Goal: Task Accomplishment & Management: Use online tool/utility

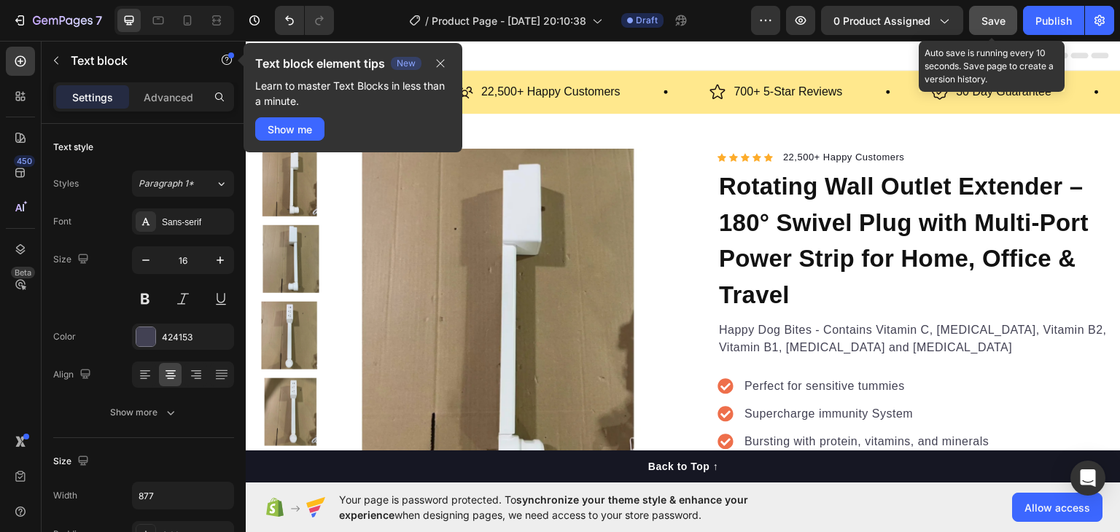
click at [996, 24] on span "Save" at bounding box center [993, 21] width 24 height 12
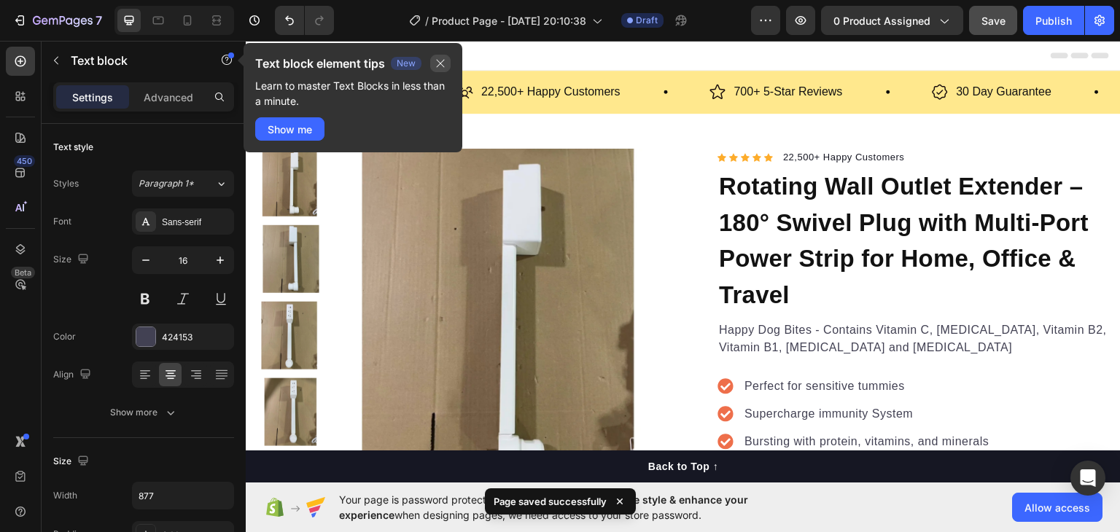
click at [445, 63] on icon "button" at bounding box center [440, 64] width 12 height 12
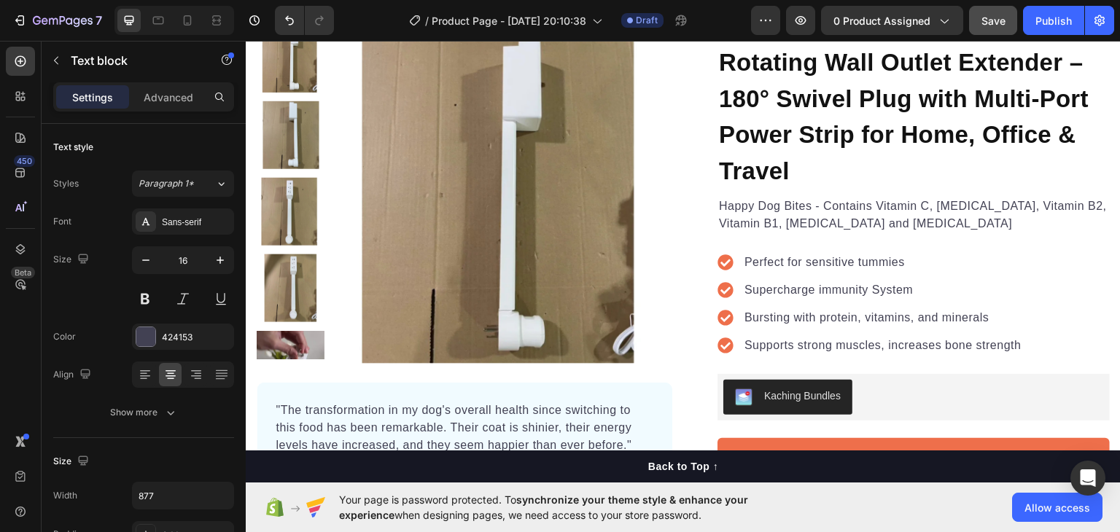
scroll to position [73, 0]
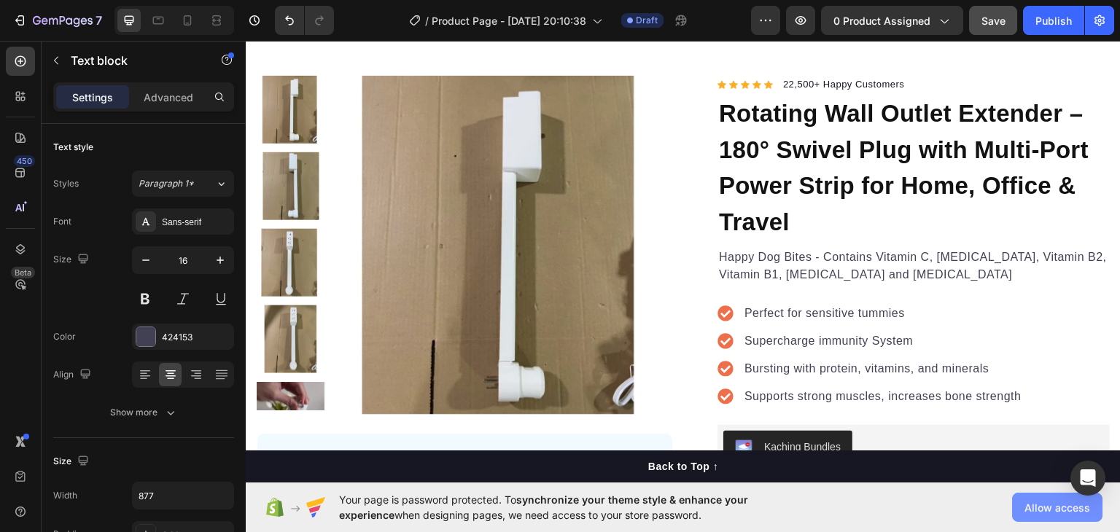
click at [1029, 498] on button "Allow access" at bounding box center [1057, 507] width 90 height 29
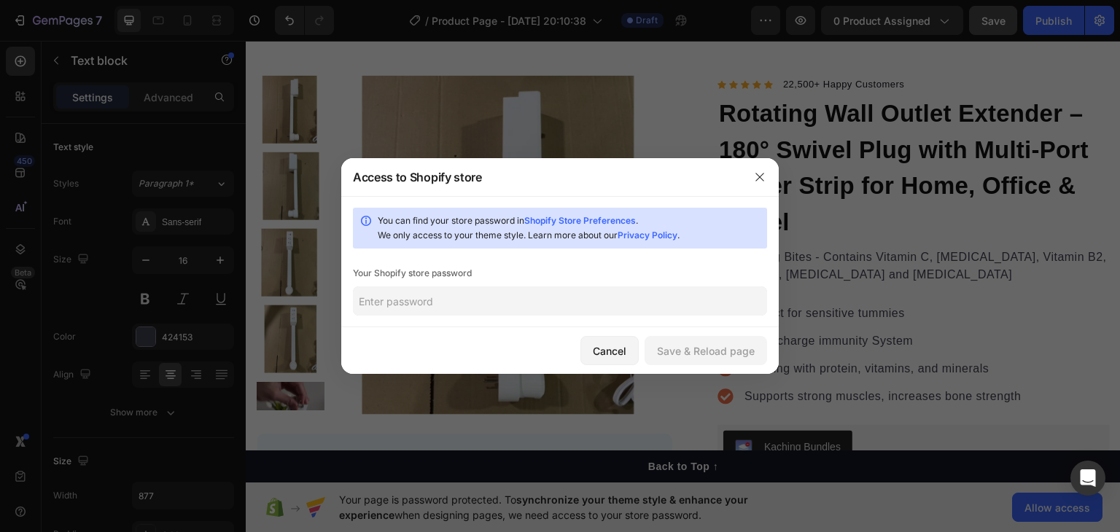
click at [426, 306] on input "text" at bounding box center [560, 300] width 414 height 29
click at [604, 218] on link "Shopify Store Preferences" at bounding box center [580, 220] width 112 height 11
paste input "raugli"
type input "raugli"
click at [714, 353] on div "Save & Reload page" at bounding box center [706, 350] width 98 height 15
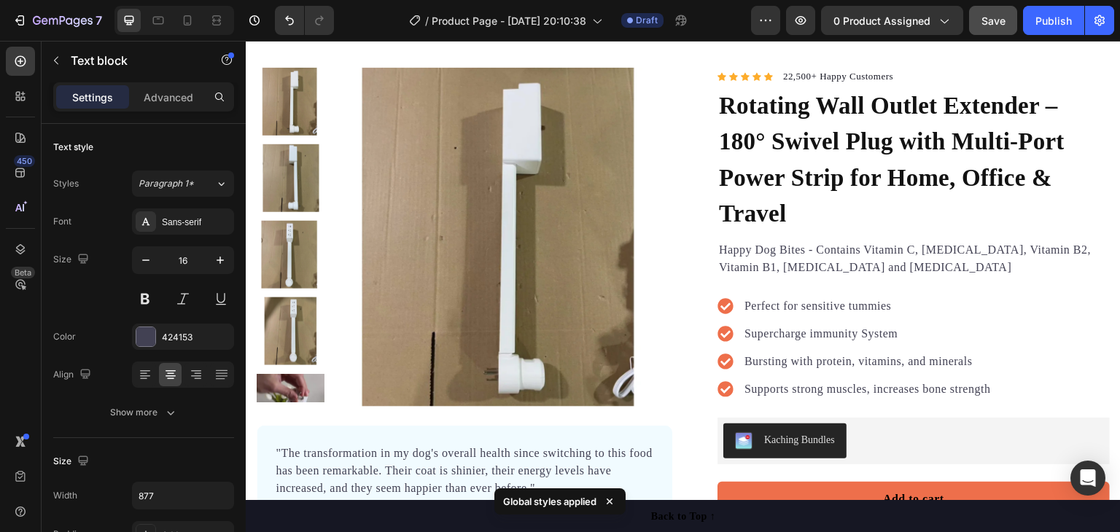
scroll to position [65, 0]
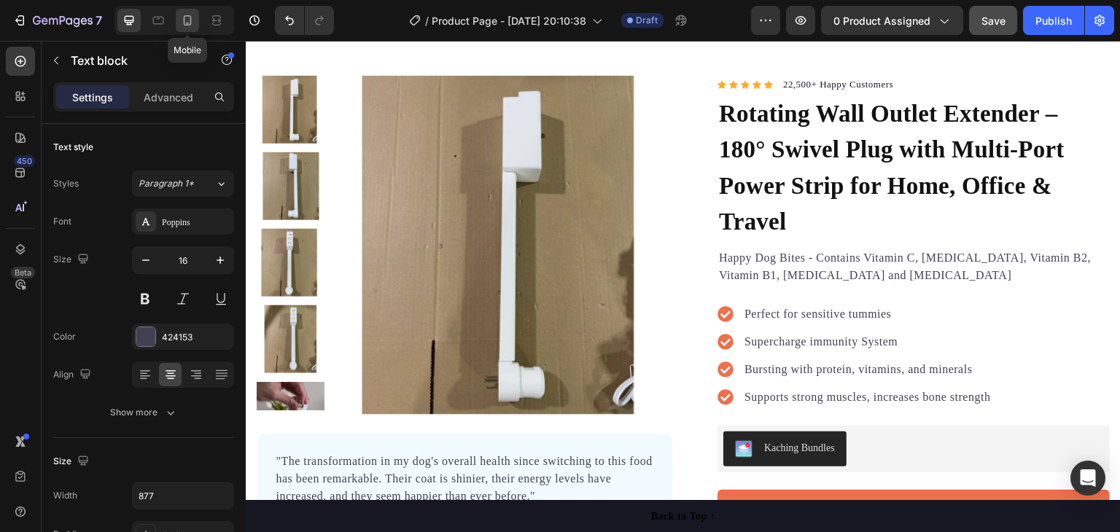
click at [190, 20] on icon at bounding box center [188, 20] width 8 height 10
type input "14"
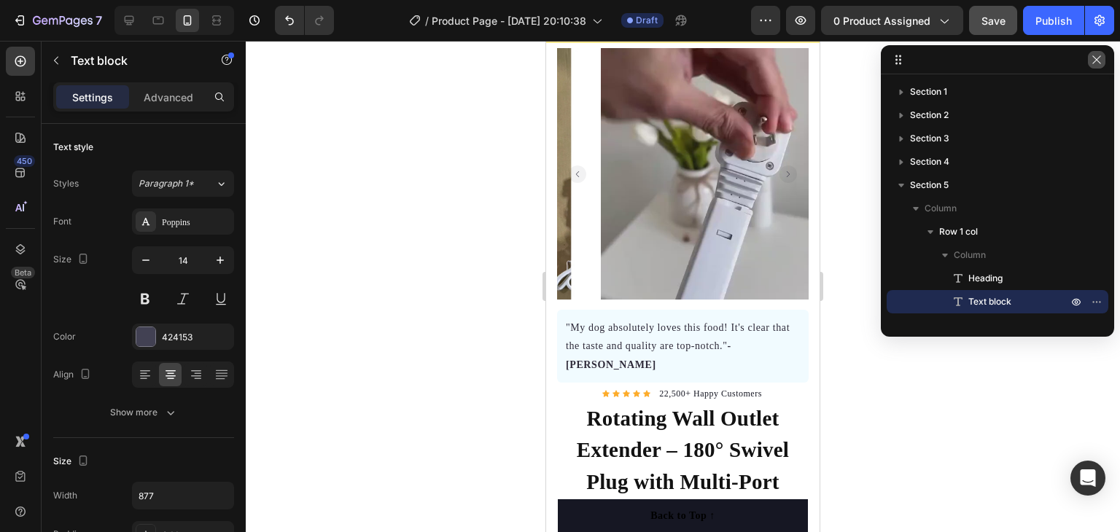
click at [1097, 60] on icon "button" at bounding box center [1096, 59] width 8 height 8
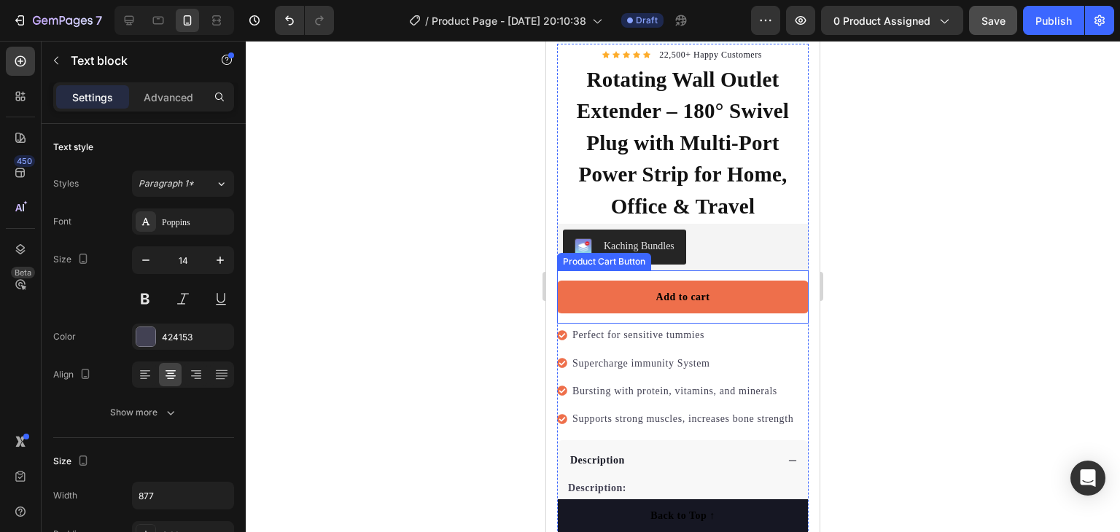
scroll to position [437, 0]
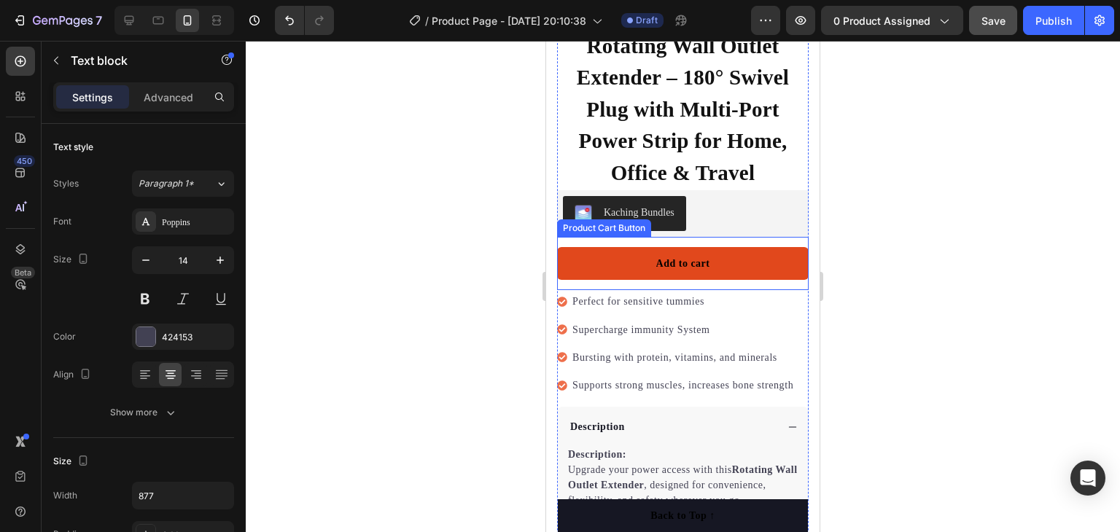
click at [743, 247] on button "Add to cart" at bounding box center [682, 263] width 251 height 33
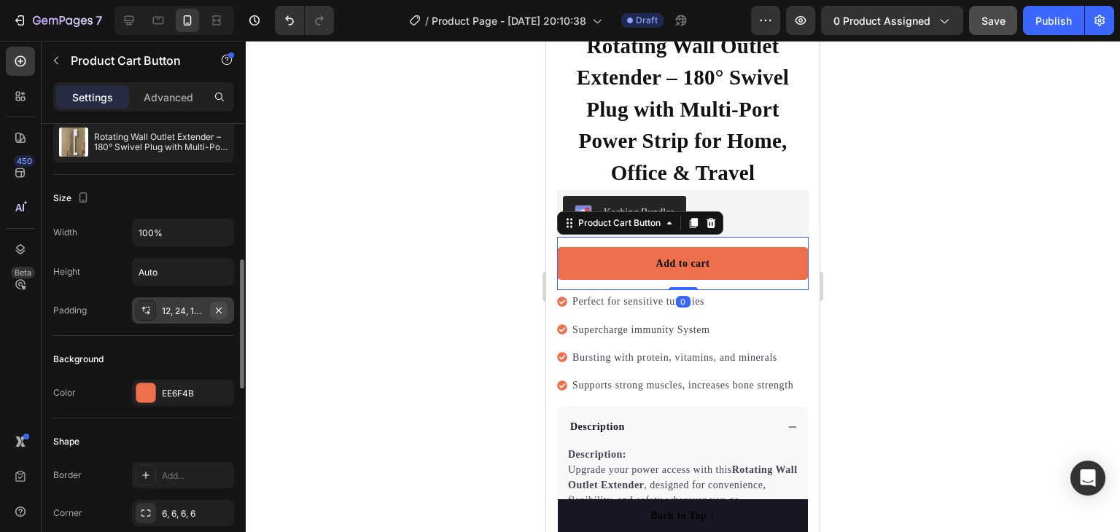
scroll to position [219, 0]
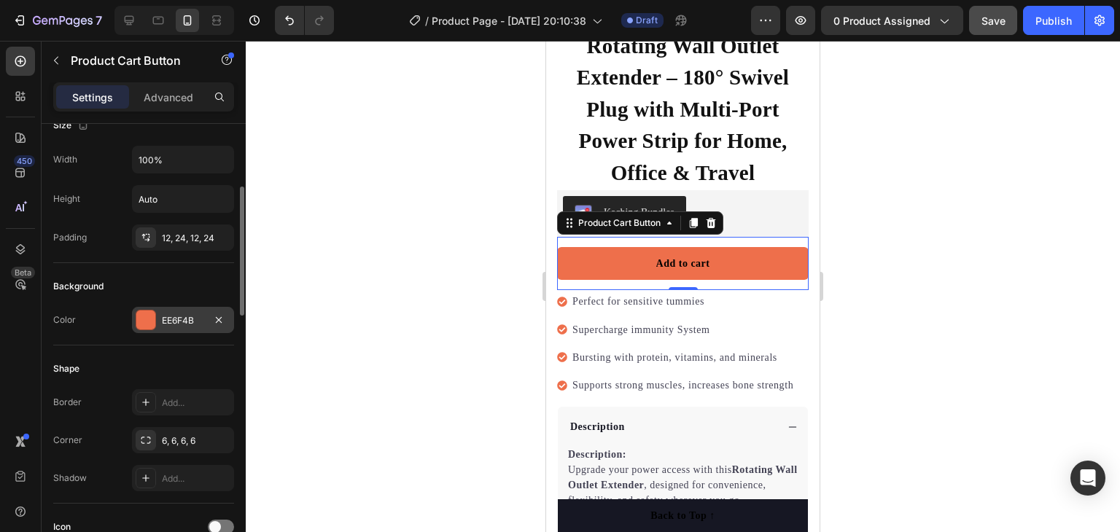
click at [175, 319] on div "EE6F4B" at bounding box center [183, 320] width 42 height 13
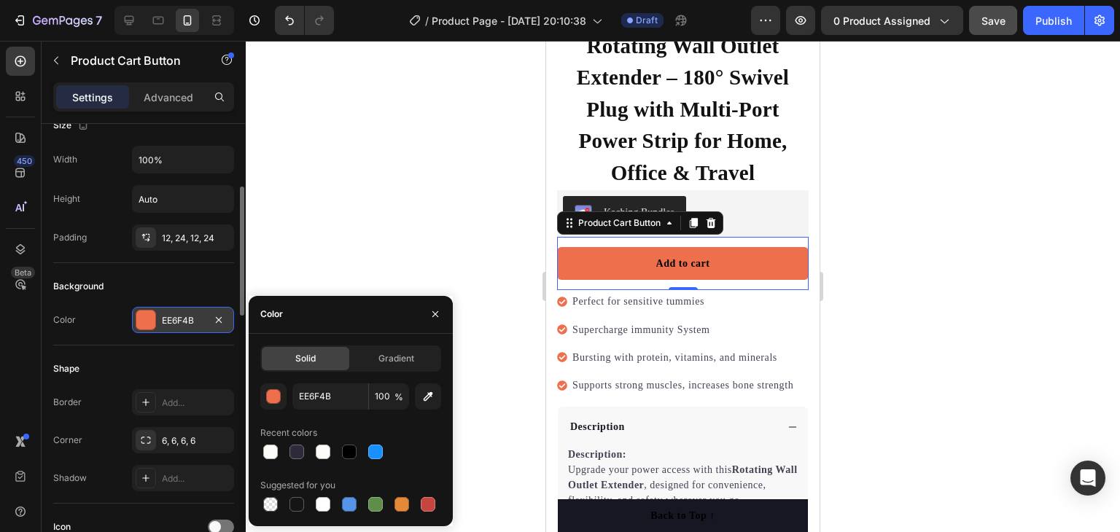
click at [192, 316] on div "EE6F4B" at bounding box center [183, 320] width 42 height 13
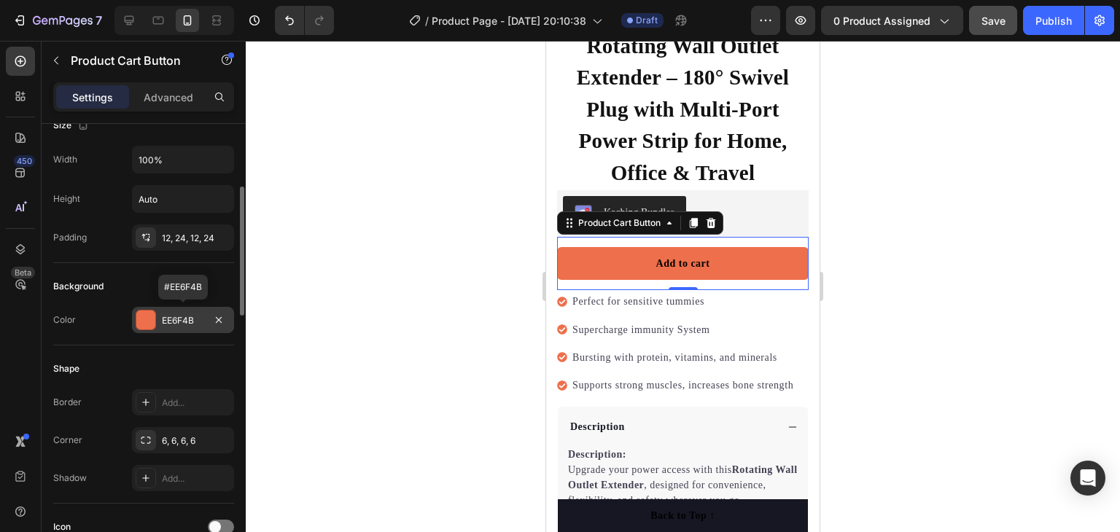
click at [192, 316] on div "EE6F4B" at bounding box center [183, 320] width 42 height 13
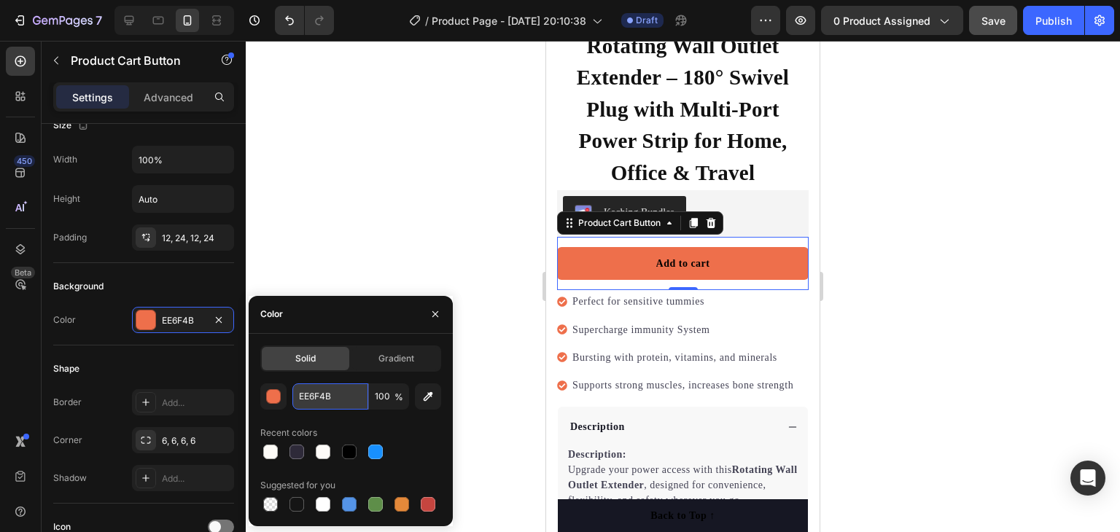
click at [328, 403] on input "EE6F4B" at bounding box center [330, 396] width 76 height 26
paste input "015FD4"
type input "015FD4"
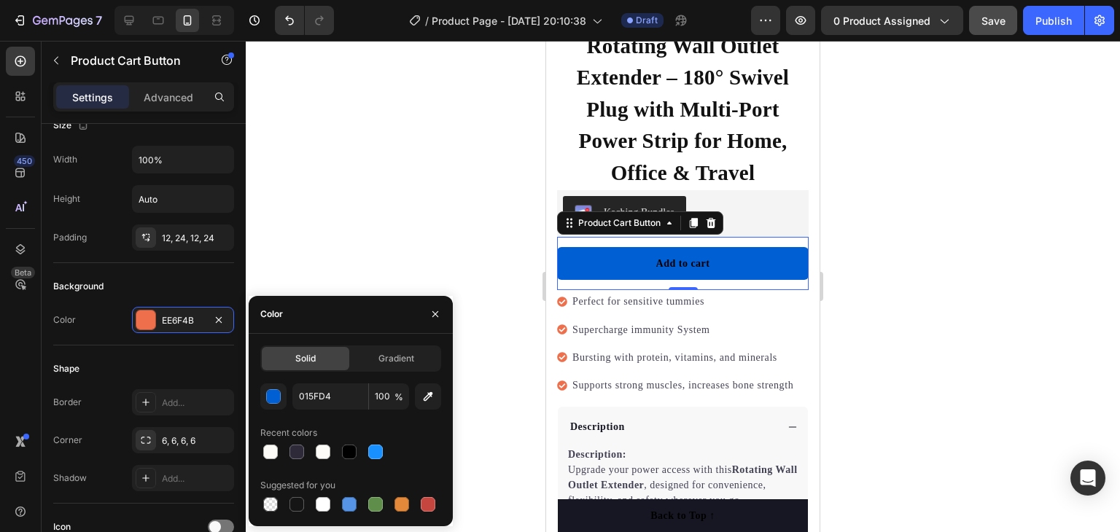
click at [938, 181] on div at bounding box center [683, 286] width 874 height 491
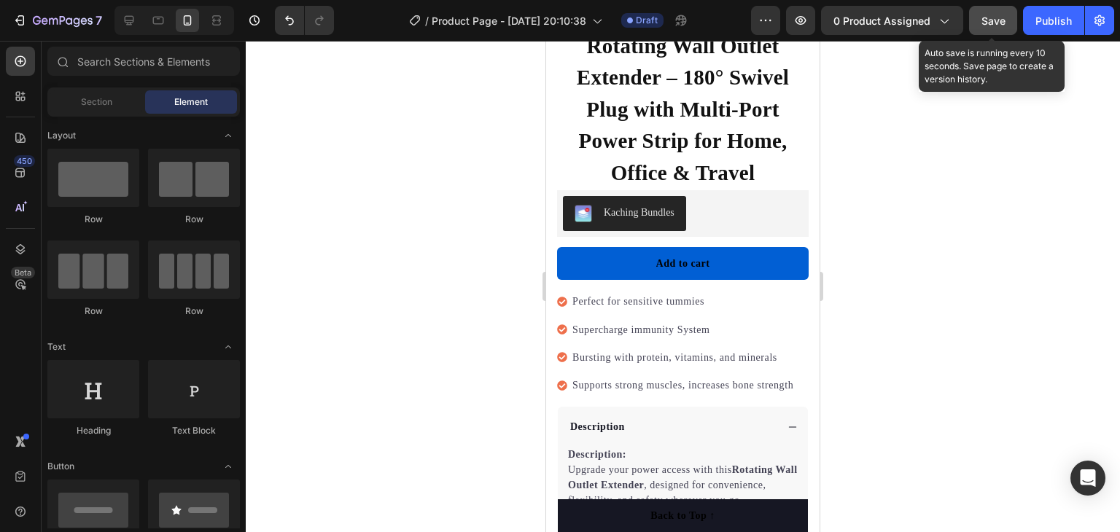
click at [982, 15] on span "Save" at bounding box center [993, 21] width 24 height 12
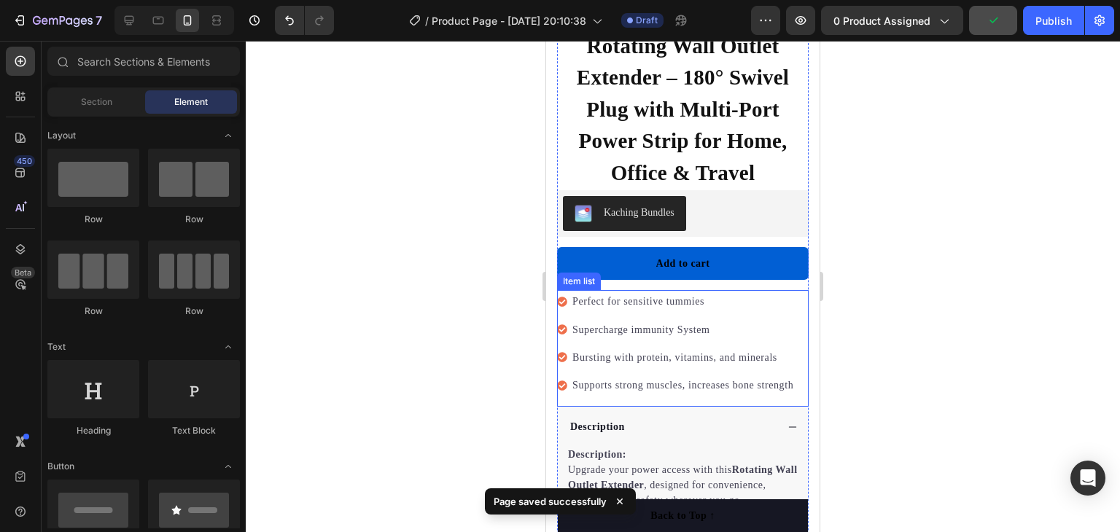
click at [561, 297] on icon at bounding box center [562, 302] width 10 height 10
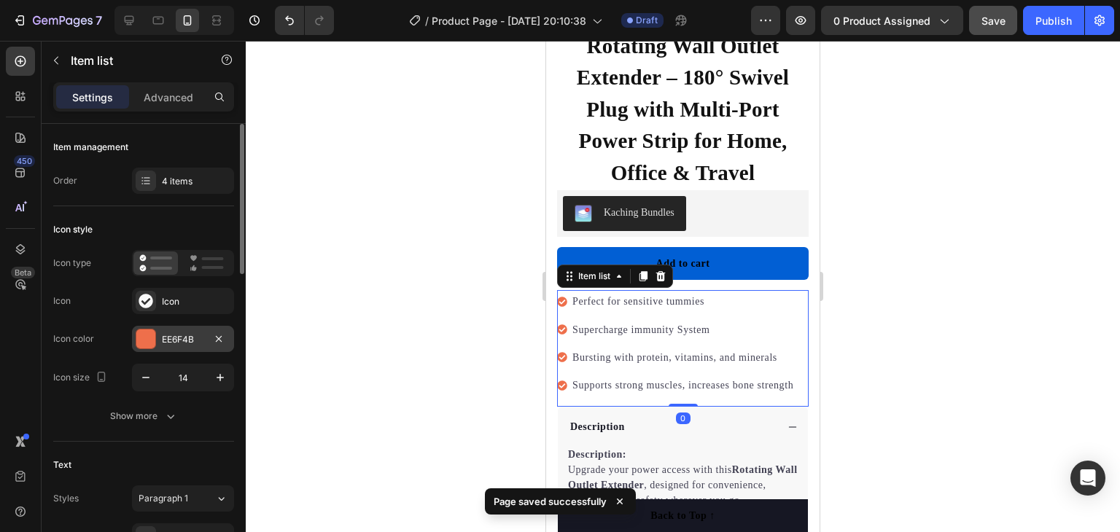
click at [190, 339] on div "EE6F4B" at bounding box center [183, 339] width 42 height 13
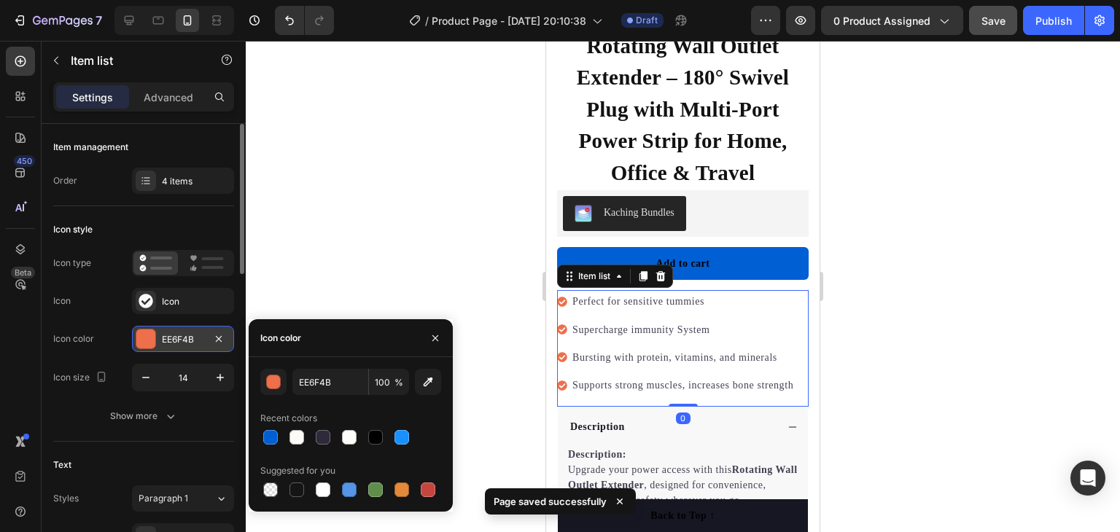
click at [190, 339] on div "EE6F4B" at bounding box center [183, 339] width 42 height 13
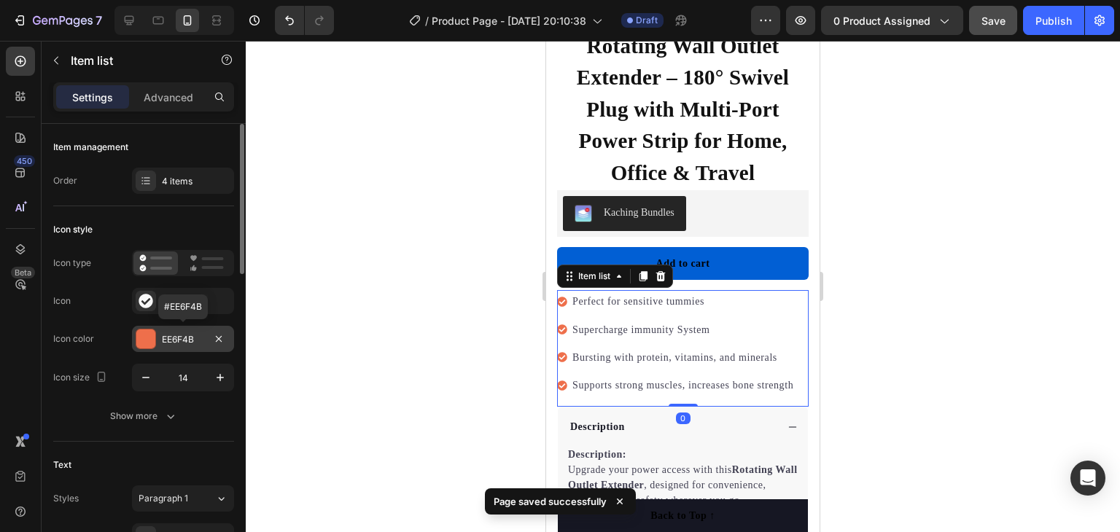
click at [187, 336] on div "EE6F4B" at bounding box center [183, 339] width 42 height 13
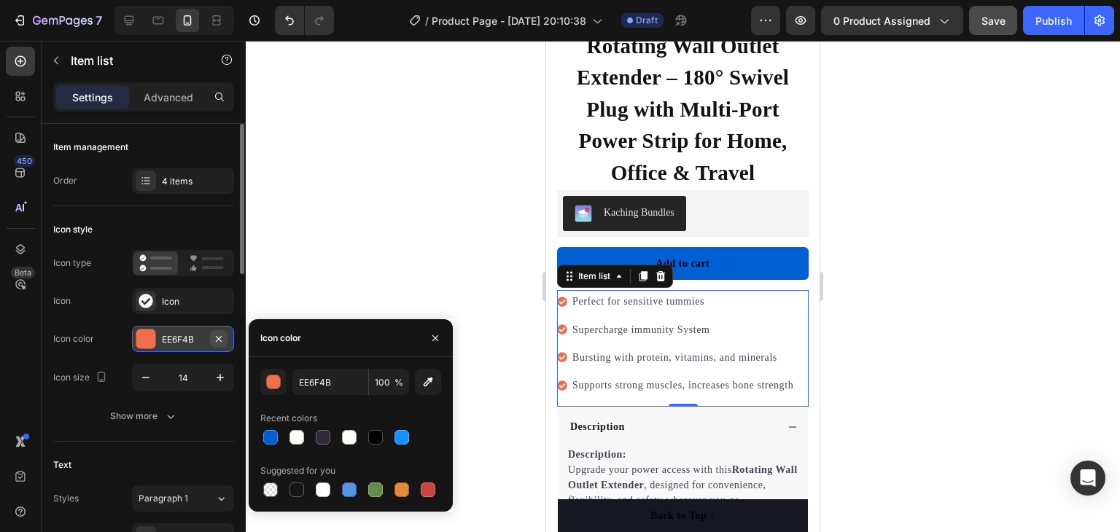
click at [222, 340] on icon "button" at bounding box center [219, 338] width 6 height 6
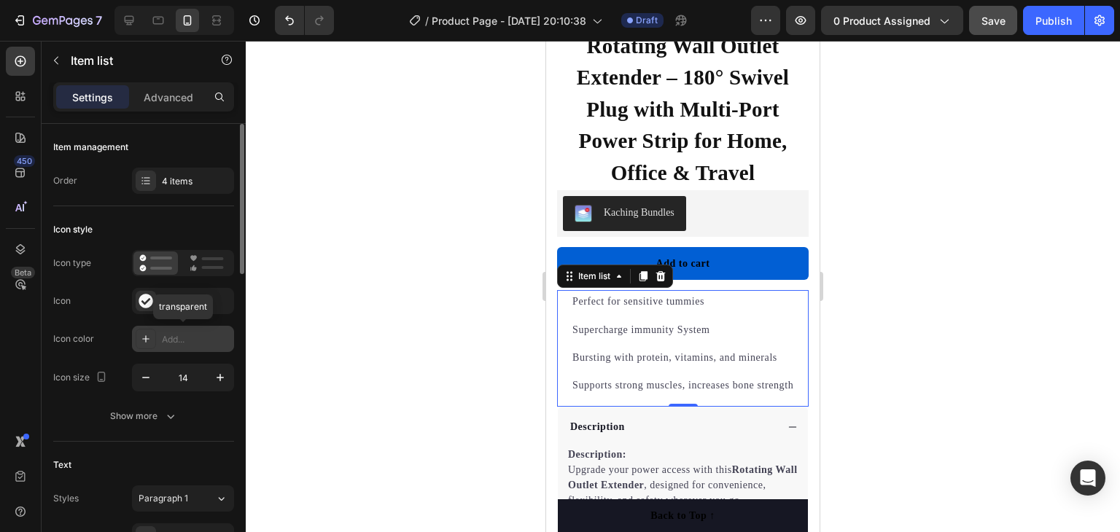
click at [175, 337] on div "Add..." at bounding box center [196, 339] width 69 height 13
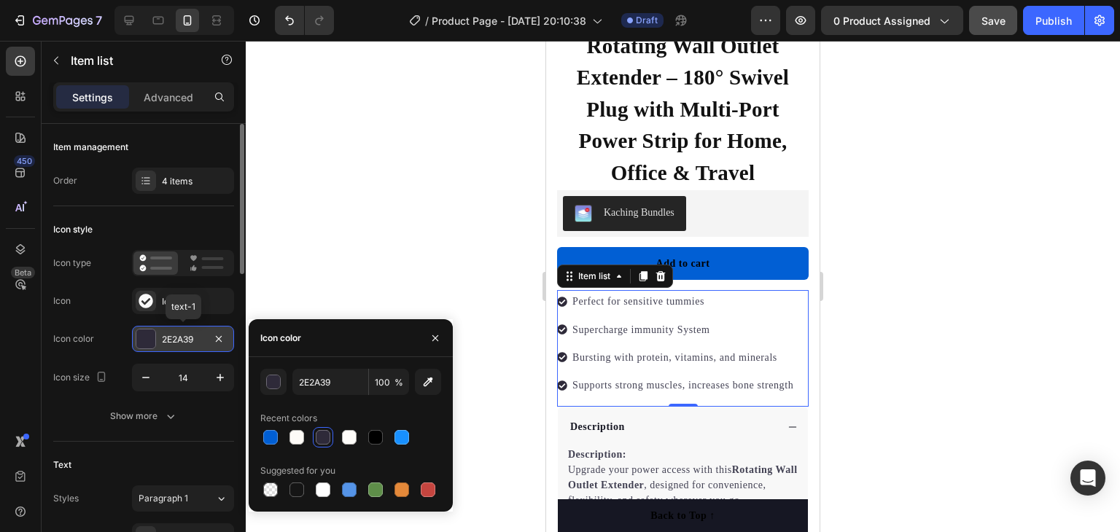
drag, startPoint x: 170, startPoint y: 337, endPoint x: 150, endPoint y: 333, distance: 20.2
click at [150, 333] on div at bounding box center [145, 338] width 19 height 19
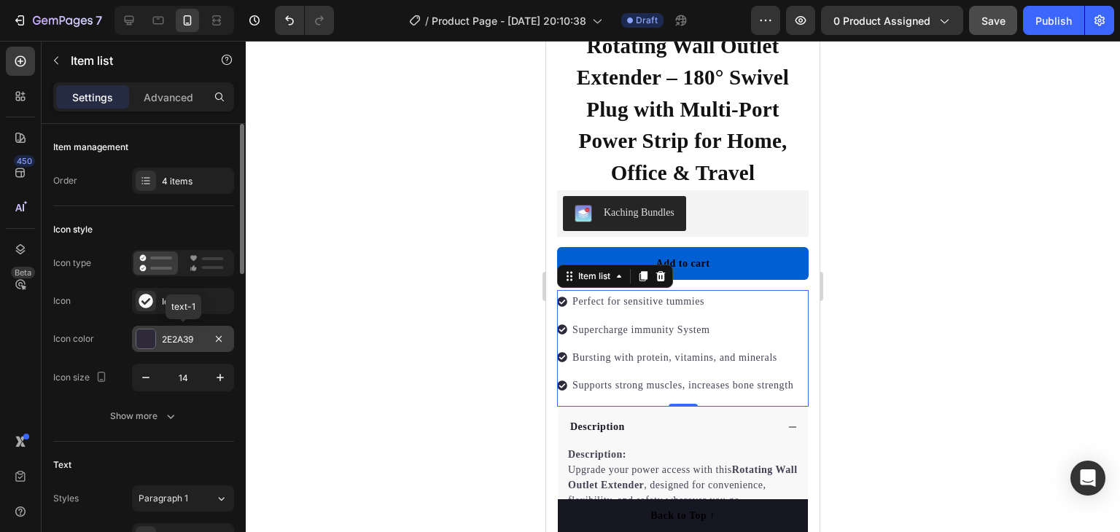
click at [191, 339] on div "2E2A39" at bounding box center [183, 339] width 42 height 13
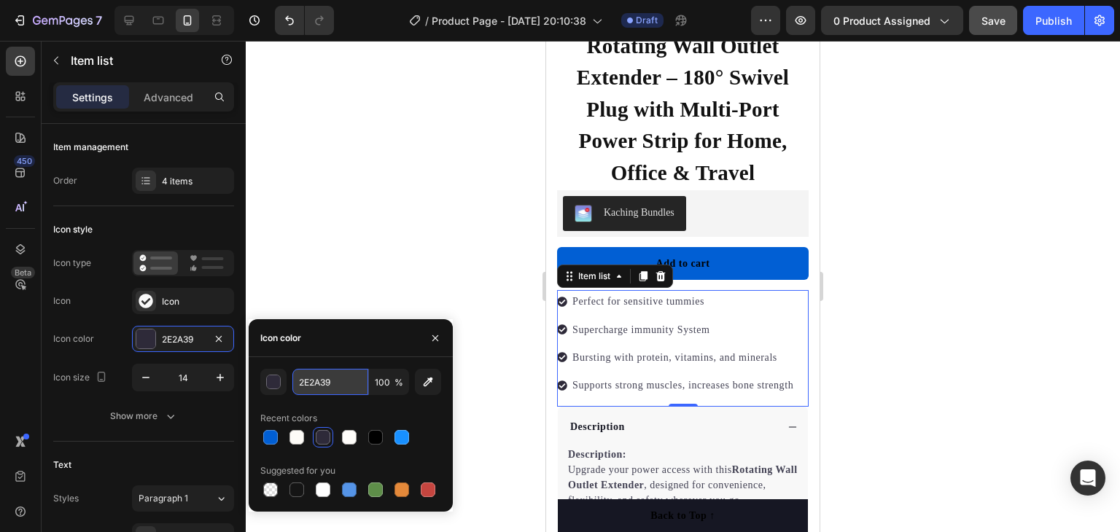
click at [311, 380] on input "2E2A39" at bounding box center [330, 382] width 76 height 26
click at [312, 380] on input "2E2A39" at bounding box center [330, 382] width 76 height 26
type input "="
paste input "015FD4"
type input "015FD4"
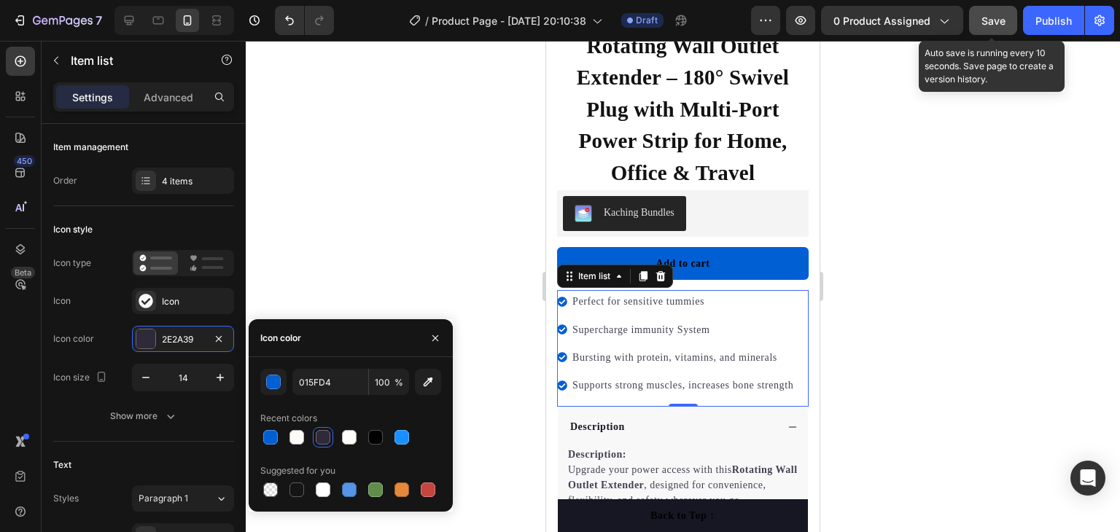
click at [994, 18] on span "Save" at bounding box center [993, 21] width 24 height 12
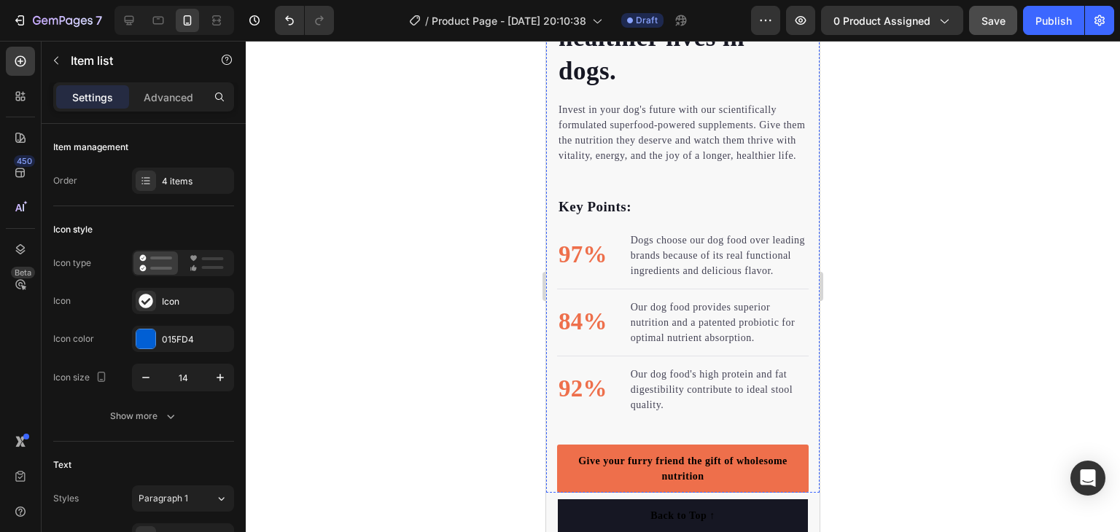
scroll to position [1749, 0]
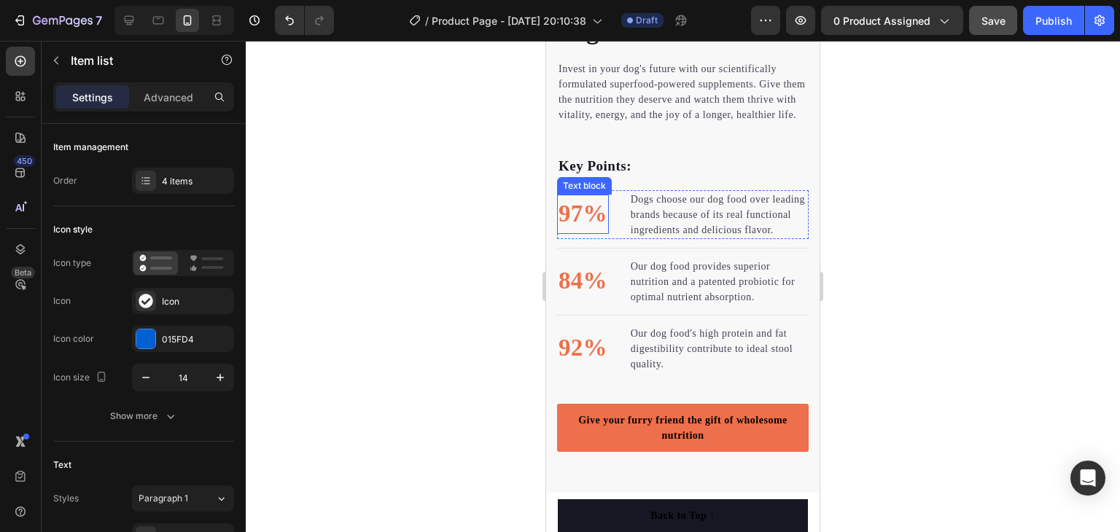
click at [571, 226] on p "97%" at bounding box center [582, 214] width 49 height 36
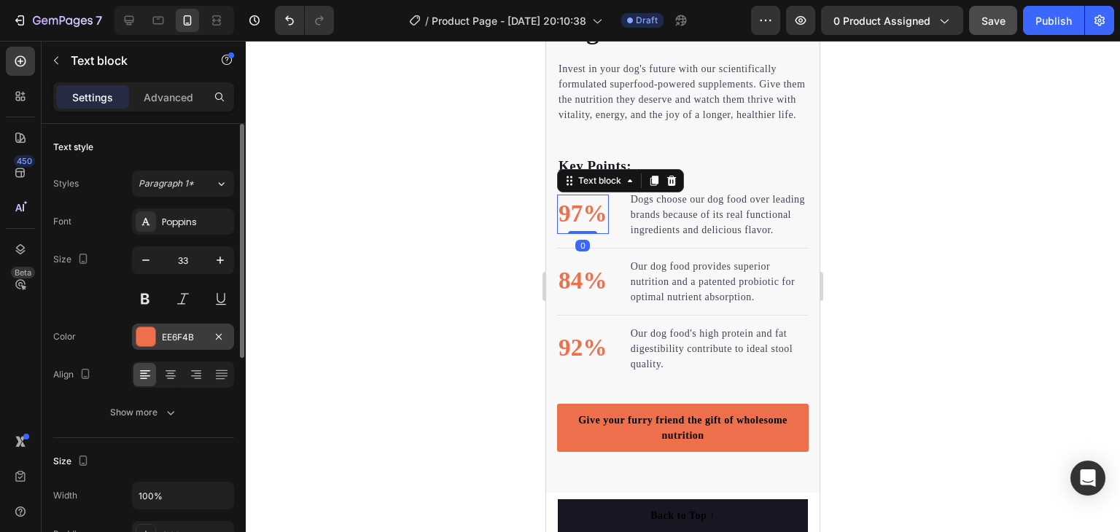
click at [176, 334] on div "EE6F4B" at bounding box center [183, 337] width 42 height 13
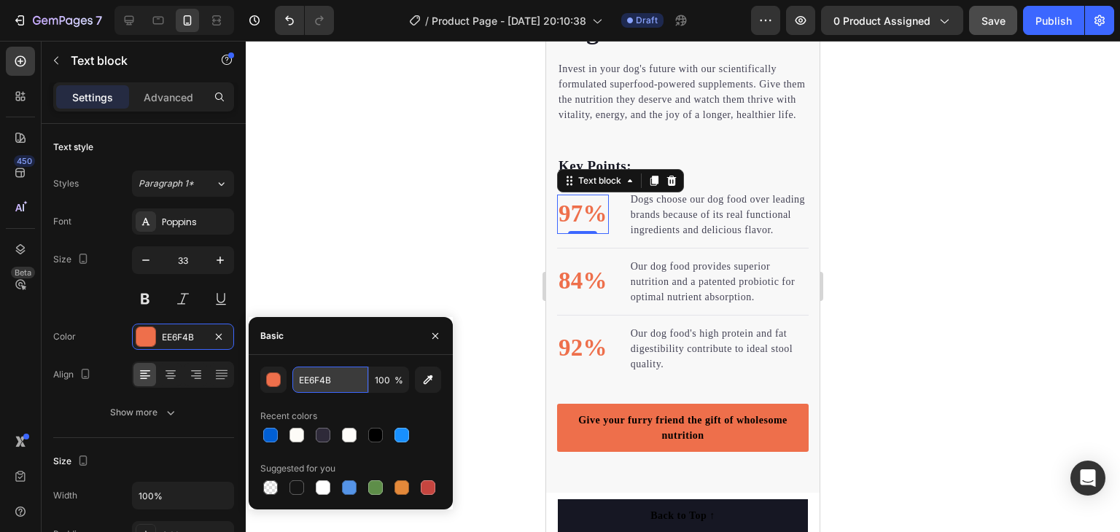
click at [329, 378] on input "EE6F4B" at bounding box center [330, 380] width 76 height 26
paste input "015FD4"
type input "015FD4"
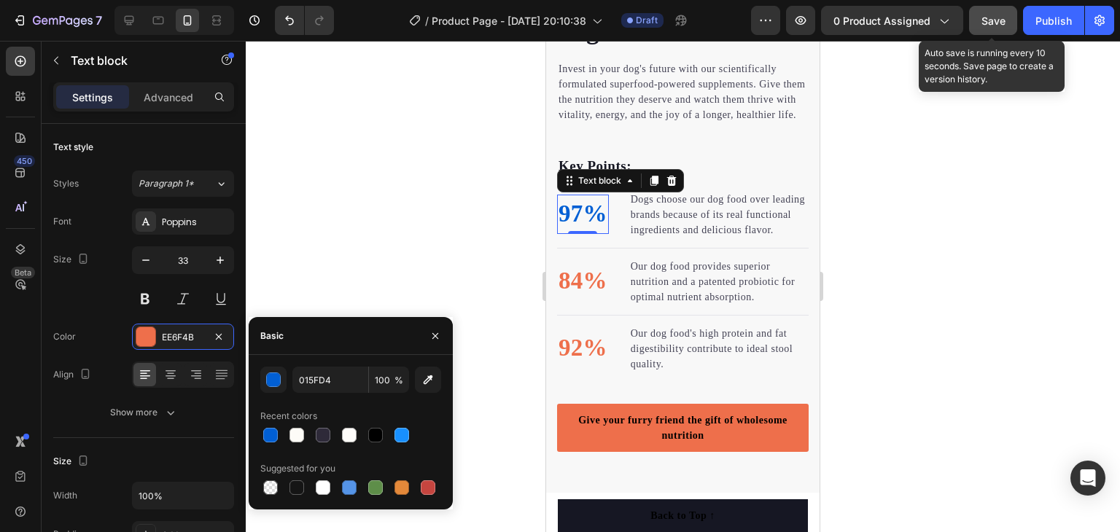
click at [1000, 15] on span "Save" at bounding box center [993, 21] width 24 height 12
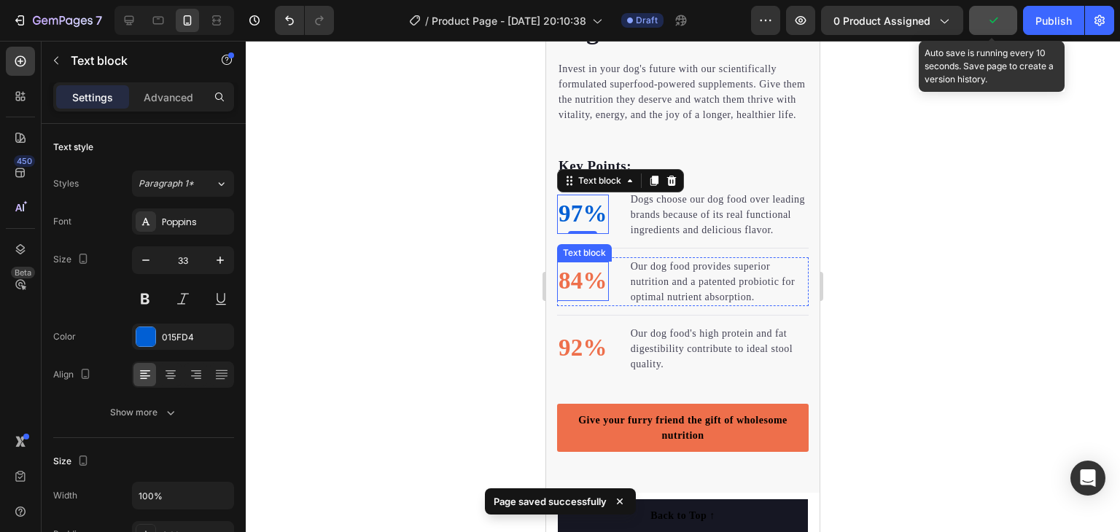
click at [574, 293] on p "84%" at bounding box center [582, 281] width 49 height 36
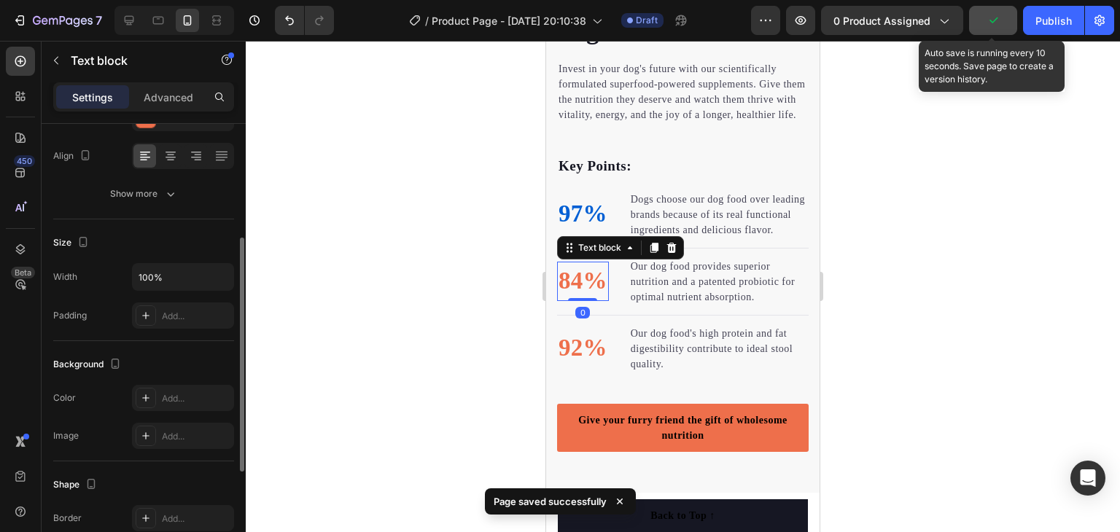
click at [577, 298] on p "84%" at bounding box center [582, 281] width 49 height 36
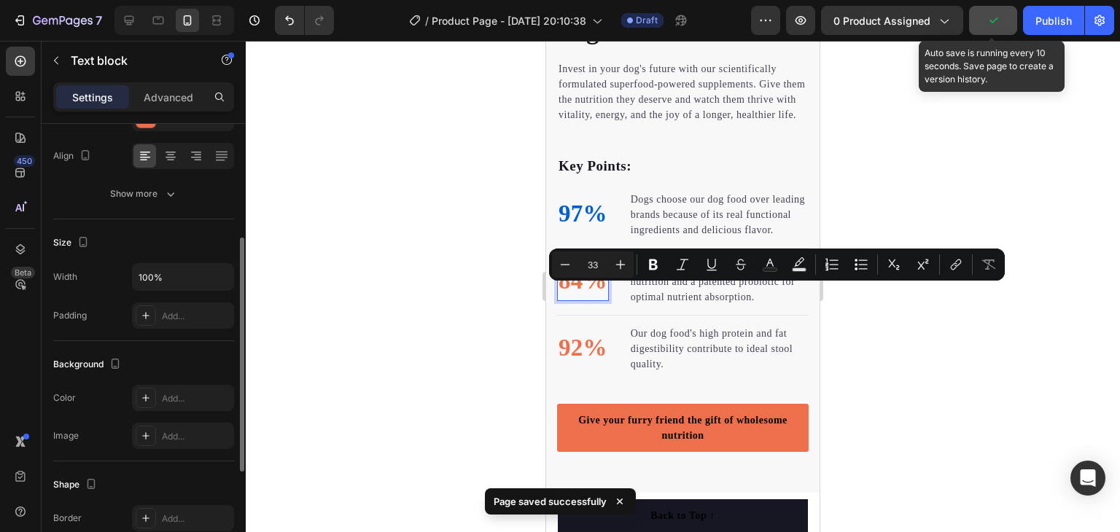
click at [574, 299] on p "84%" at bounding box center [582, 281] width 49 height 36
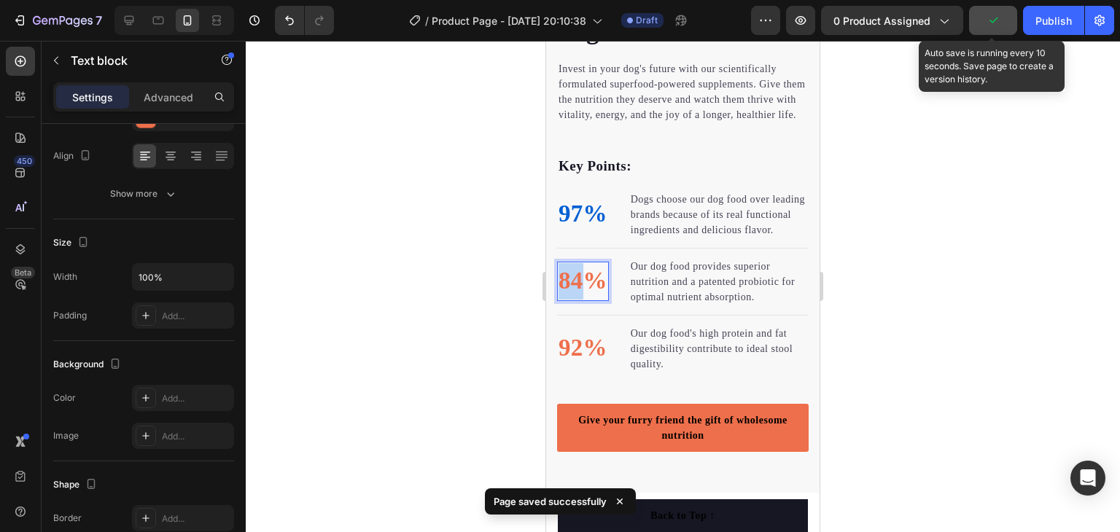
click at [574, 299] on p "84%" at bounding box center [582, 281] width 49 height 36
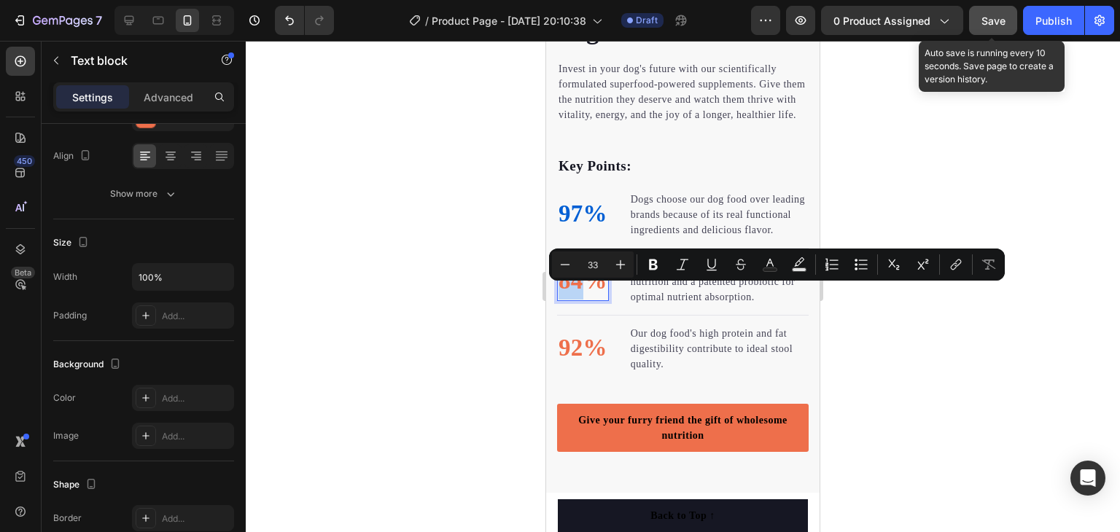
click at [594, 300] on p "84%" at bounding box center [582, 281] width 49 height 36
click at [610, 296] on li "84% Text block 0 Our dog food provides superior nutrition and a patented probio…" at bounding box center [682, 281] width 251 height 49
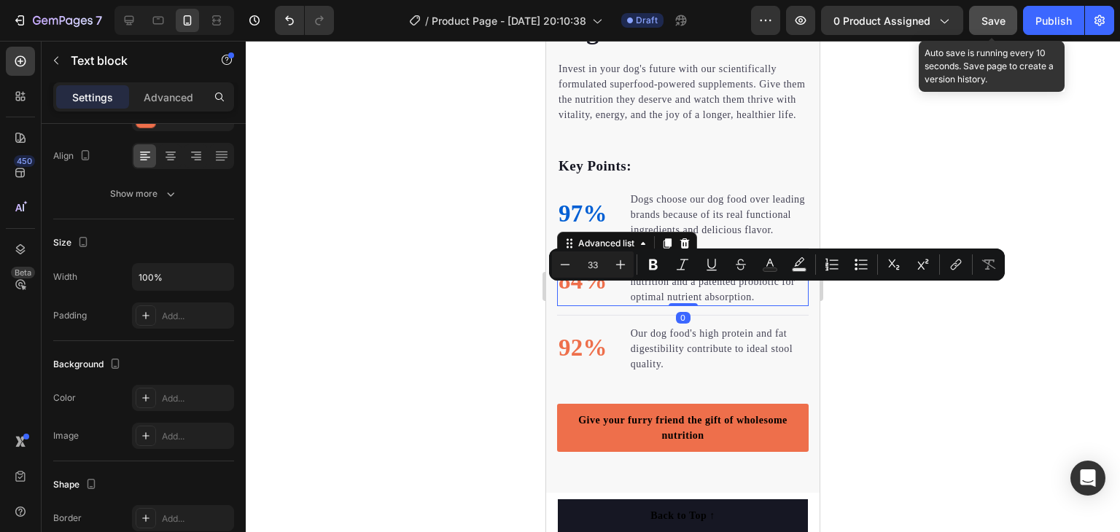
scroll to position [0, 0]
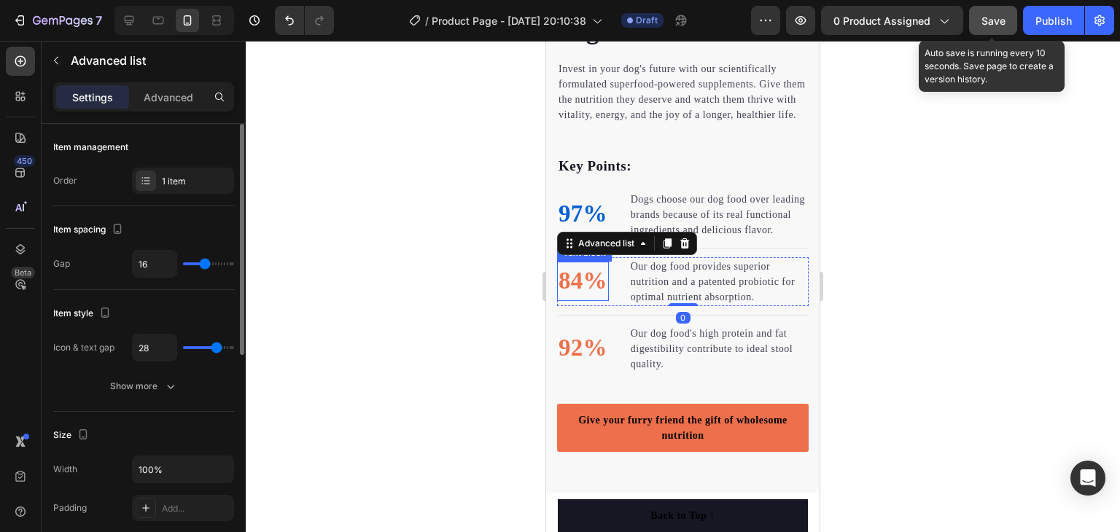
click at [592, 297] on p "84%" at bounding box center [582, 281] width 49 height 36
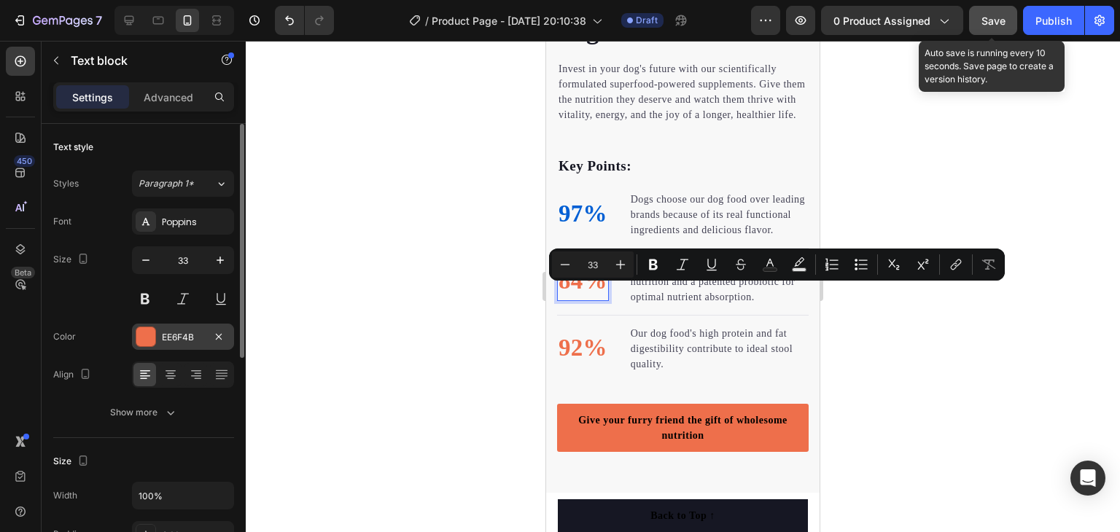
click at [186, 339] on div "EE6F4B" at bounding box center [183, 337] width 42 height 13
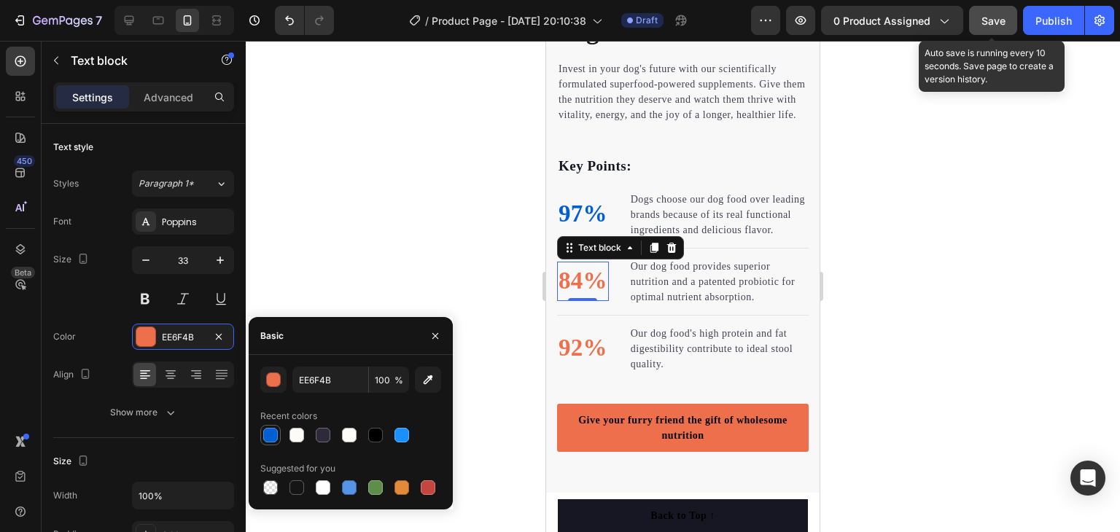
click at [265, 429] on div at bounding box center [270, 435] width 15 height 15
type input "015FD4"
click at [420, 214] on div at bounding box center [683, 286] width 874 height 491
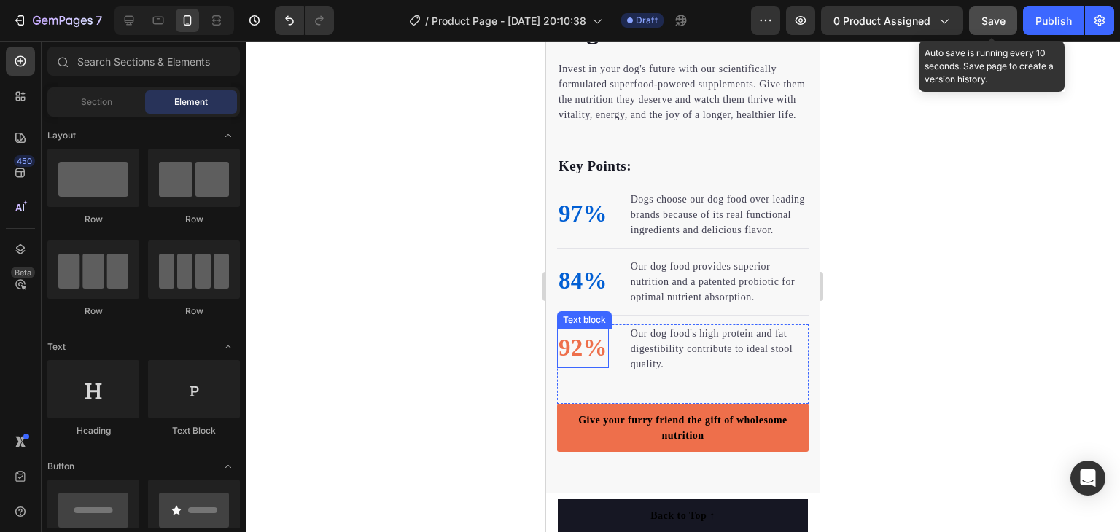
click at [588, 365] on p "92%" at bounding box center [582, 348] width 49 height 36
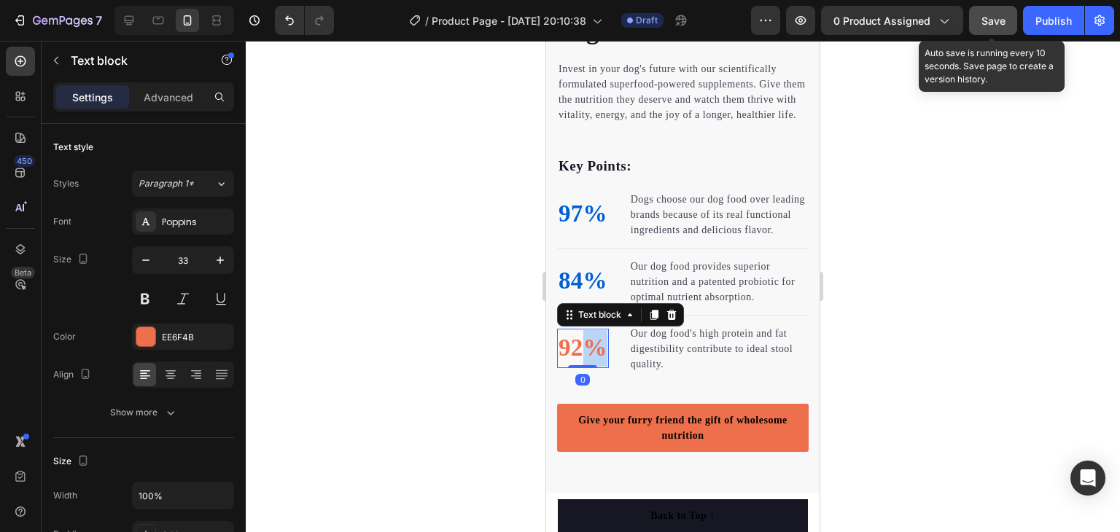
click at [588, 365] on p "92%" at bounding box center [582, 348] width 49 height 36
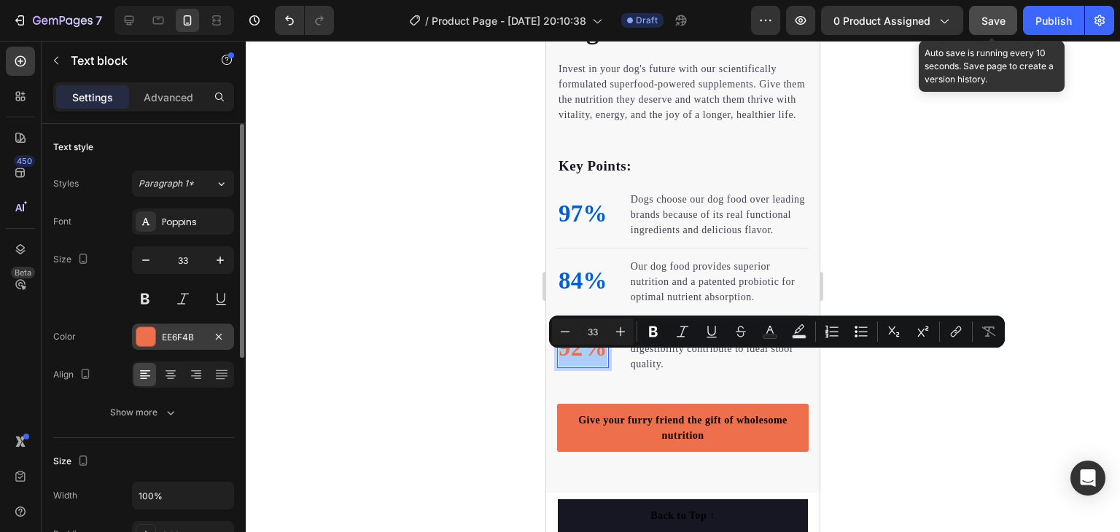
click at [187, 335] on div "EE6F4B" at bounding box center [183, 337] width 42 height 13
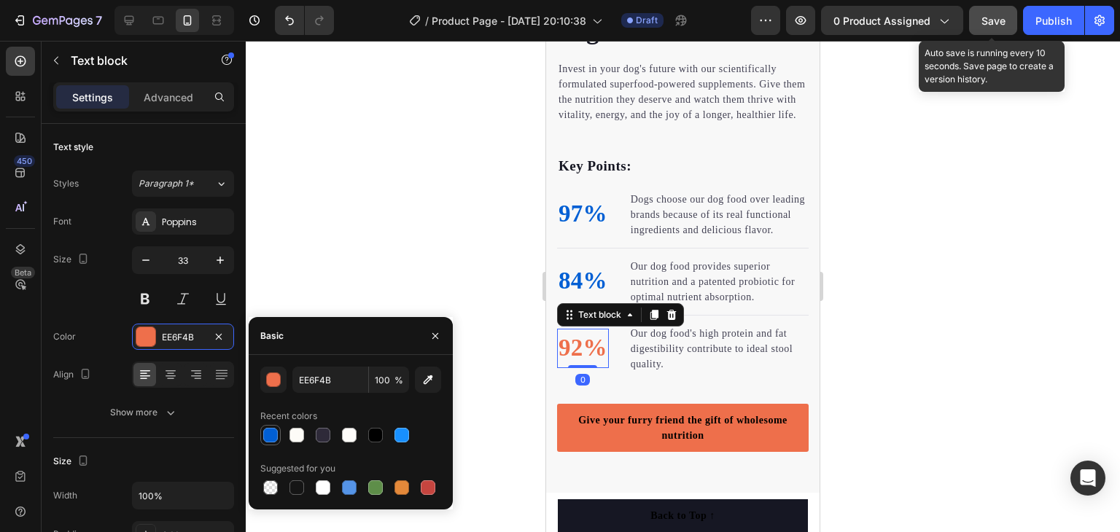
click at [268, 430] on div at bounding box center [270, 435] width 15 height 15
type input "015FD4"
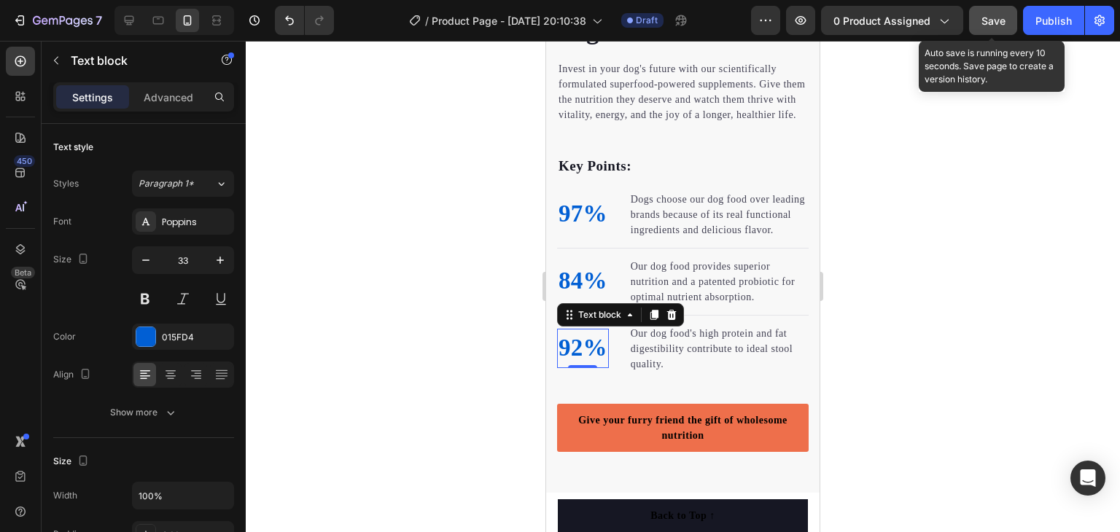
click at [991, 17] on span "Save" at bounding box center [993, 21] width 24 height 12
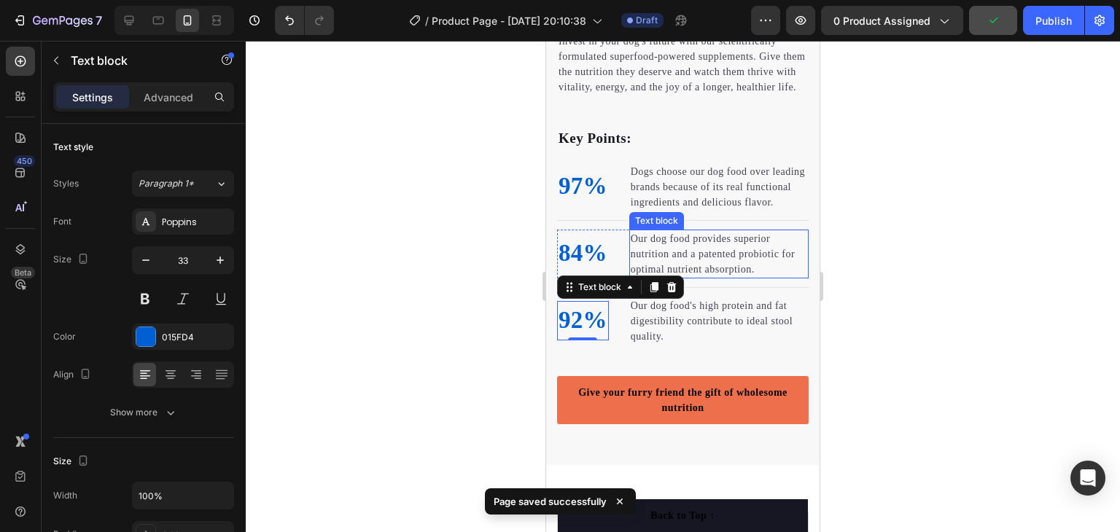
scroll to position [1895, 0]
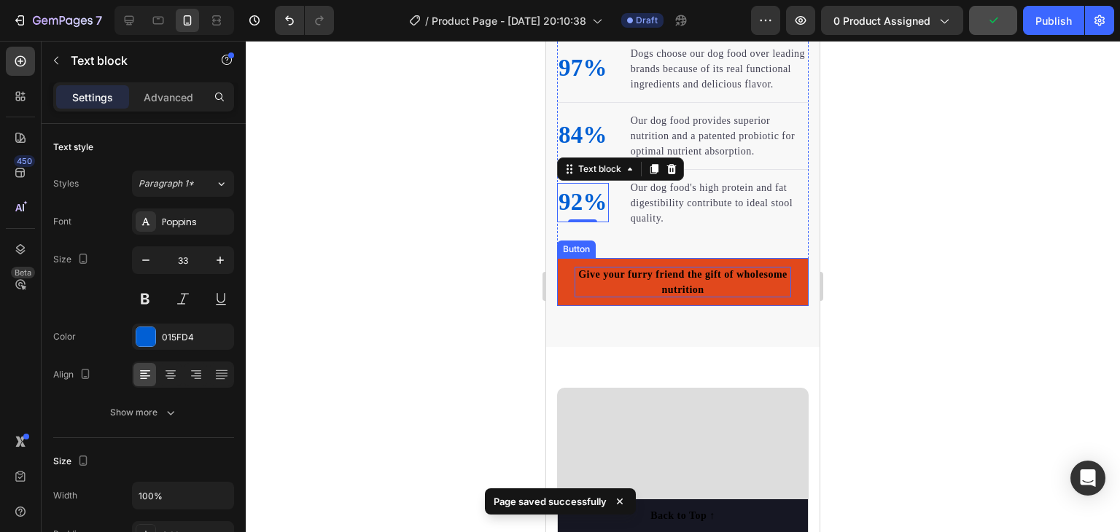
click at [641, 294] on div "Give your furry friend the gift of wholesome nutrition" at bounding box center [682, 282] width 216 height 31
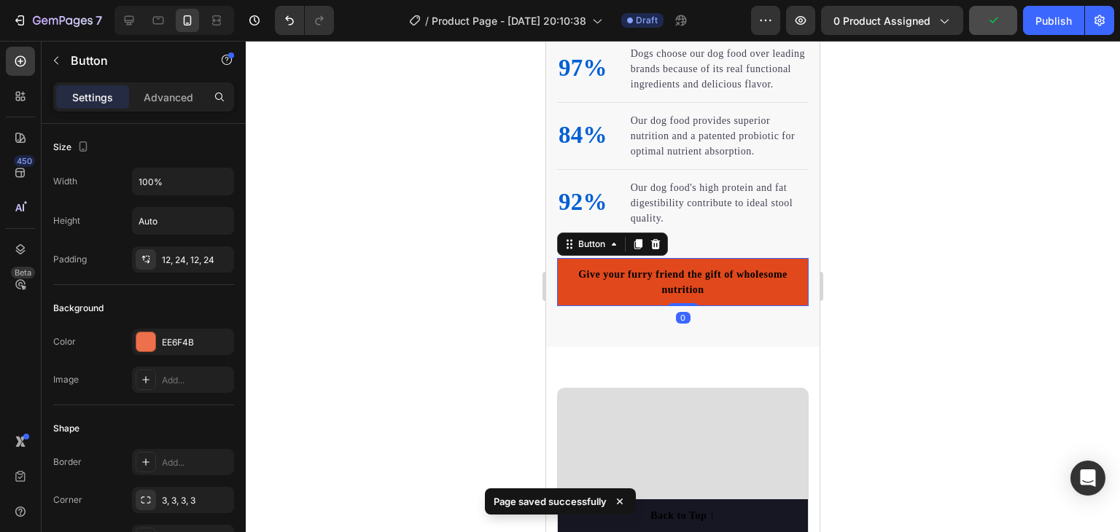
click at [566, 306] on link "Give your furry friend the gift of wholesome nutrition" at bounding box center [682, 282] width 251 height 48
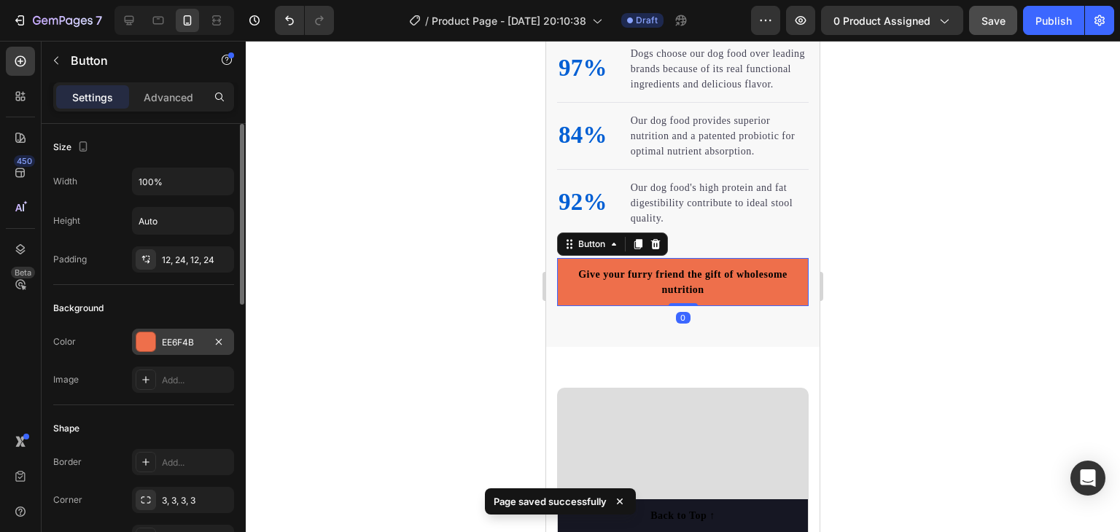
click at [192, 344] on div "EE6F4B" at bounding box center [183, 342] width 42 height 13
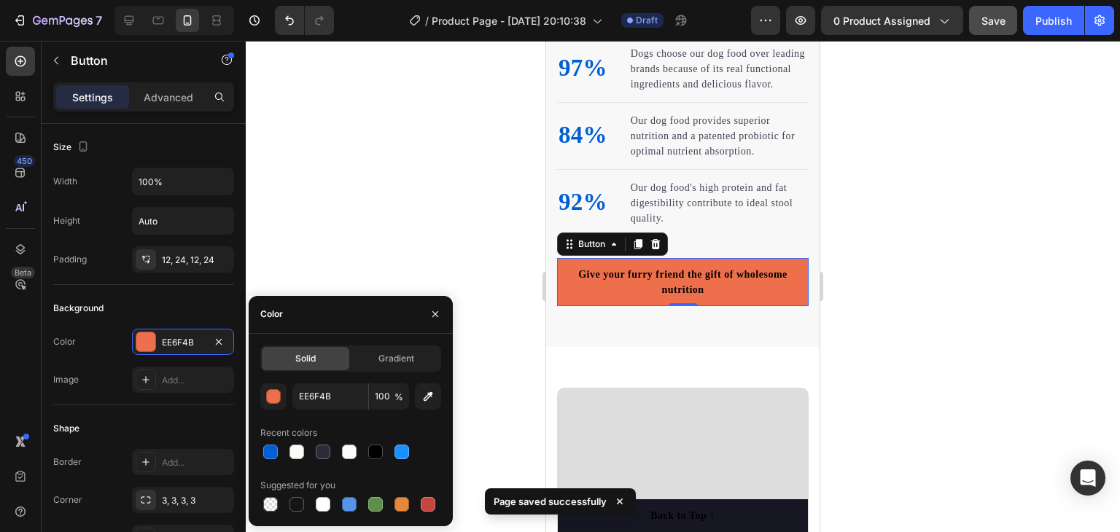
click at [268, 450] on div at bounding box center [270, 452] width 15 height 15
type input "015FD4"
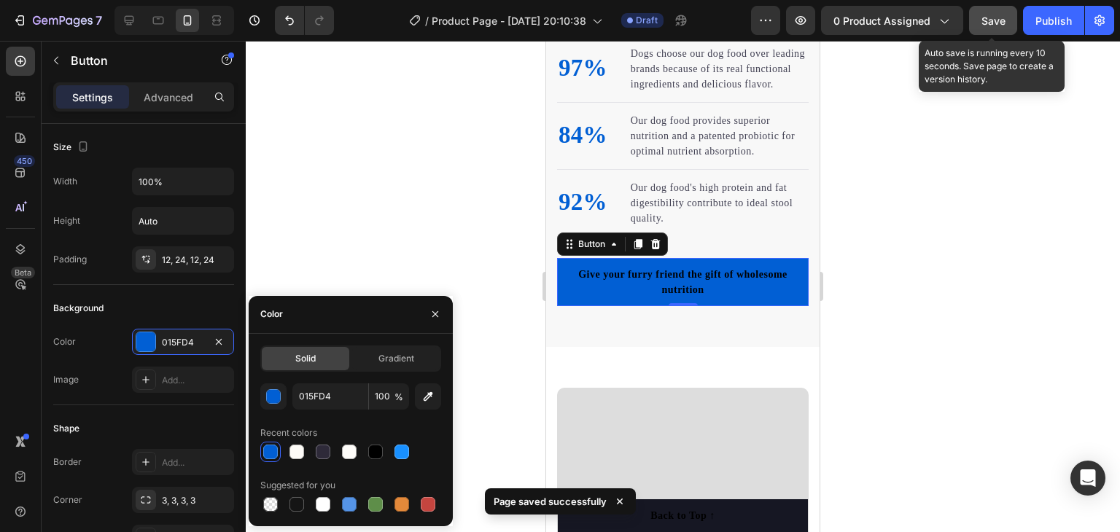
click at [988, 18] on span "Save" at bounding box center [993, 21] width 24 height 12
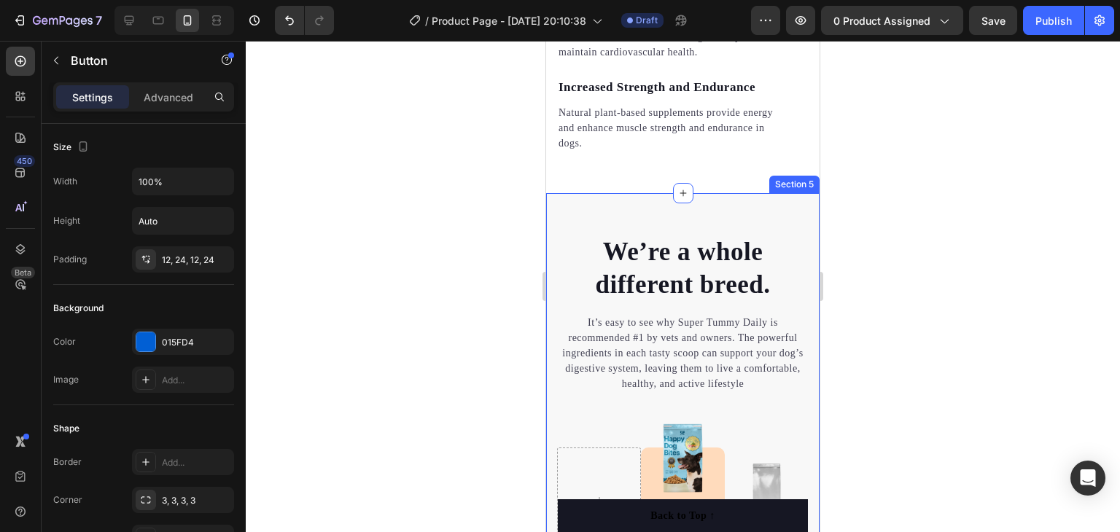
scroll to position [3529, 0]
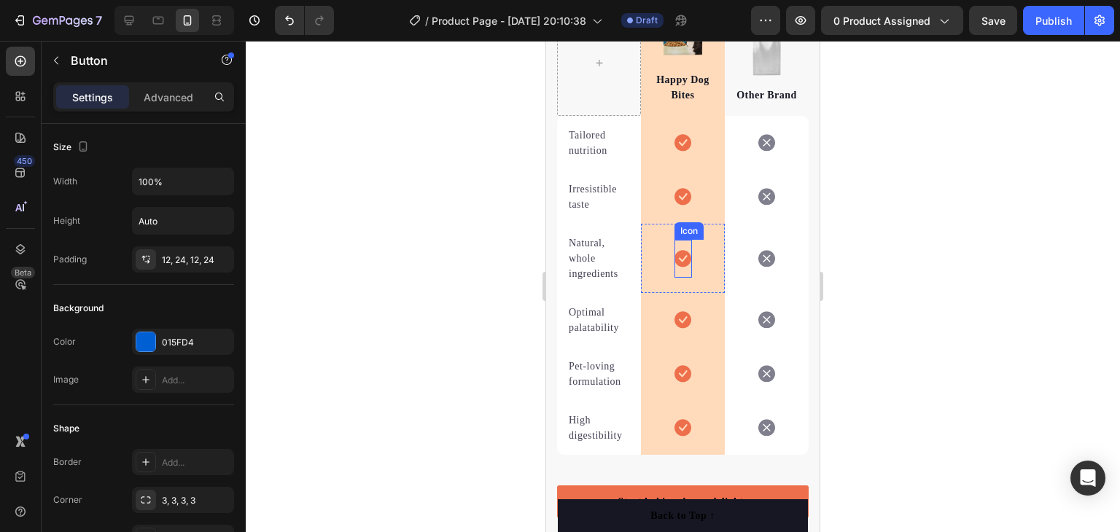
click at [679, 257] on icon at bounding box center [682, 258] width 17 height 17
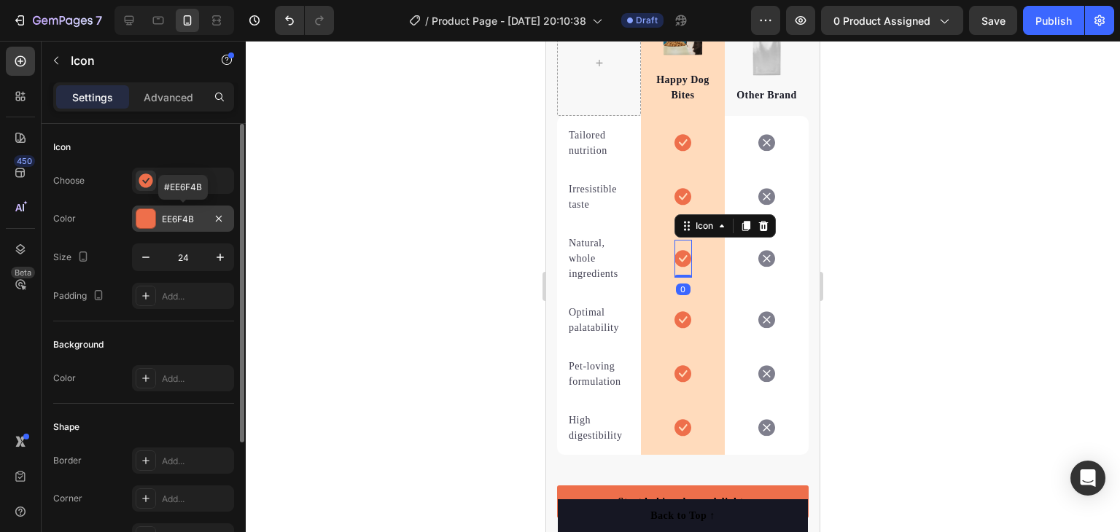
click at [183, 214] on div "EE6F4B" at bounding box center [183, 219] width 42 height 13
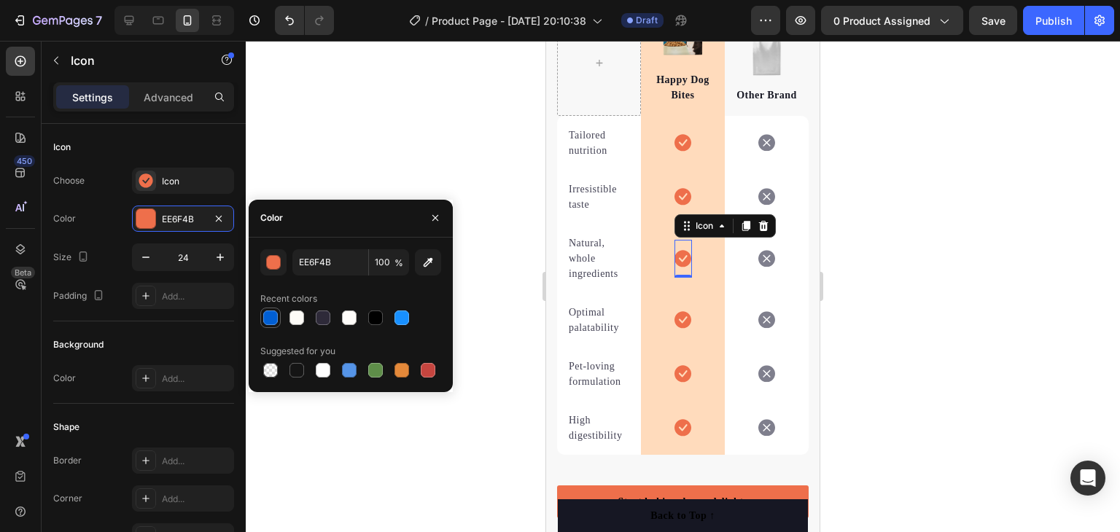
click at [273, 319] on div at bounding box center [270, 318] width 15 height 15
type input "015FD4"
click at [679, 254] on icon at bounding box center [682, 258] width 17 height 17
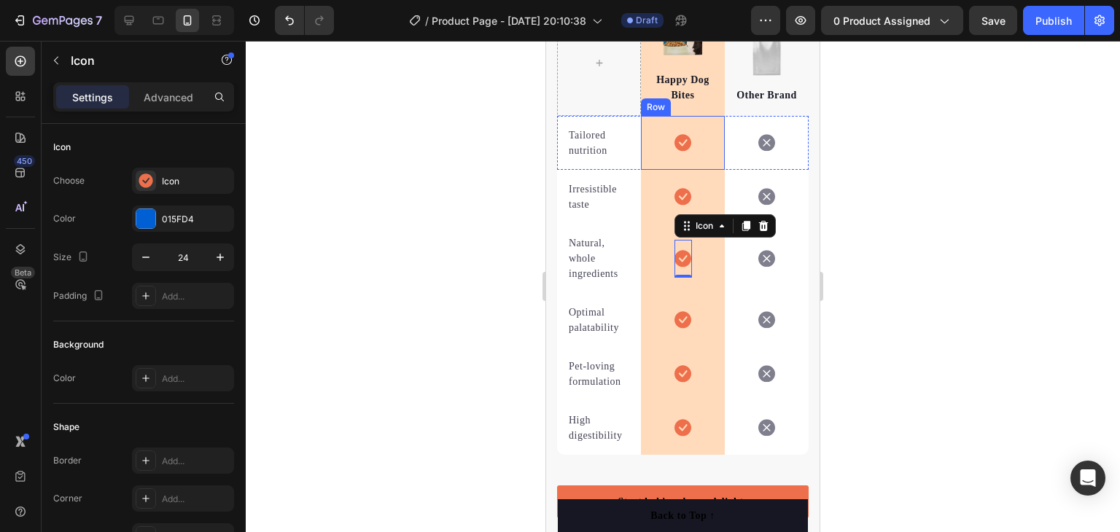
click at [714, 136] on div "Icon Row" at bounding box center [683, 143] width 84 height 54
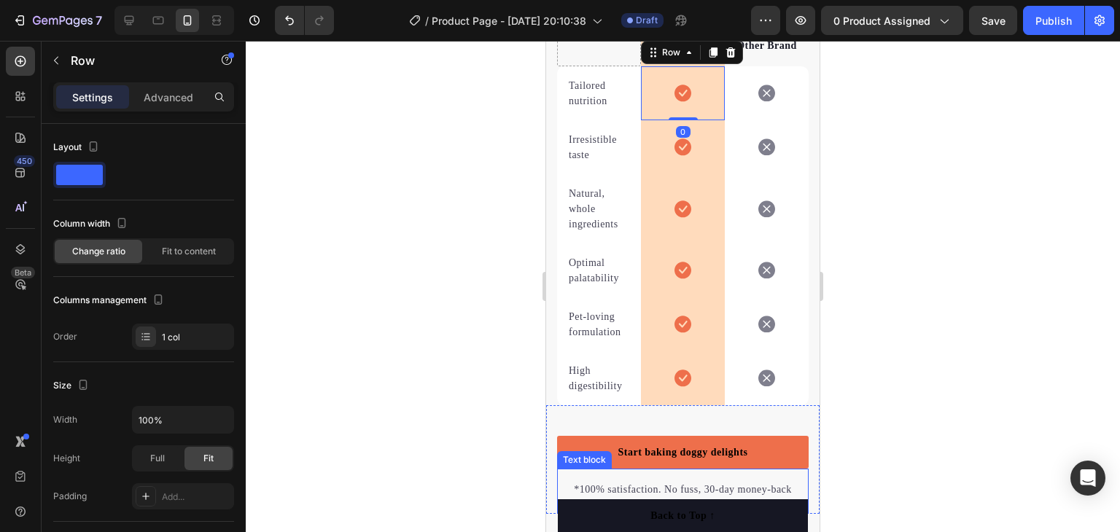
scroll to position [3674, 0]
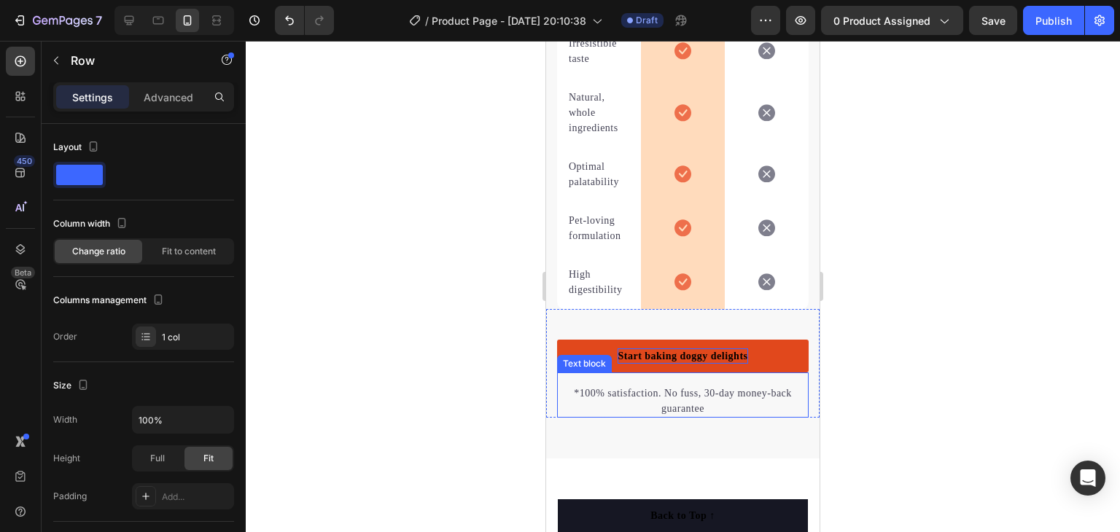
click at [699, 354] on div "Start baking doggy delights" at bounding box center [682, 355] width 130 height 15
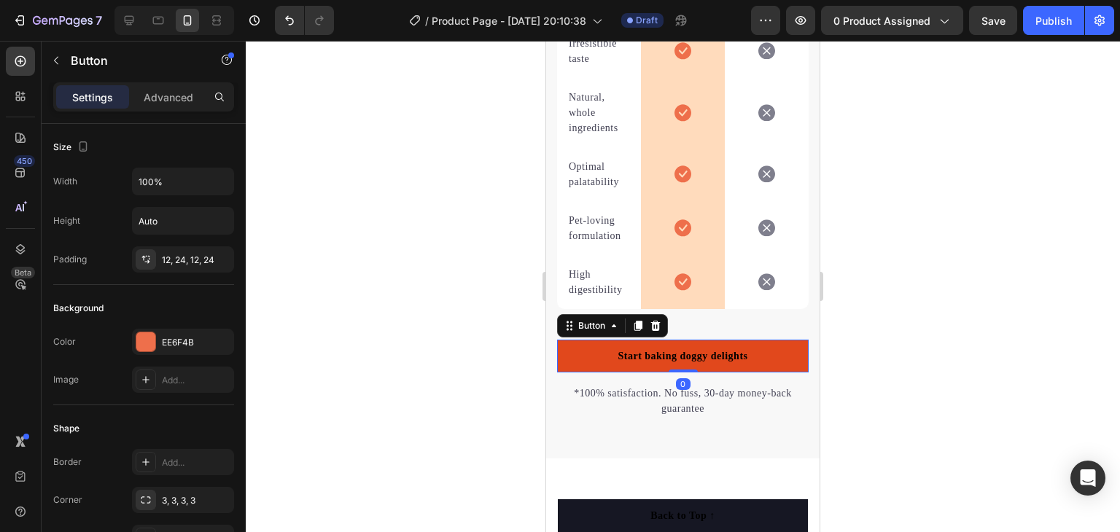
click at [574, 354] on link "Start baking doggy delights" at bounding box center [682, 356] width 251 height 33
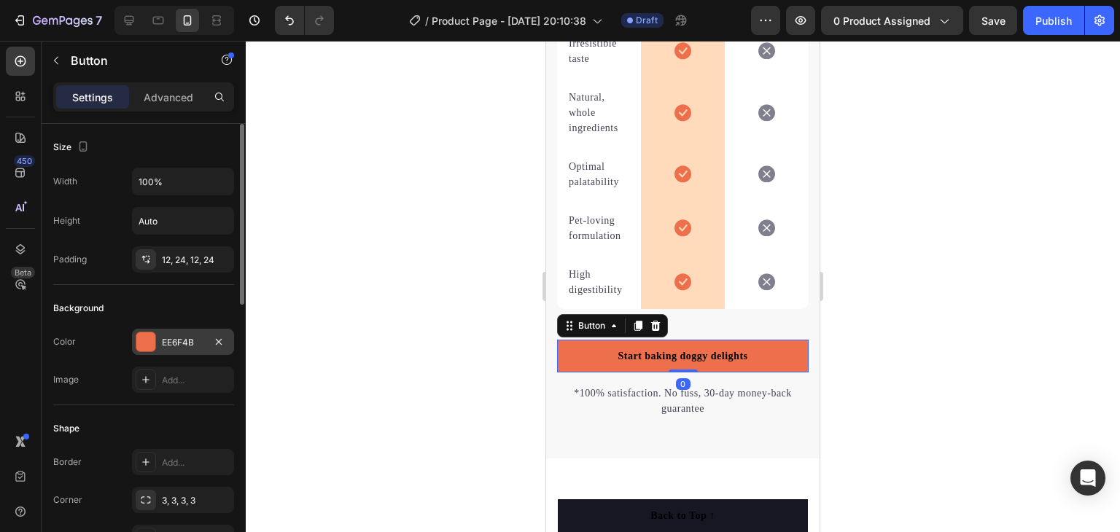
click at [203, 345] on div "EE6F4B" at bounding box center [183, 342] width 42 height 13
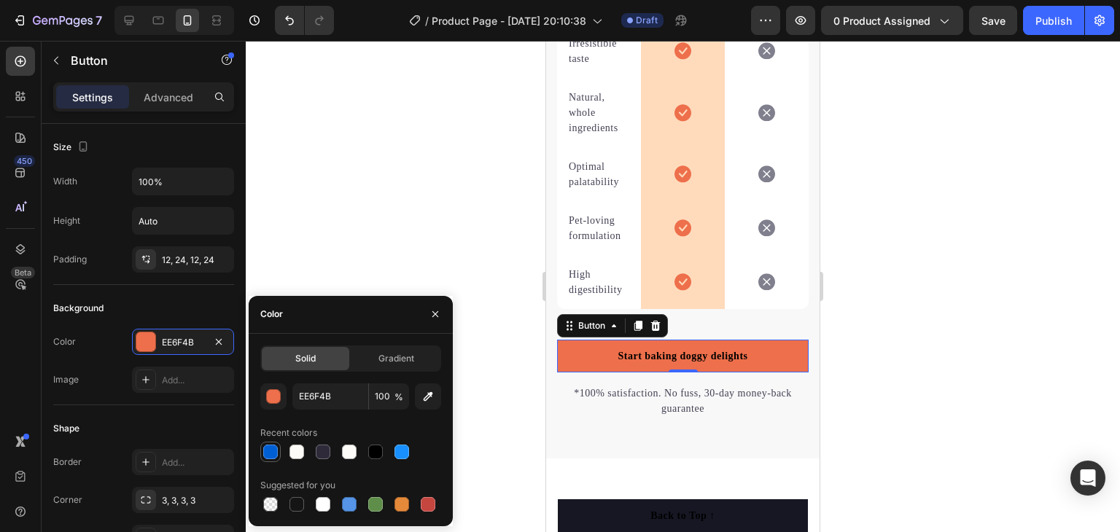
click at [272, 449] on div at bounding box center [270, 452] width 15 height 15
type input "015FD4"
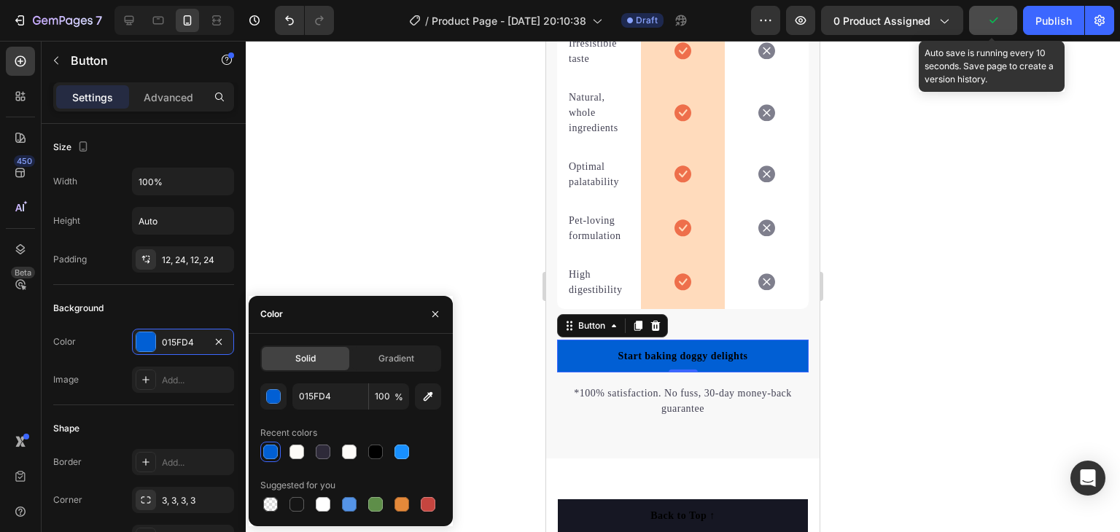
click at [983, 24] on button "button" at bounding box center [993, 20] width 48 height 29
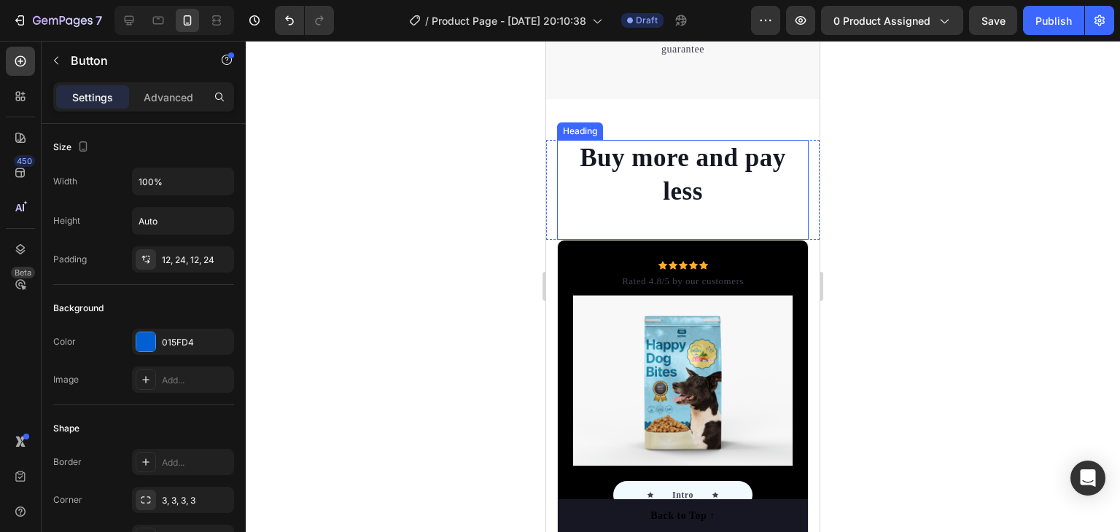
scroll to position [4039, 0]
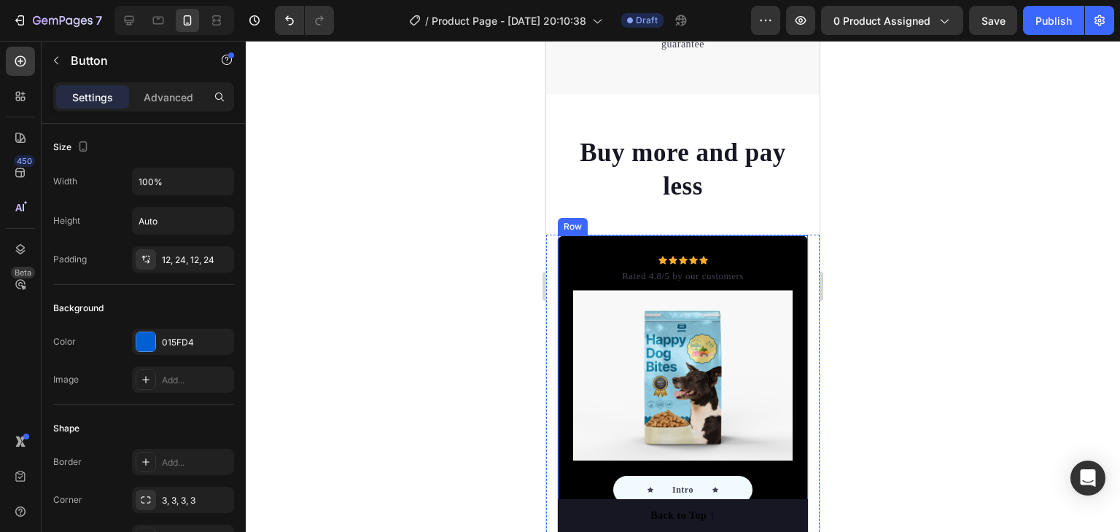
click at [598, 248] on div "Icon Icon Icon Icon Icon Icon List Hoz Rated 4.8/5 by our customers Text block …" at bounding box center [682, 516] width 251 height 563
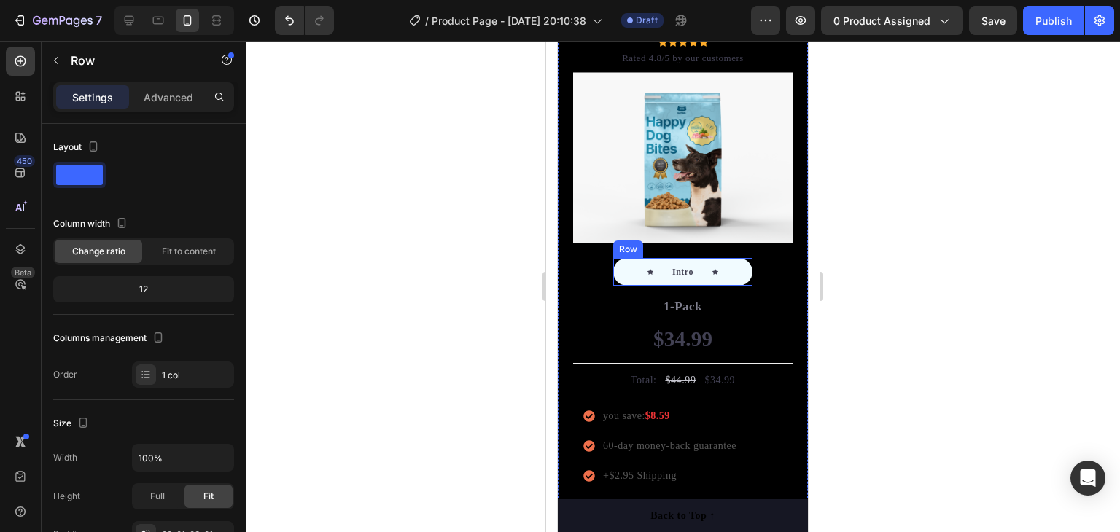
scroll to position [4257, 0]
click at [787, 266] on div "Icon Icon Icon Icon Icon Icon List Hoz Rated 4.8/5 by our customers Text block …" at bounding box center [682, 297] width 251 height 563
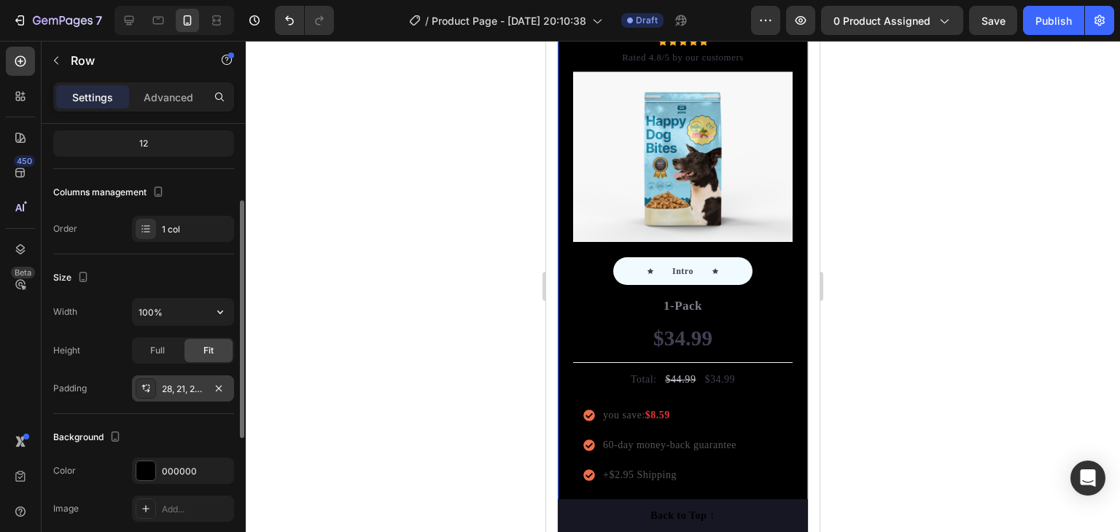
scroll to position [219, 0]
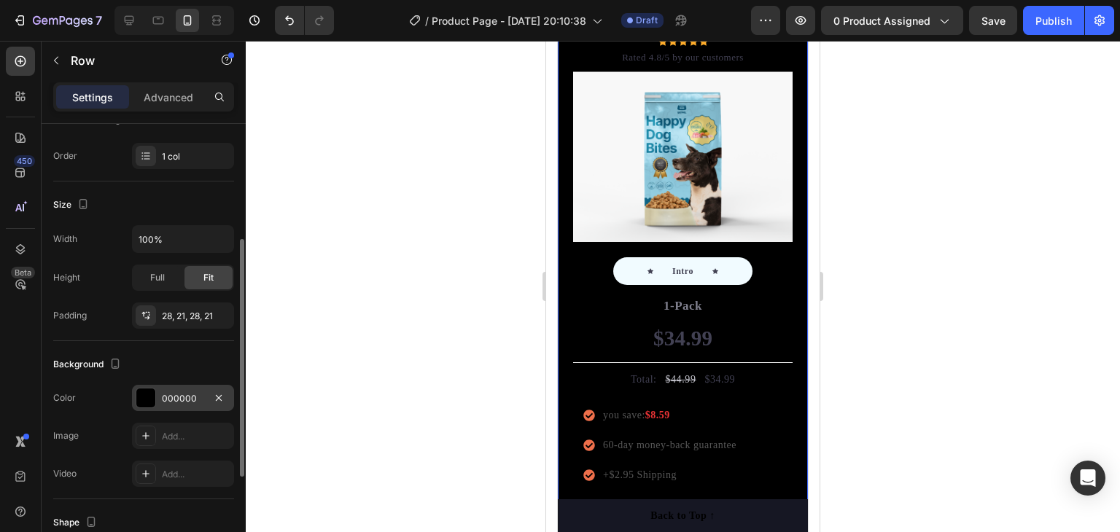
click at [187, 400] on div "000000" at bounding box center [183, 398] width 42 height 13
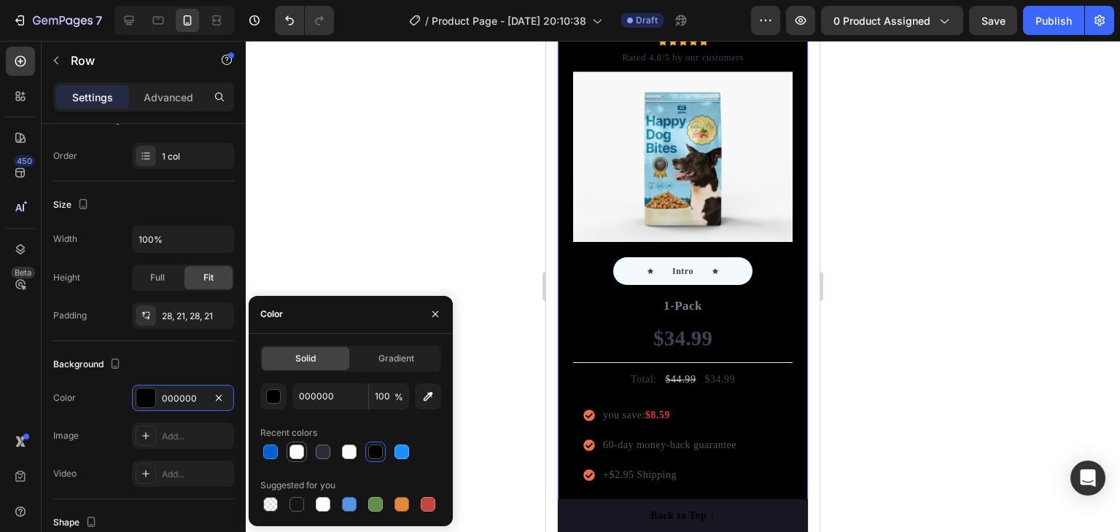
click at [294, 449] on div at bounding box center [296, 452] width 15 height 15
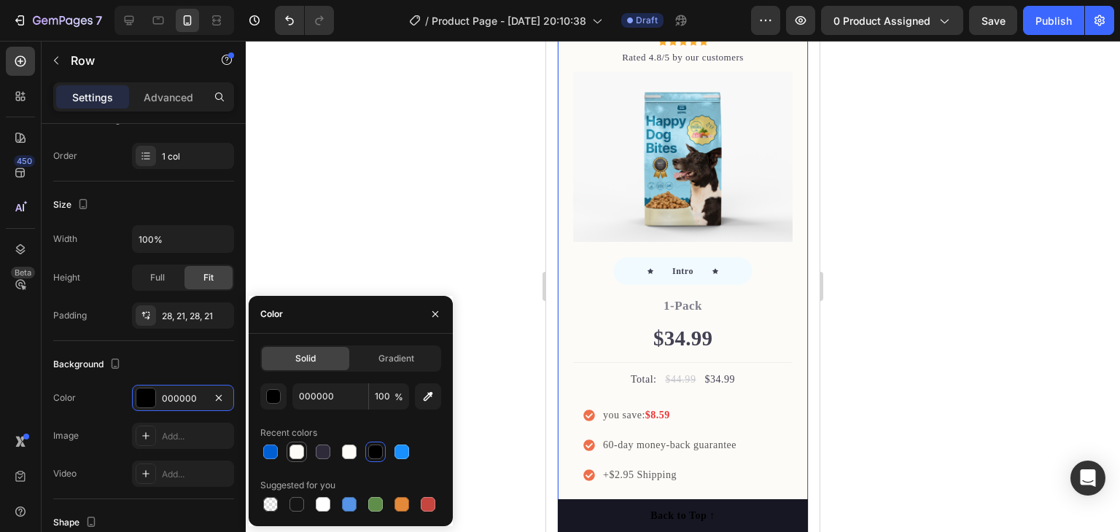
type input "FDFBF7"
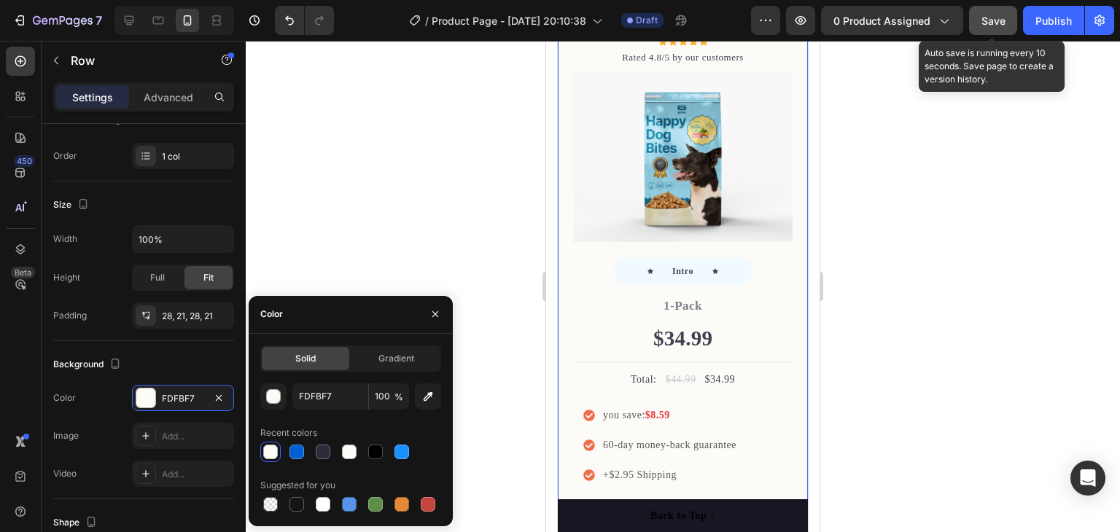
click at [995, 18] on span "Save" at bounding box center [993, 21] width 24 height 12
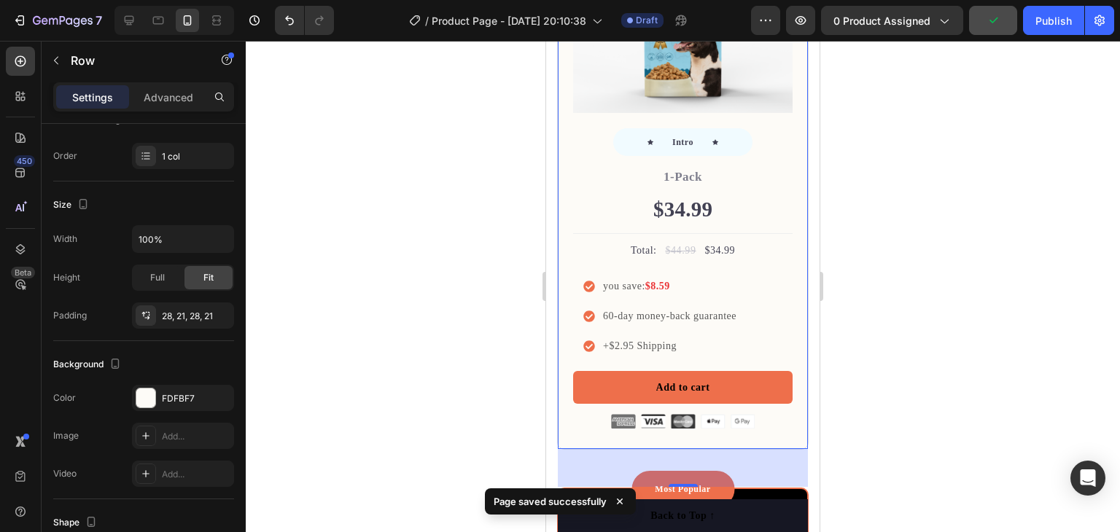
scroll to position [4330, 0]
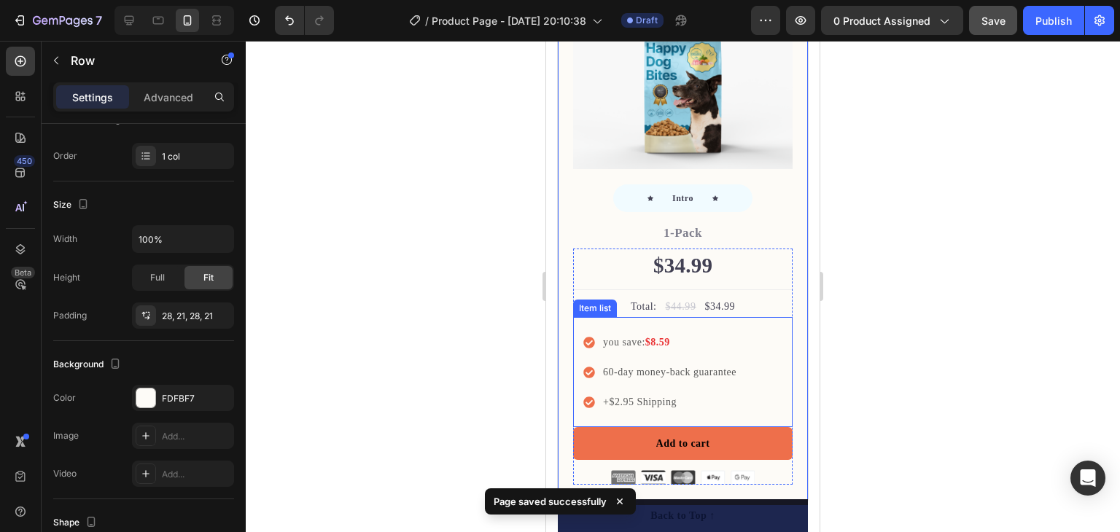
click at [588, 337] on icon at bounding box center [589, 343] width 12 height 12
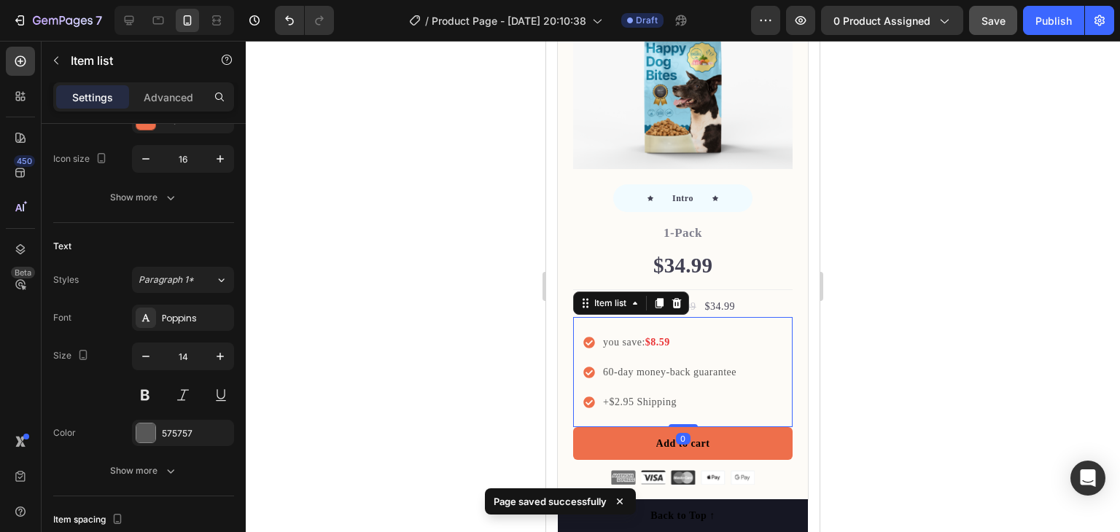
scroll to position [0, 0]
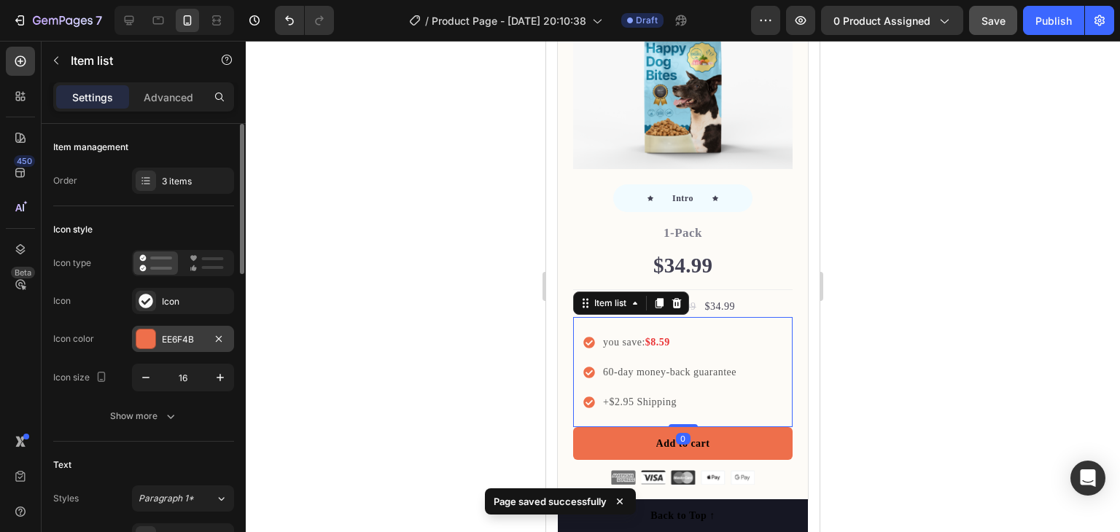
click at [168, 336] on div "EE6F4B" at bounding box center [183, 339] width 42 height 13
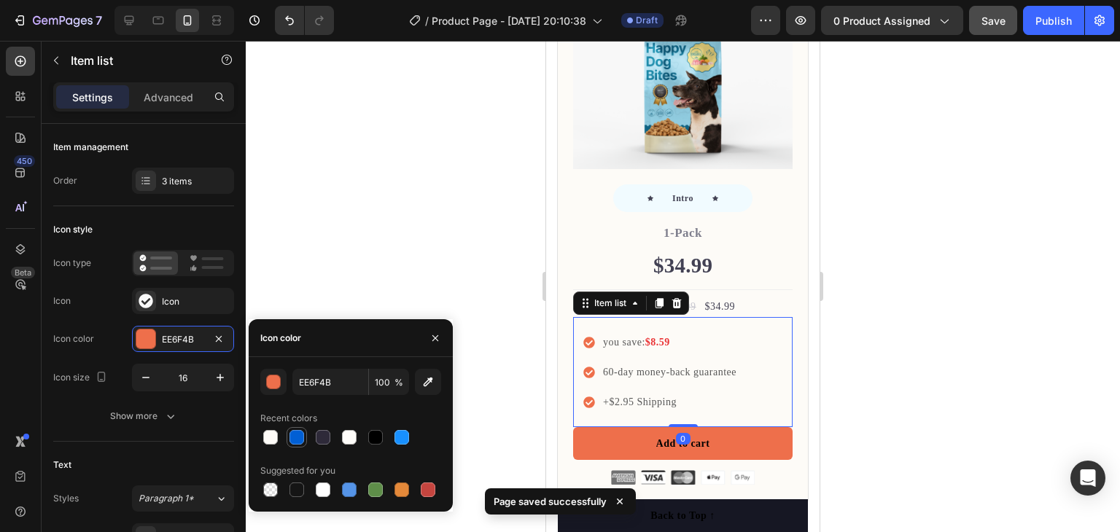
drag, startPoint x: 292, startPoint y: 437, endPoint x: 302, endPoint y: 436, distance: 11.0
click at [292, 437] on div at bounding box center [296, 437] width 15 height 15
type input "015FD4"
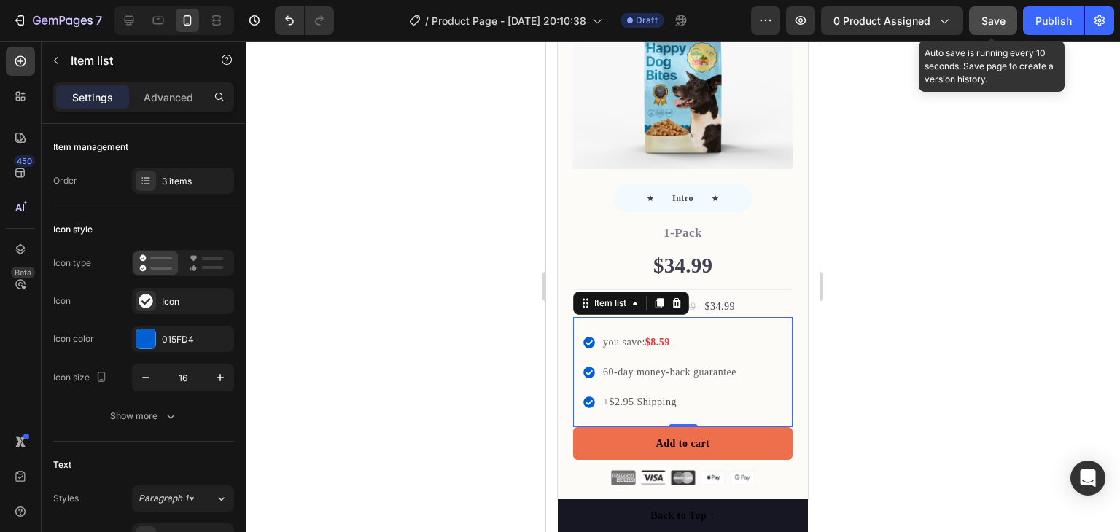
click at [996, 31] on button "Save" at bounding box center [993, 20] width 48 height 29
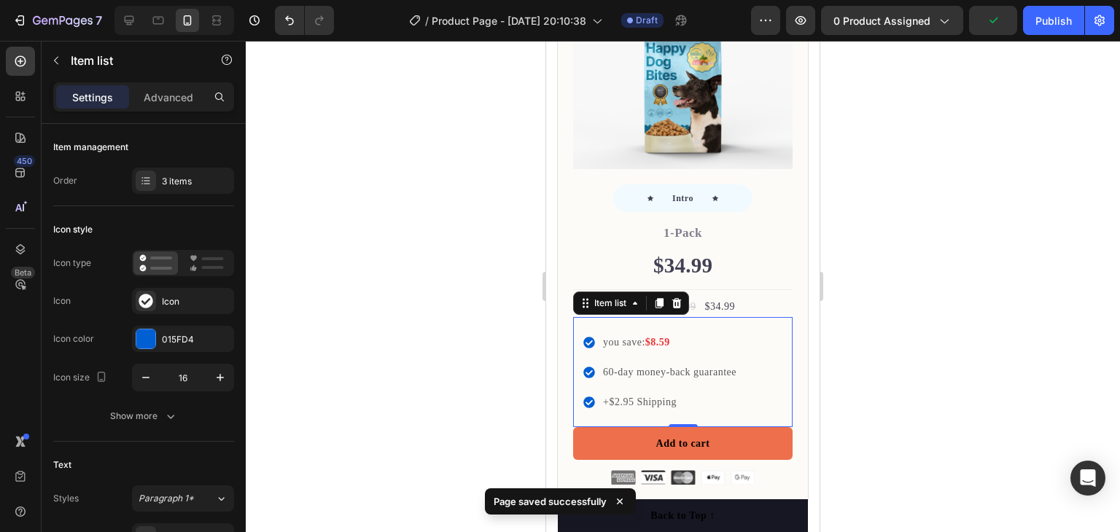
click at [661, 337] on strong "$8.59" at bounding box center [657, 342] width 25 height 11
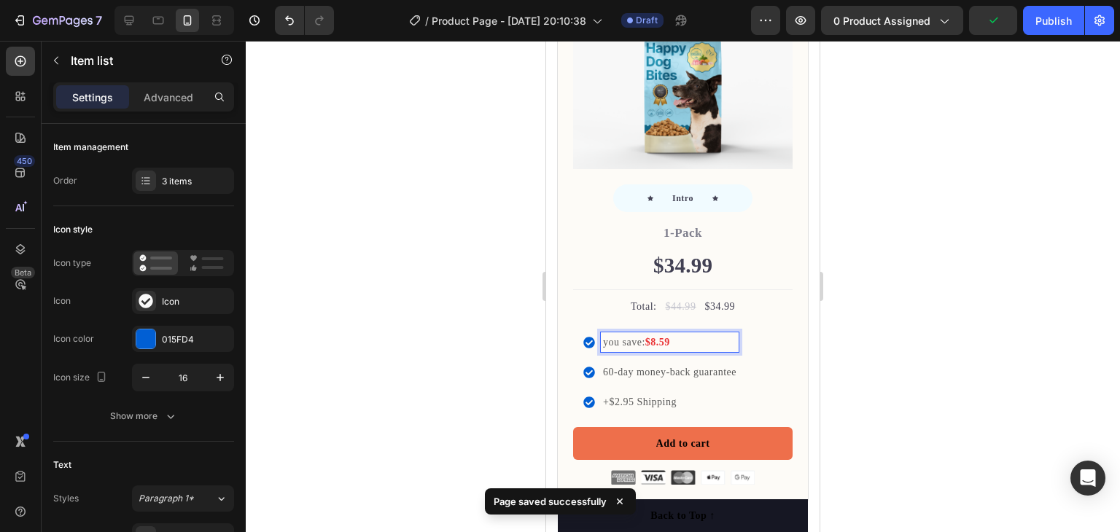
click at [669, 337] on strong "$8.59" at bounding box center [657, 342] width 25 height 11
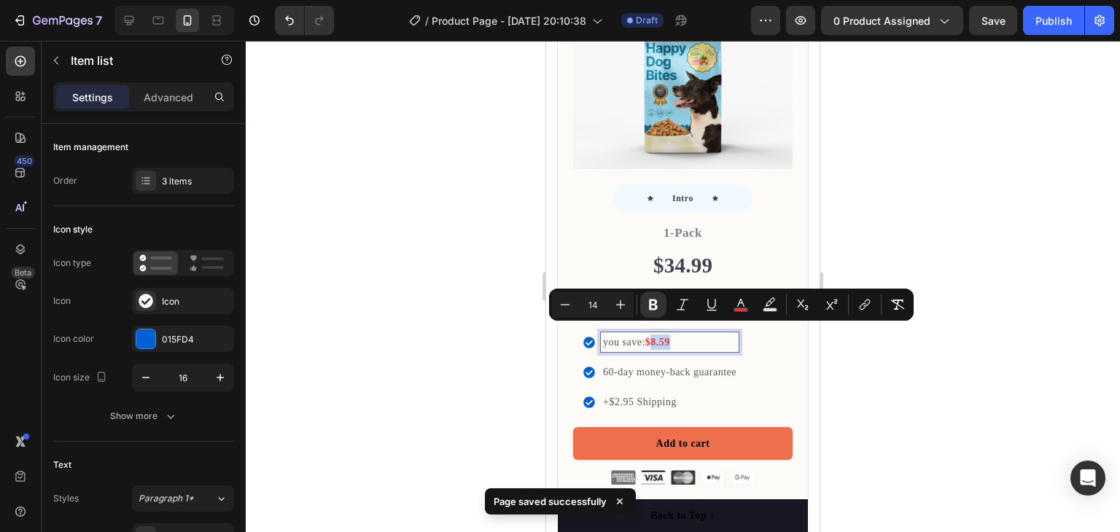
click at [676, 335] on p "you save: $8.59" at bounding box center [669, 342] width 133 height 15
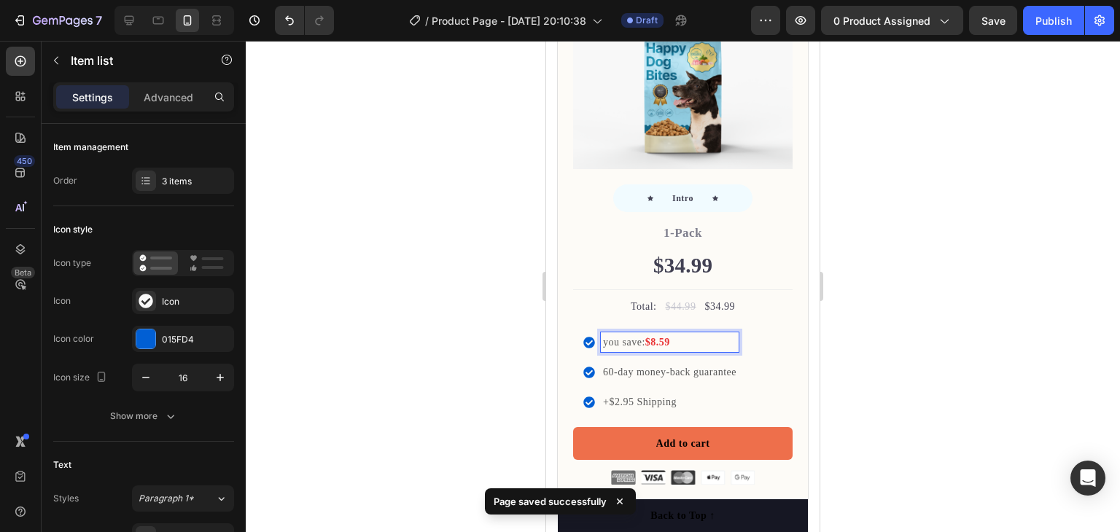
click at [864, 332] on div at bounding box center [683, 286] width 874 height 491
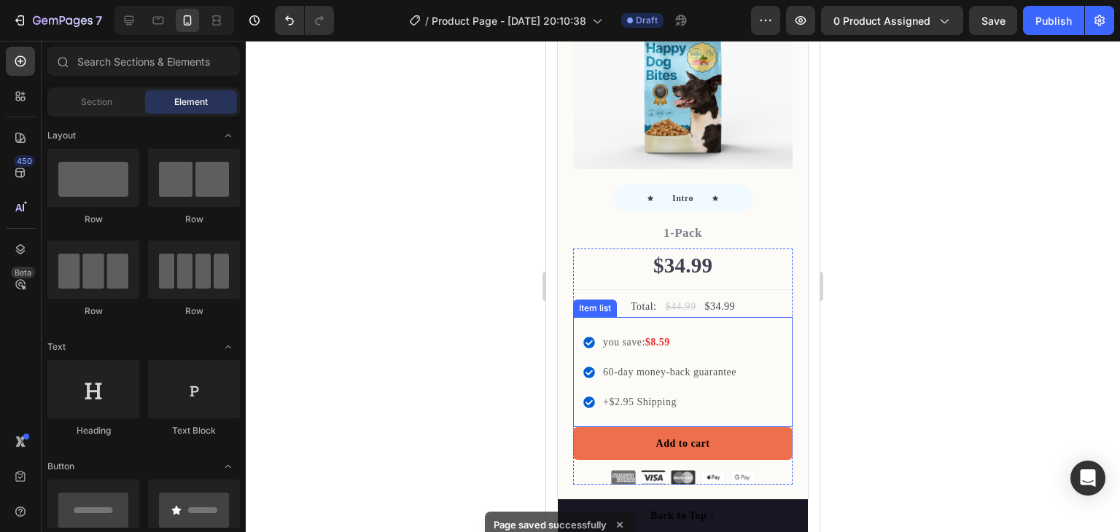
click at [658, 337] on strong "$8.59" at bounding box center [657, 342] width 25 height 11
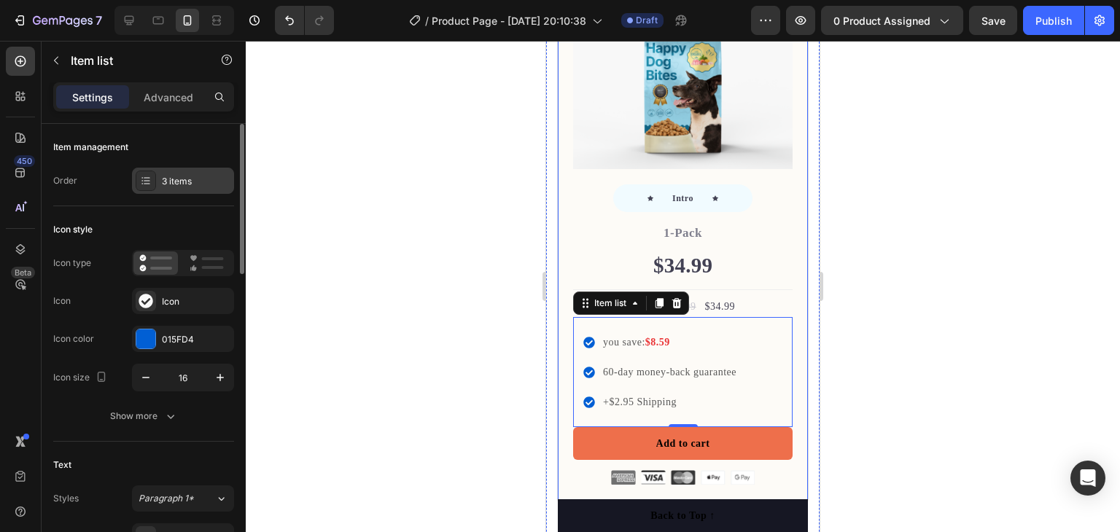
click at [192, 184] on div "3 items" at bounding box center [196, 181] width 69 height 13
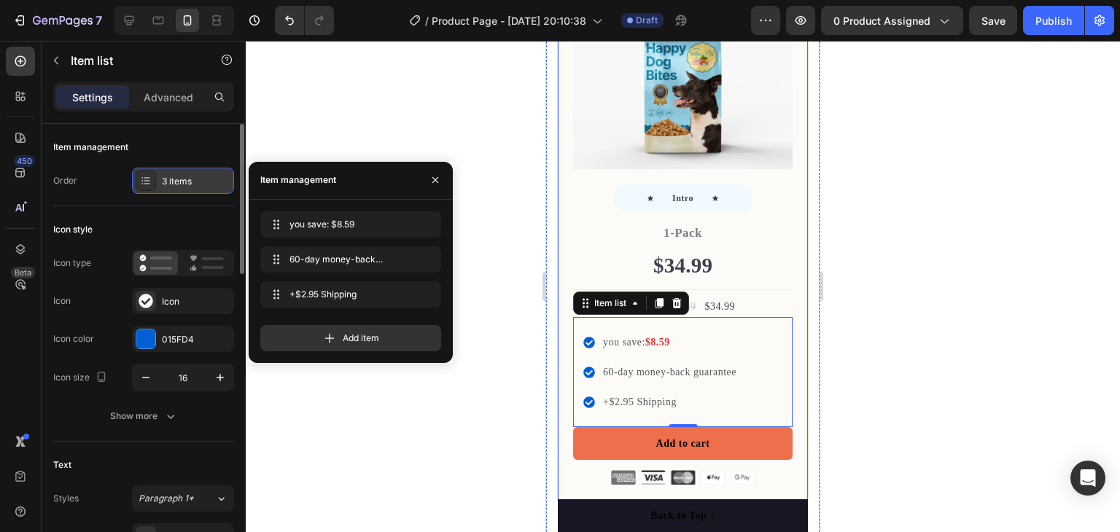
drag, startPoint x: 192, startPoint y: 184, endPoint x: 200, endPoint y: 187, distance: 7.6
click at [192, 184] on div "3 items" at bounding box center [196, 181] width 69 height 13
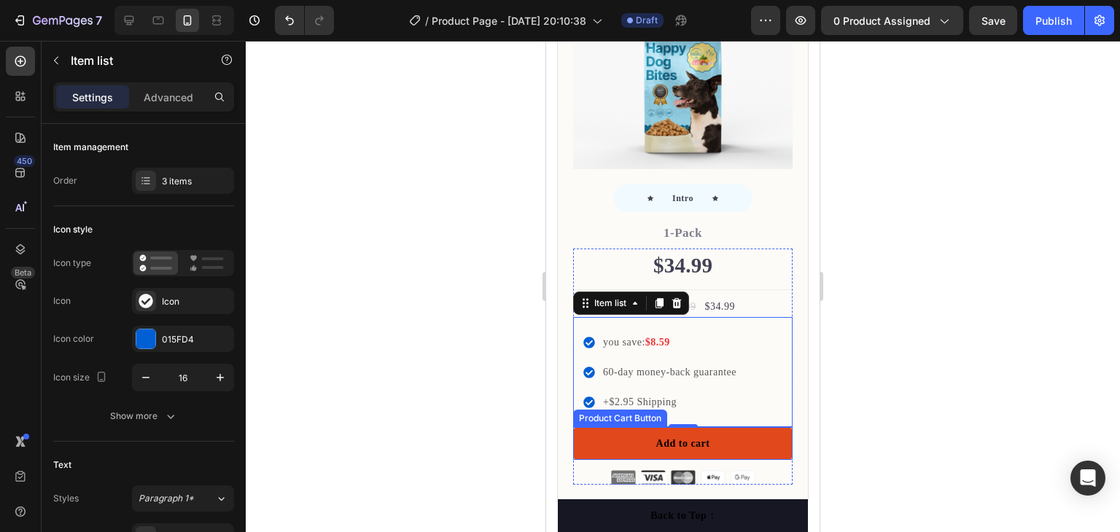
click at [714, 432] on button "Add to cart" at bounding box center [682, 443] width 219 height 33
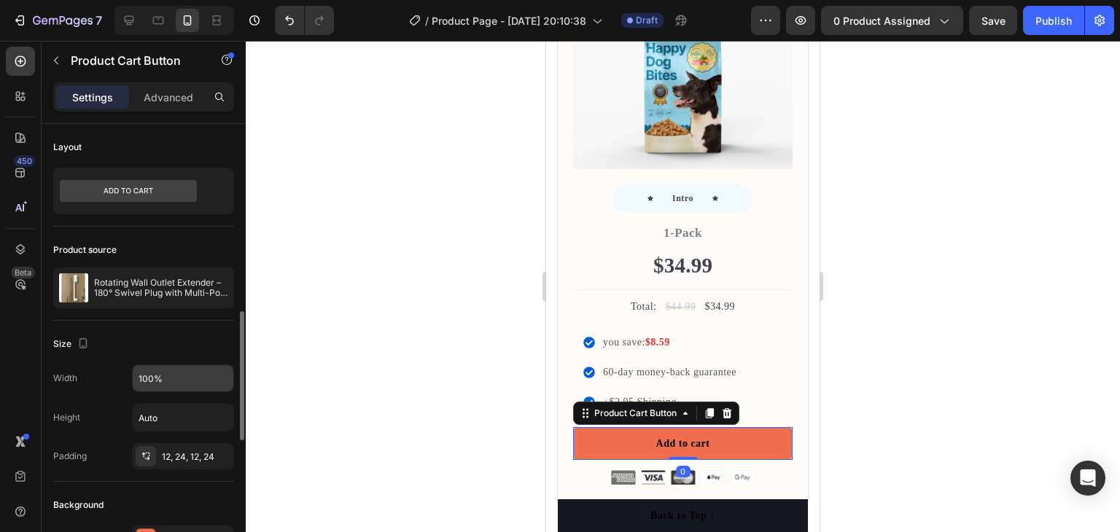
scroll to position [219, 0]
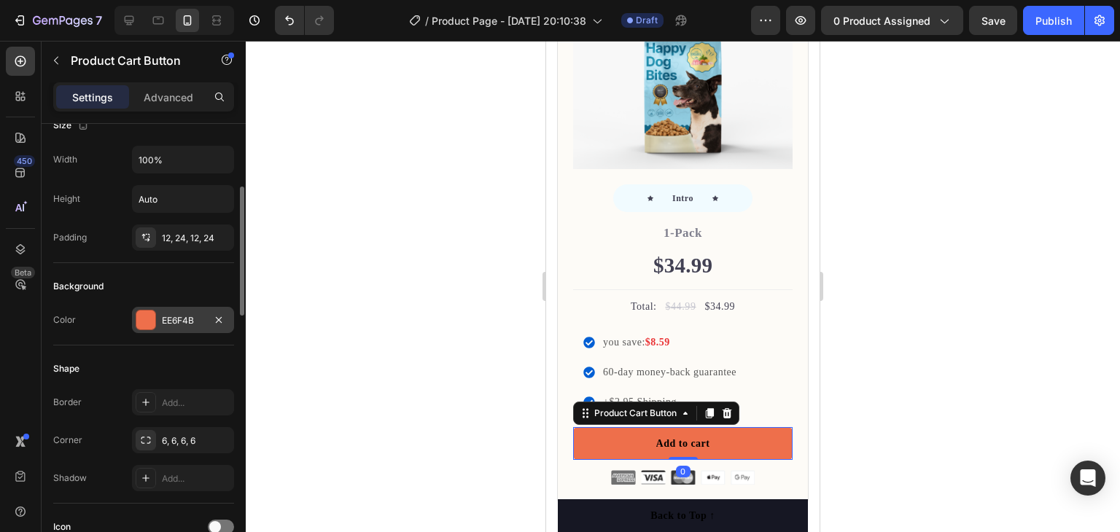
click at [185, 307] on div "EE6F4B" at bounding box center [183, 320] width 102 height 26
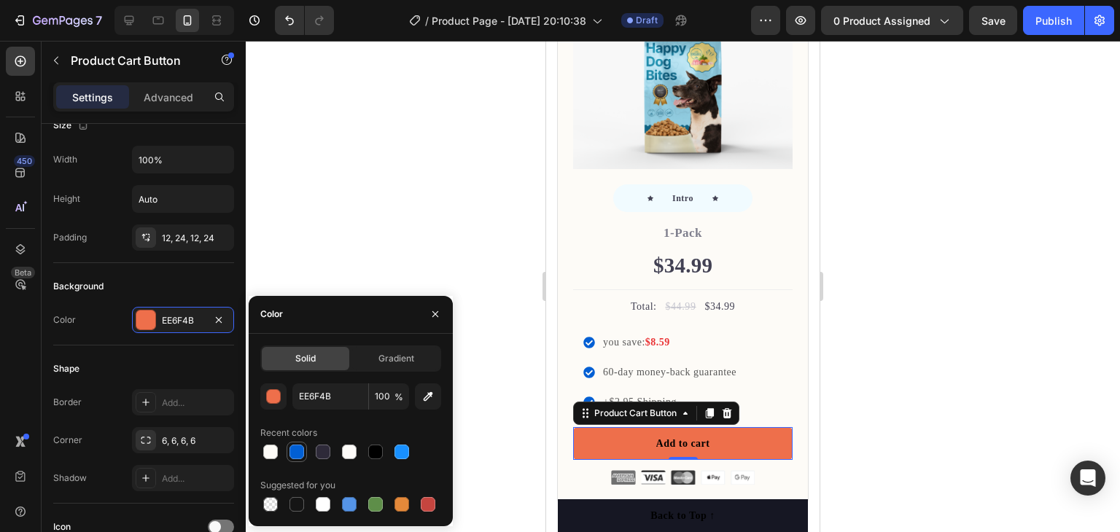
click at [293, 447] on div at bounding box center [296, 452] width 15 height 15
type input "015FD4"
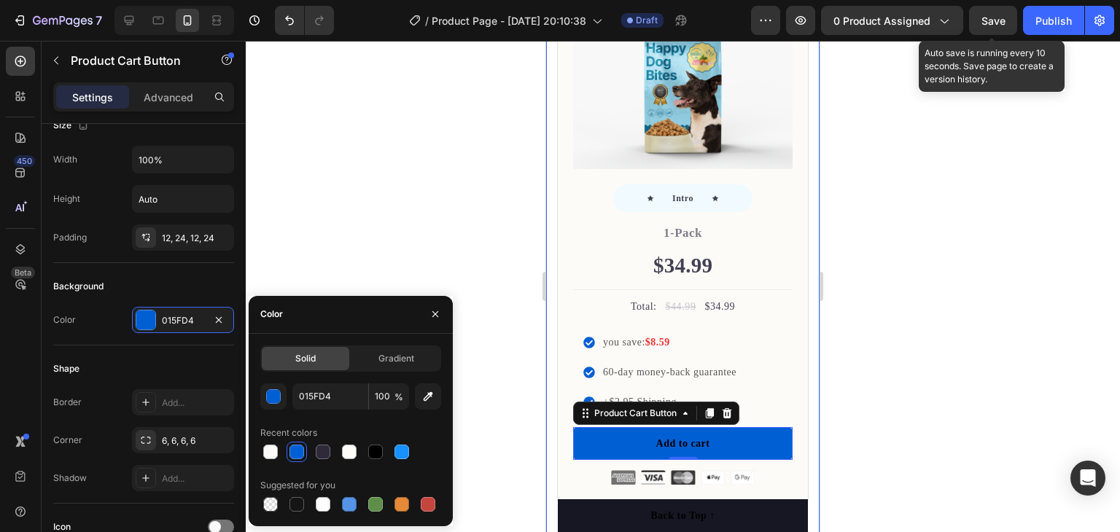
click at [996, 21] on span "Save" at bounding box center [993, 21] width 24 height 12
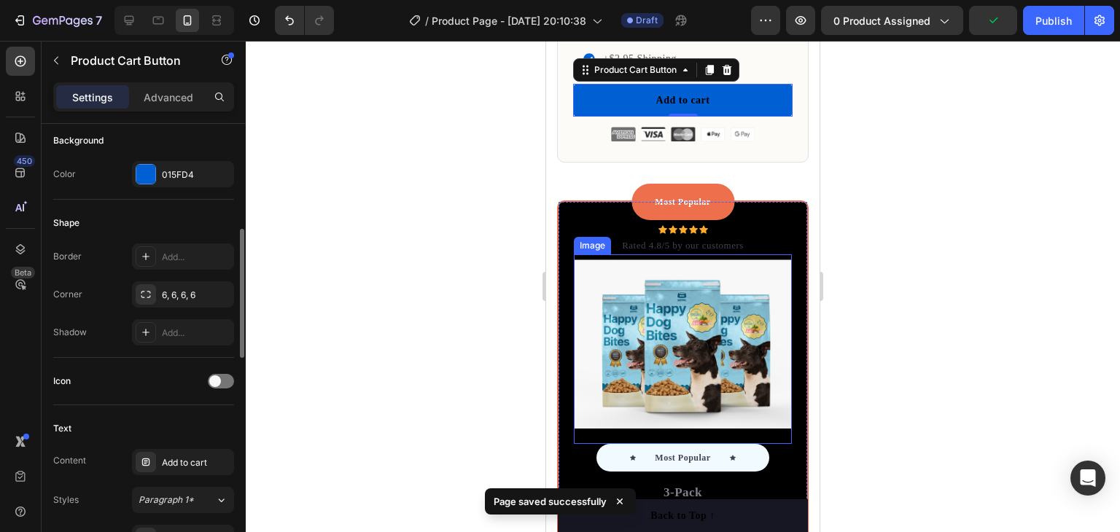
scroll to position [4768, 0]
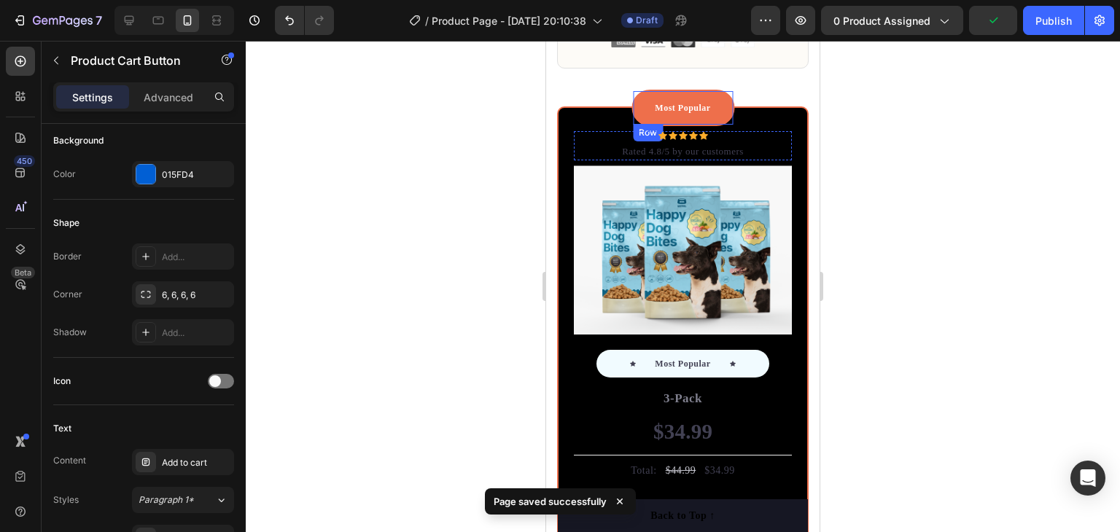
click at [700, 90] on div "Most Popular Text block Row" at bounding box center [682, 108] width 103 height 36
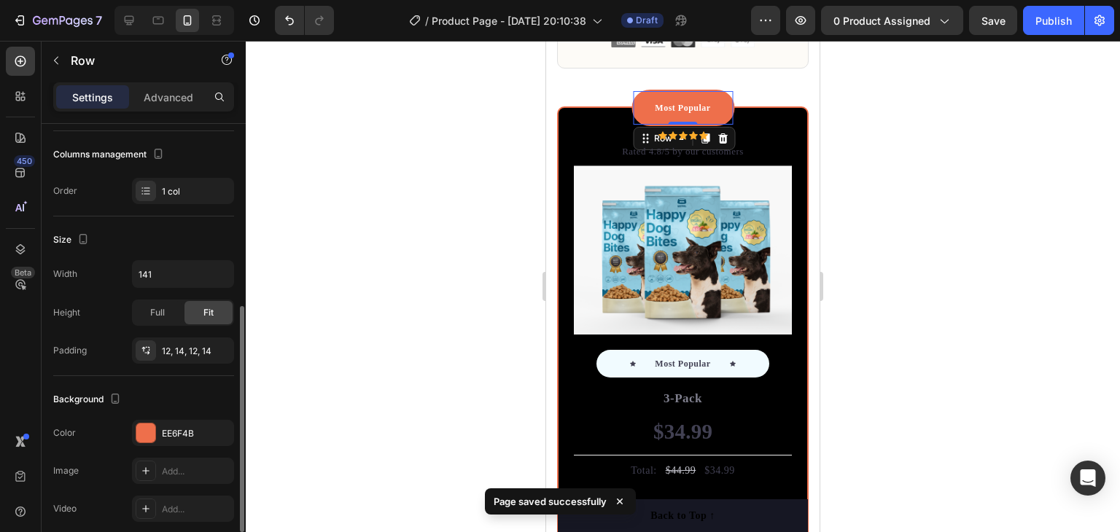
scroll to position [219, 0]
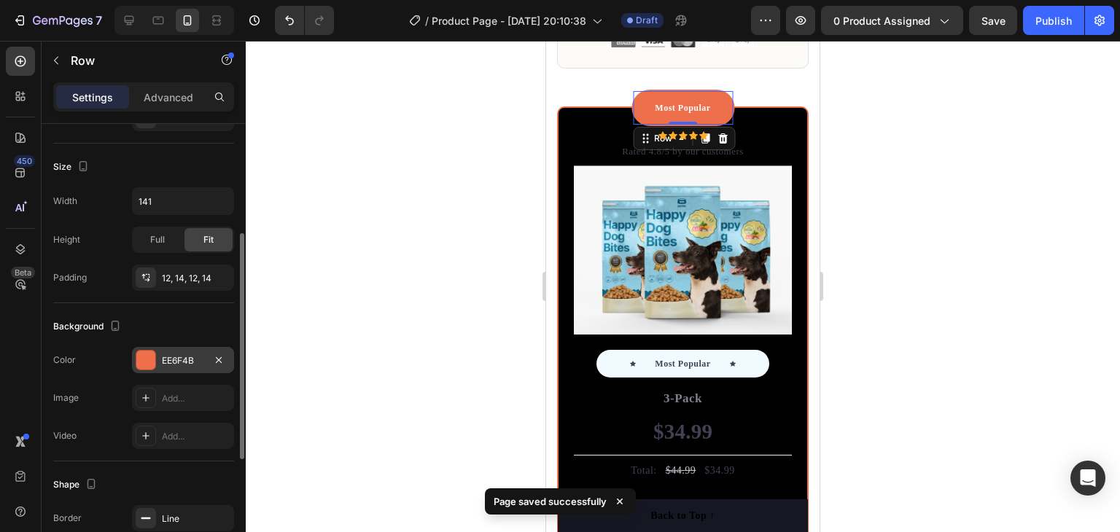
click at [159, 361] on div "EE6F4B" at bounding box center [183, 360] width 102 height 26
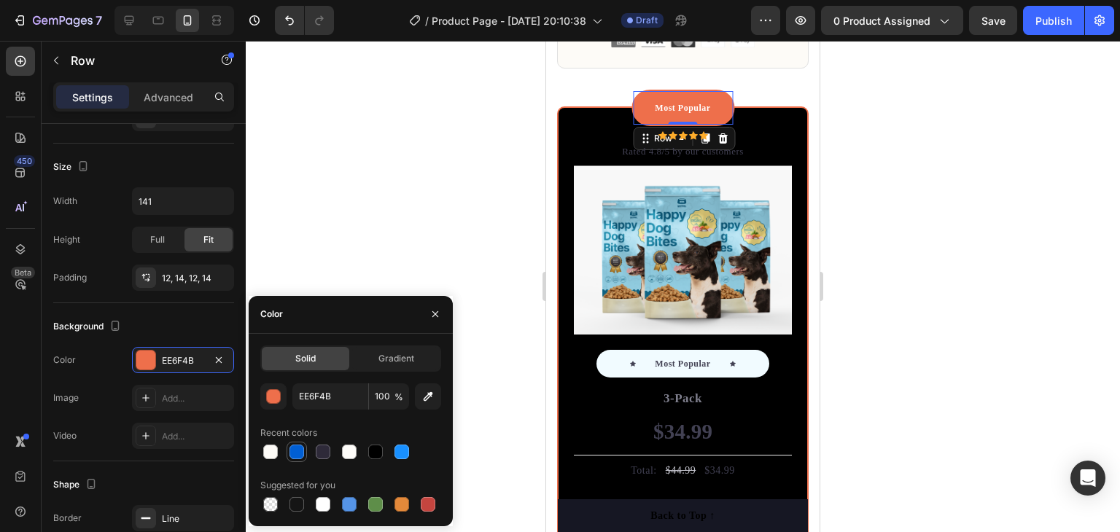
click at [303, 450] on div at bounding box center [296, 452] width 15 height 15
type input "015FD4"
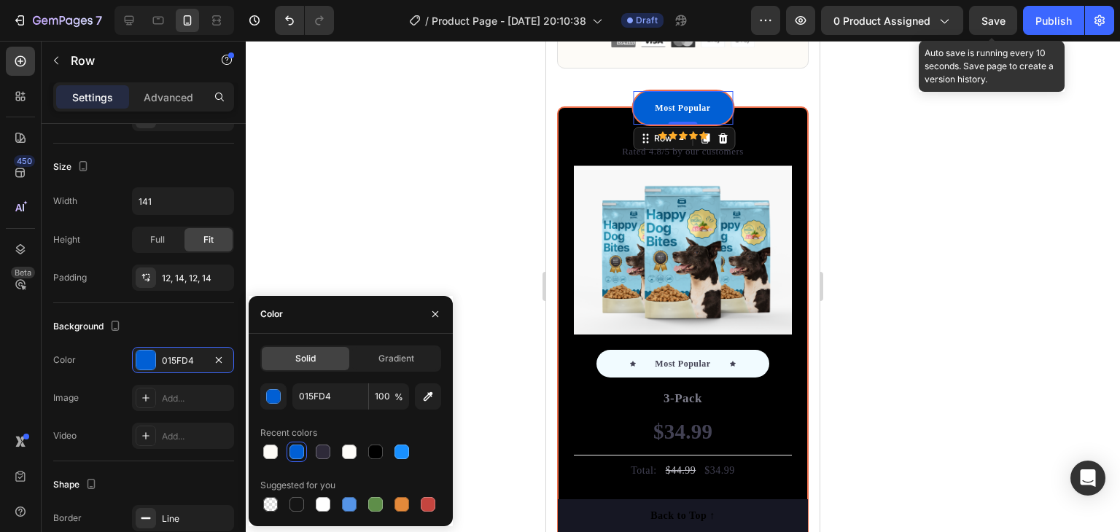
click at [997, 15] on span "Save" at bounding box center [993, 21] width 24 height 12
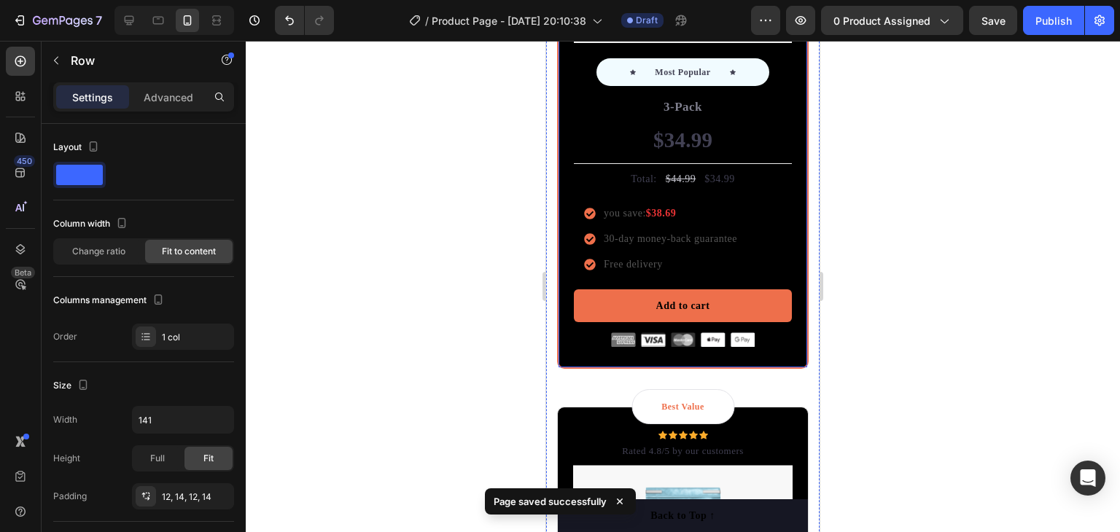
scroll to position [4986, 0]
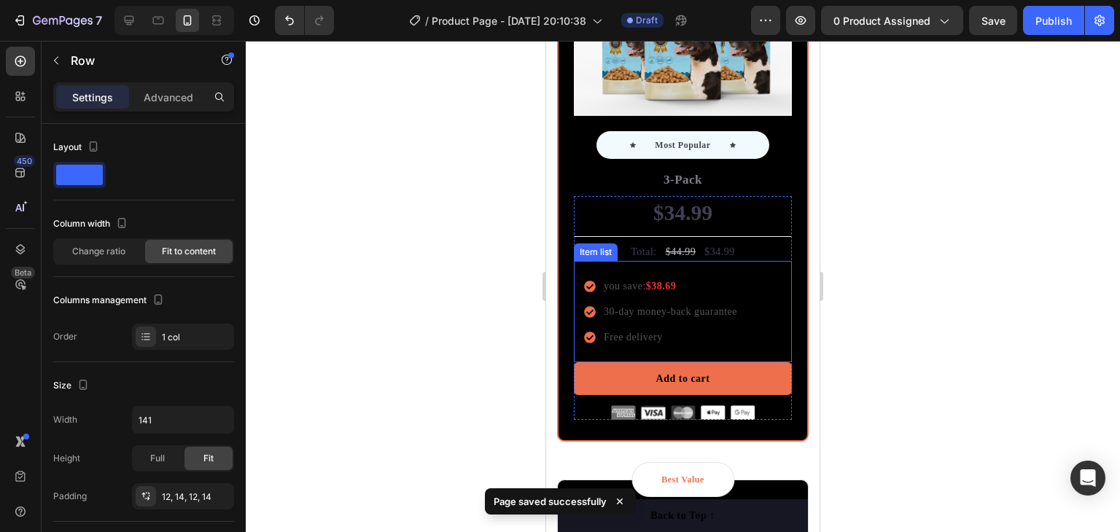
click at [589, 281] on icon at bounding box center [590, 287] width 12 height 12
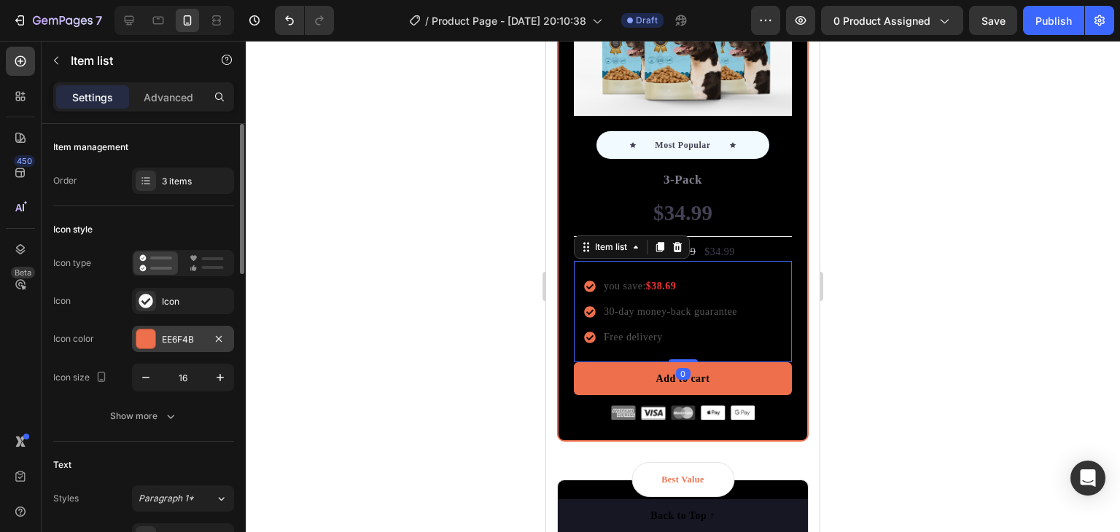
click at [198, 337] on div "EE6F4B" at bounding box center [183, 339] width 42 height 13
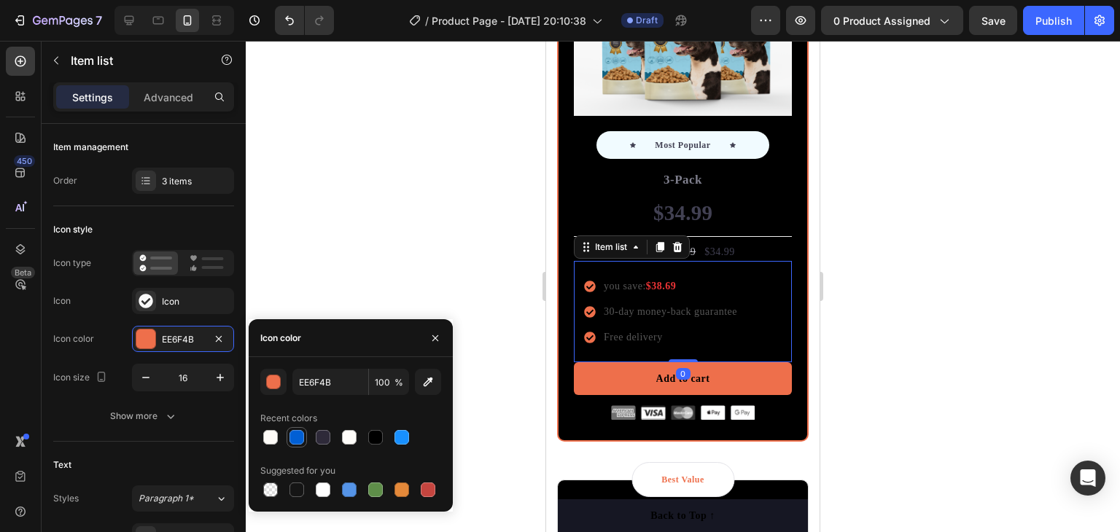
click at [295, 434] on div at bounding box center [296, 437] width 15 height 15
type input "015FD4"
click at [1003, 18] on span "Save" at bounding box center [993, 21] width 24 height 12
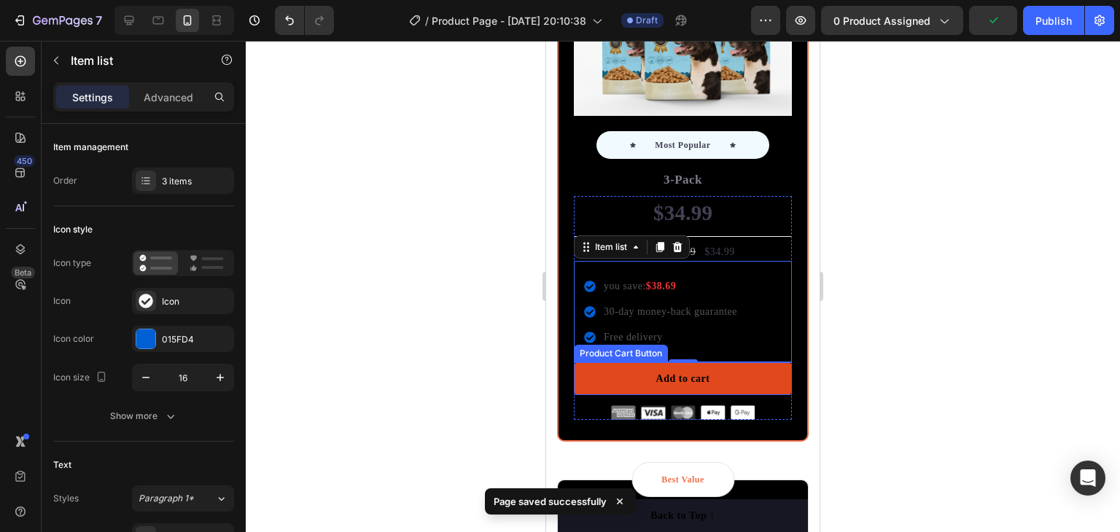
click at [624, 365] on button "Add to cart" at bounding box center [683, 378] width 218 height 33
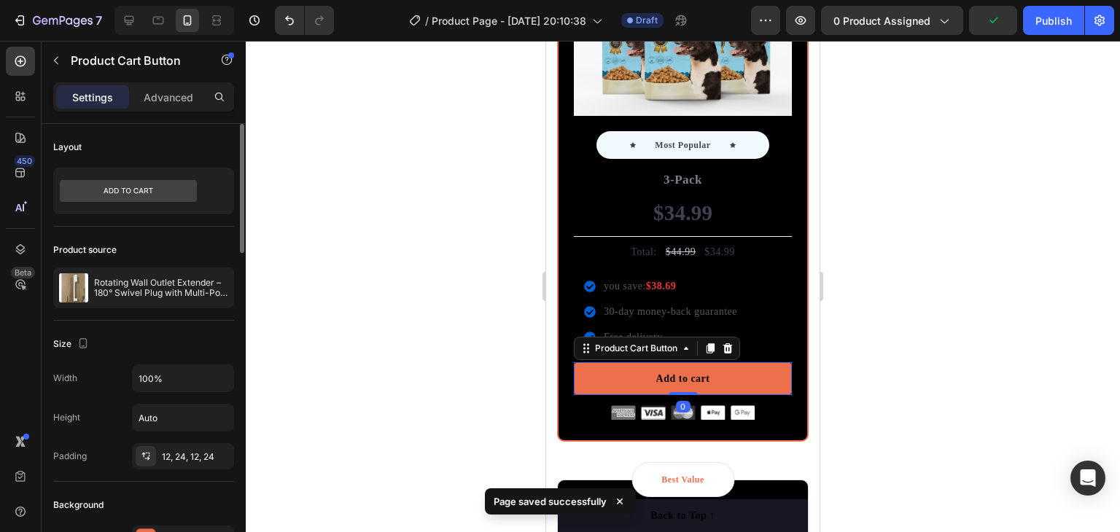
scroll to position [146, 0]
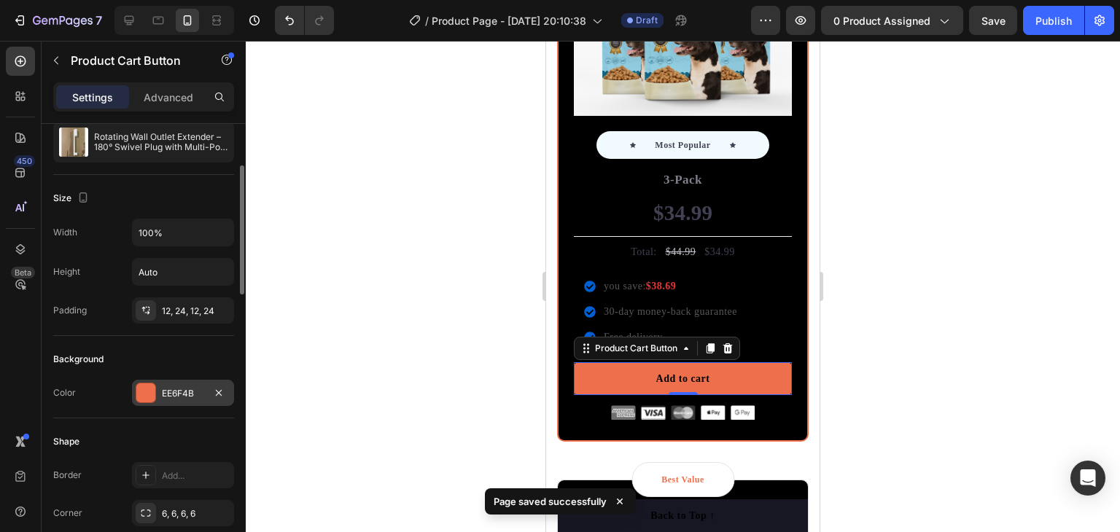
click at [187, 388] on div "EE6F4B" at bounding box center [183, 393] width 42 height 13
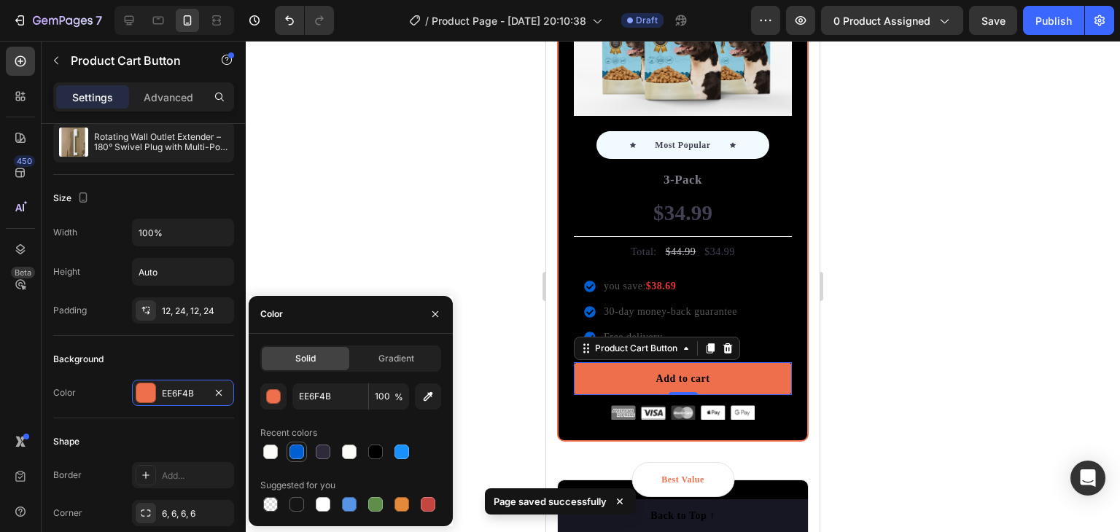
click at [297, 450] on div at bounding box center [296, 452] width 15 height 15
type input "015FD4"
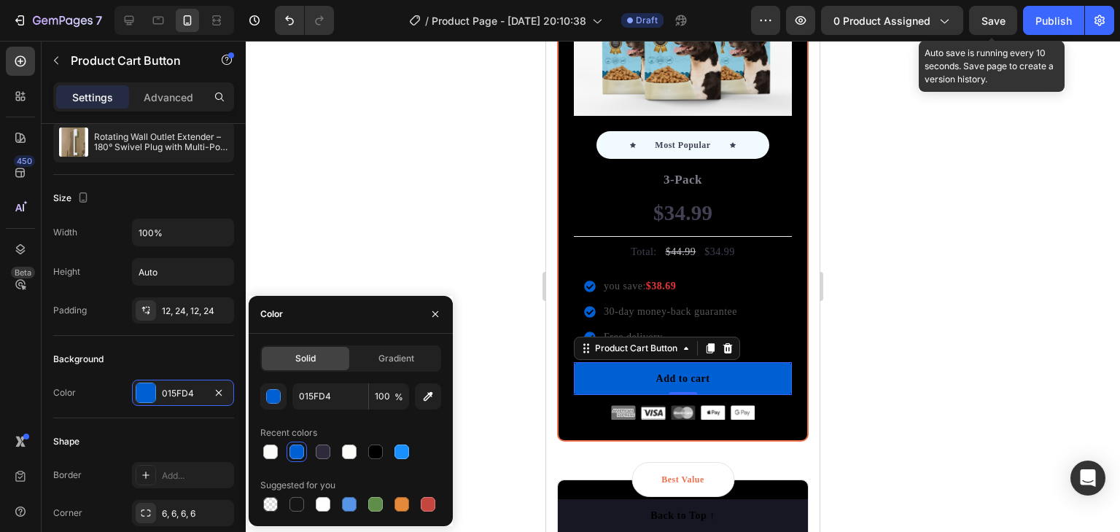
drag, startPoint x: 984, startPoint y: 17, endPoint x: 956, endPoint y: 41, distance: 36.7
click at [985, 17] on span "Save" at bounding box center [993, 21] width 24 height 12
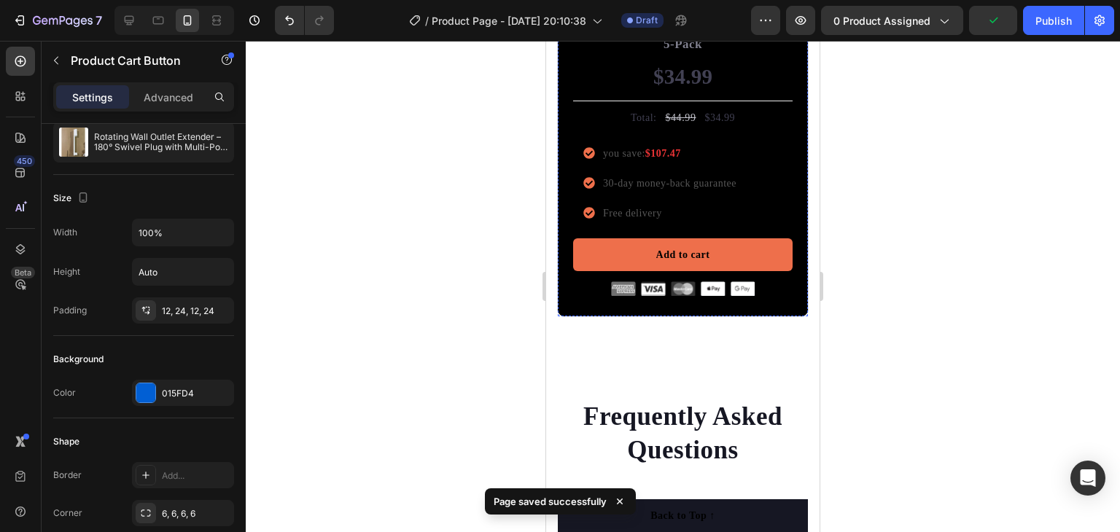
scroll to position [5715, 0]
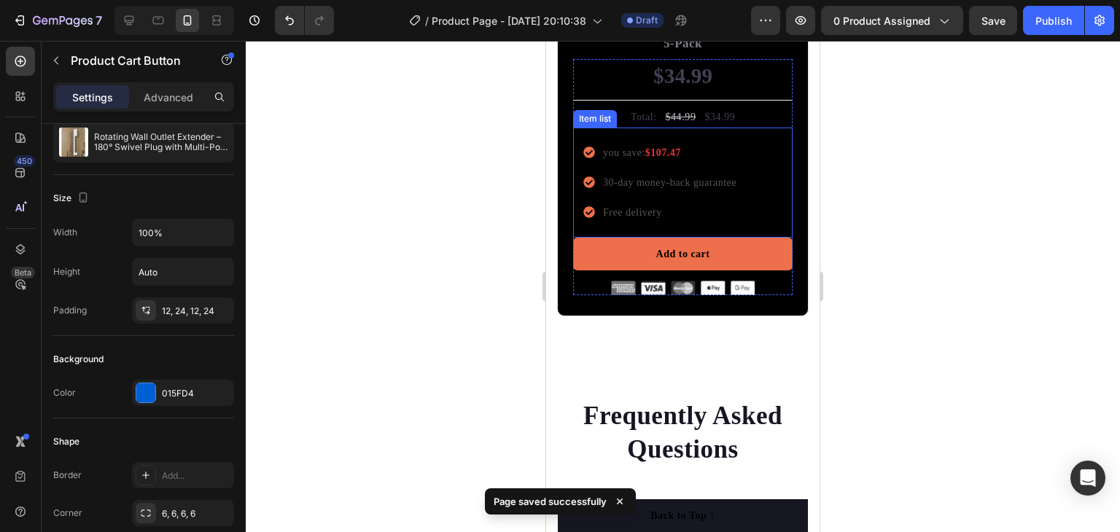
click at [583, 207] on icon at bounding box center [589, 213] width 12 height 12
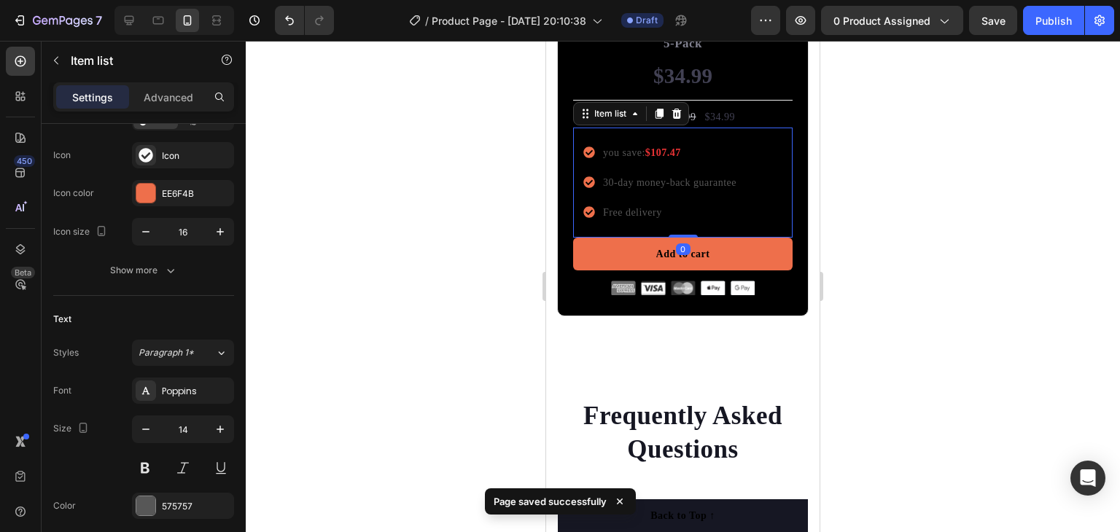
scroll to position [0, 0]
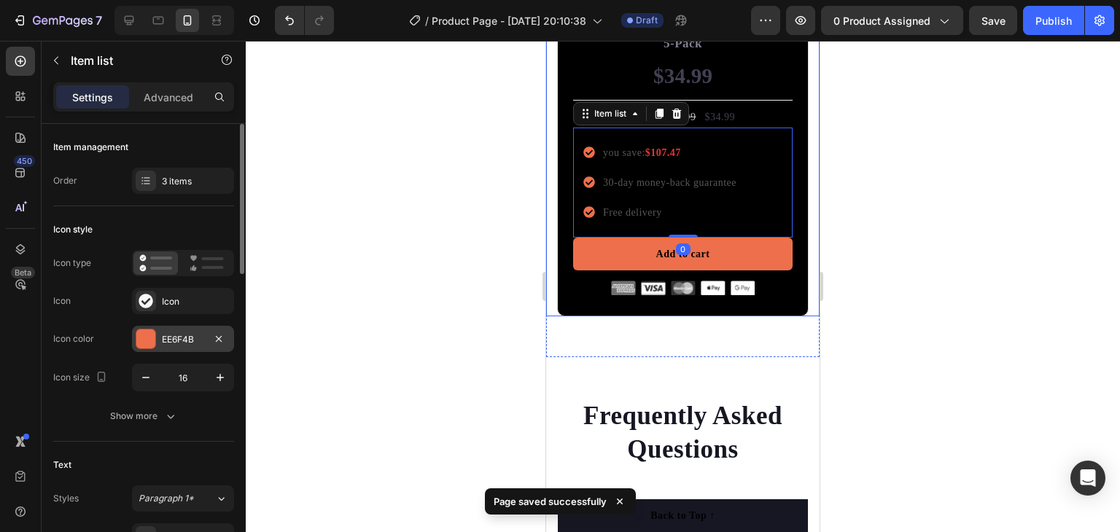
click at [200, 337] on div "EE6F4B" at bounding box center [183, 339] width 42 height 13
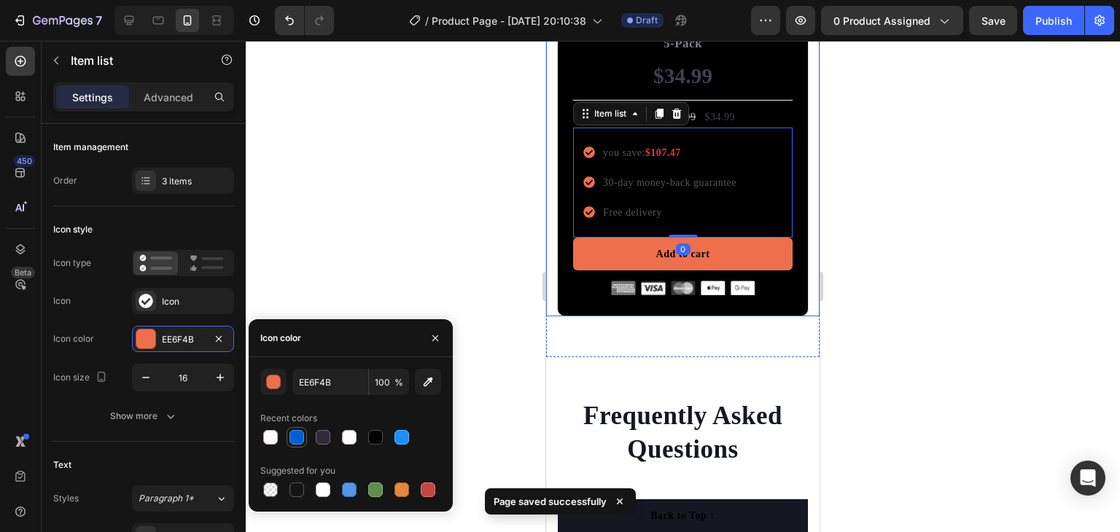
click at [293, 434] on div at bounding box center [296, 437] width 15 height 15
type input "015FD4"
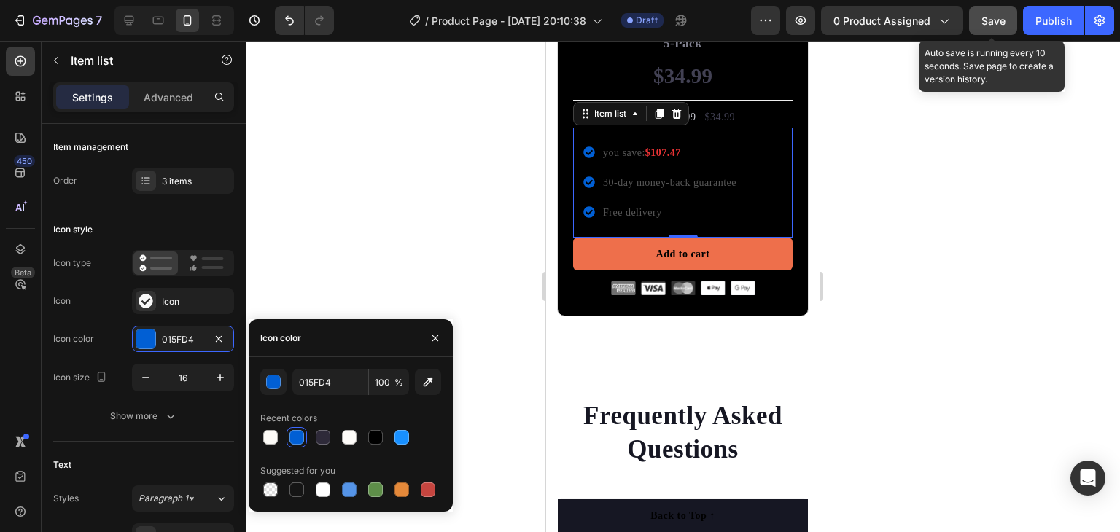
click at [983, 17] on span "Save" at bounding box center [993, 21] width 24 height 12
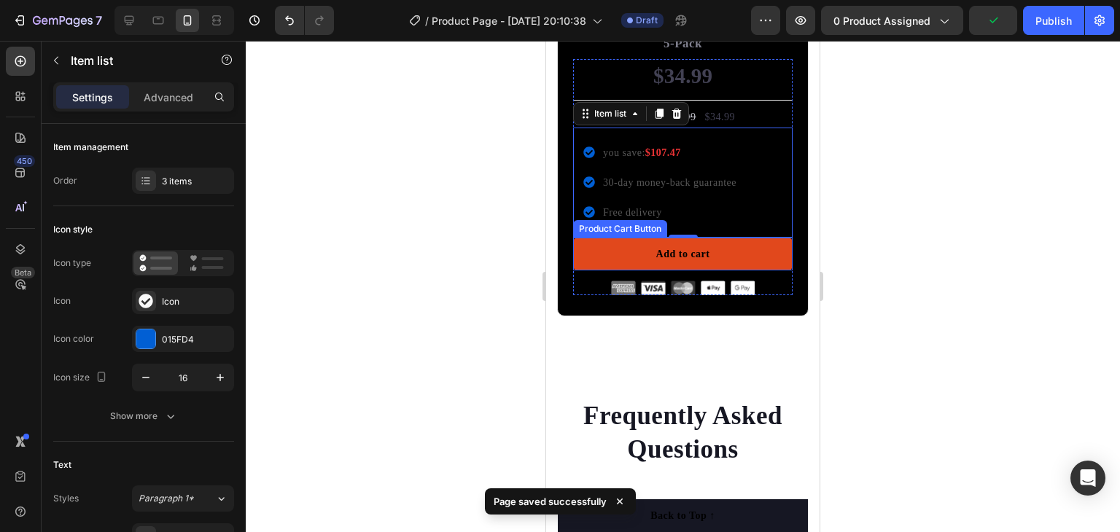
drag, startPoint x: 742, startPoint y: 222, endPoint x: 733, endPoint y: 225, distance: 9.9
click at [742, 238] on button "Add to cart" at bounding box center [682, 254] width 219 height 33
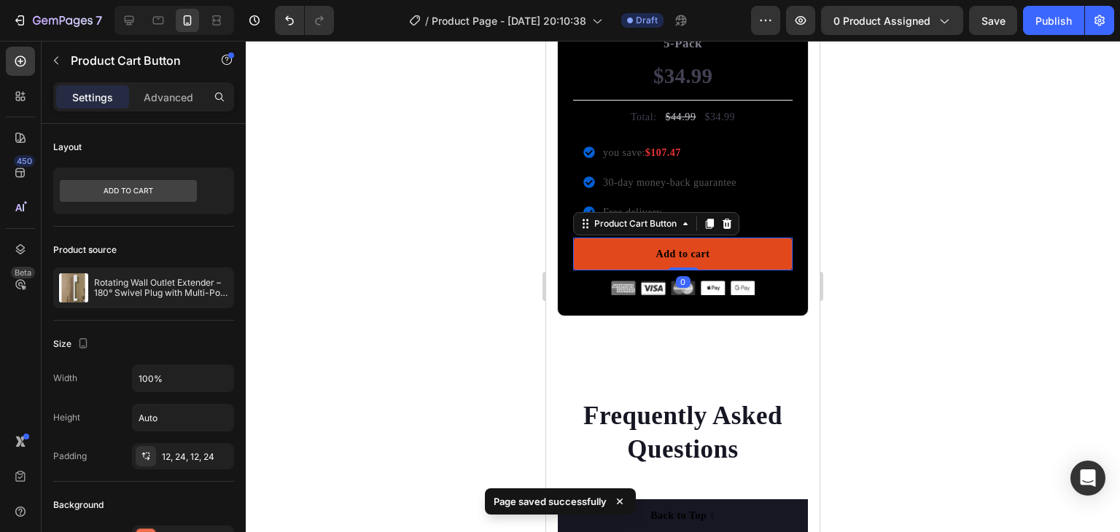
click at [604, 238] on button "Add to cart" at bounding box center [682, 254] width 219 height 33
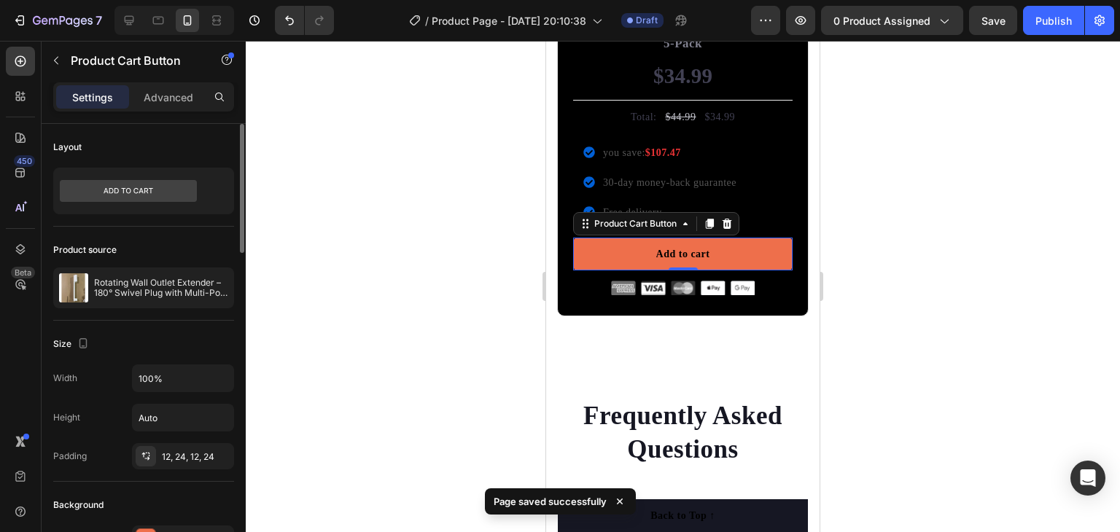
scroll to position [146, 0]
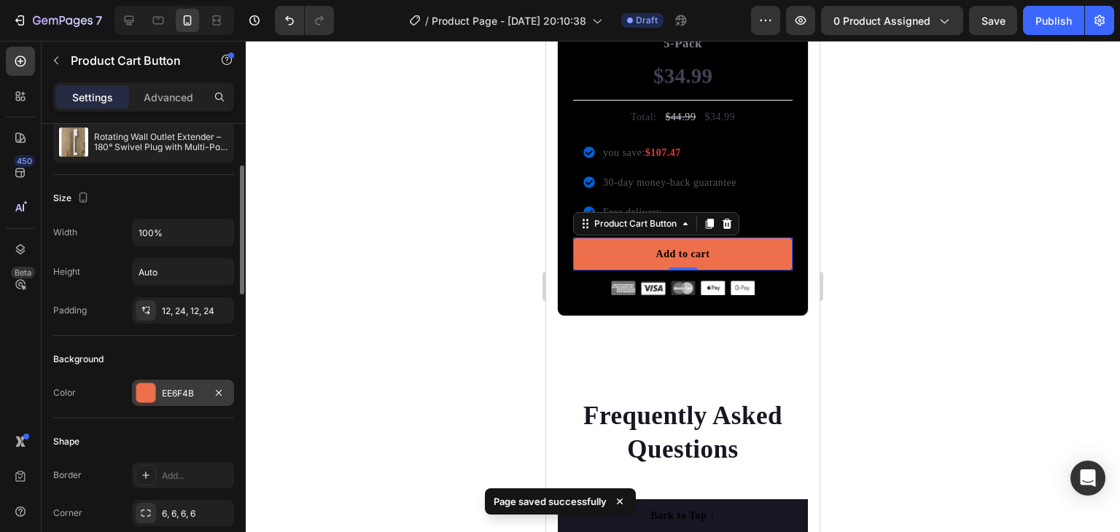
click at [189, 380] on div "EE6F4B" at bounding box center [183, 393] width 102 height 26
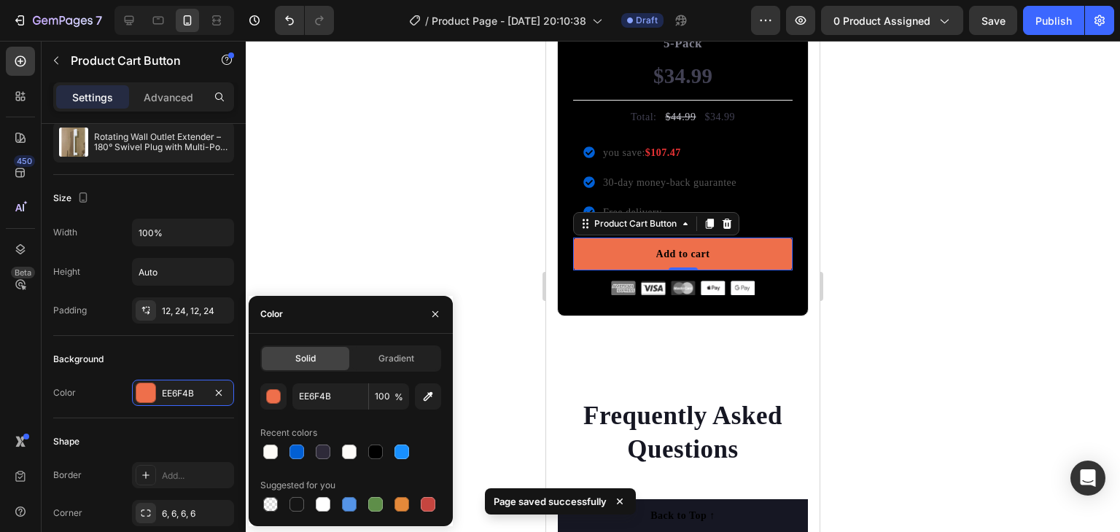
click at [302, 448] on div at bounding box center [296, 452] width 15 height 15
type input "015FD4"
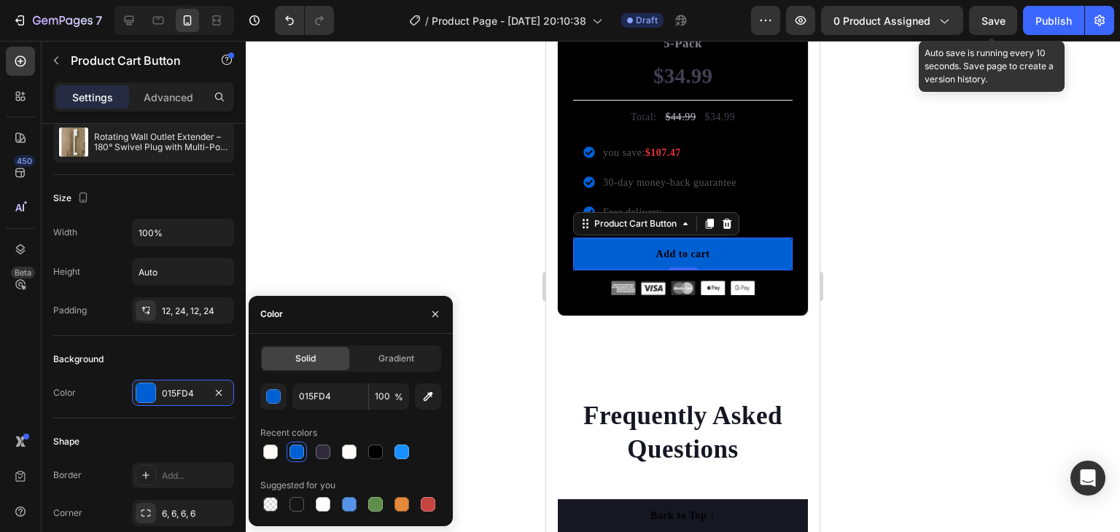
click at [988, 21] on span "Save" at bounding box center [993, 21] width 24 height 12
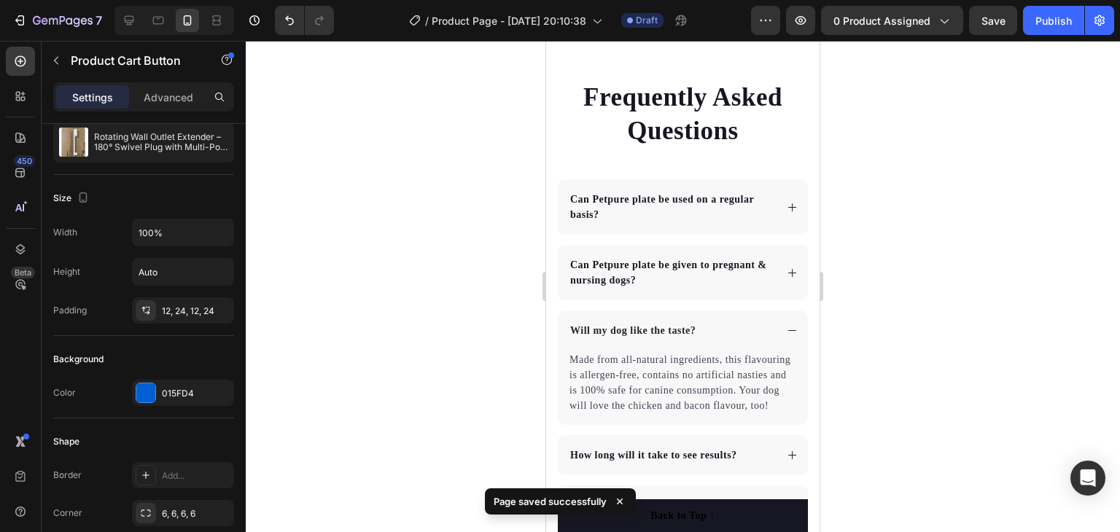
scroll to position [5383, 0]
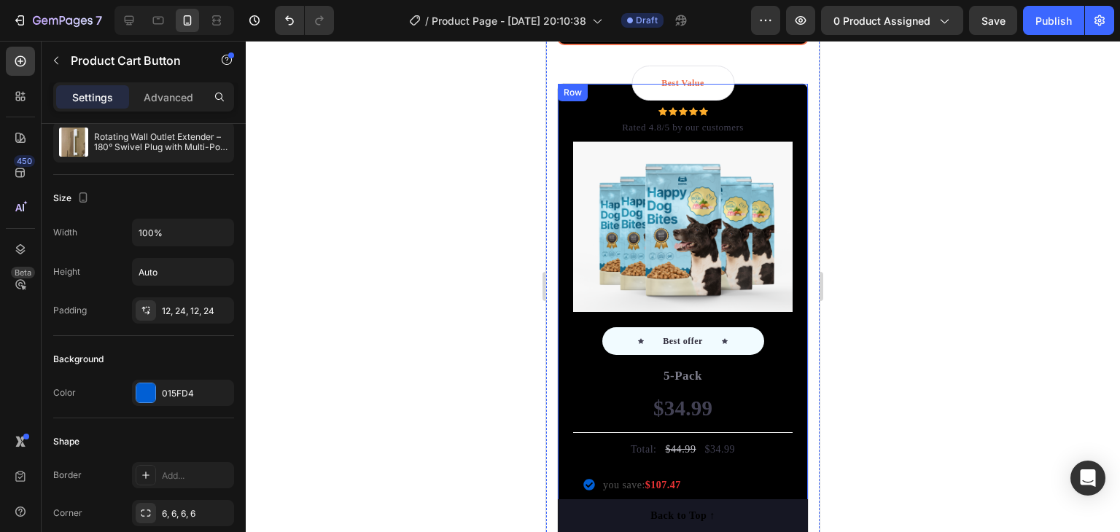
click at [579, 332] on div "Best Value Text block Row Icon Icon Icon Icon Icon Icon List Hoz Rated 4.8/5 by…" at bounding box center [682, 367] width 219 height 520
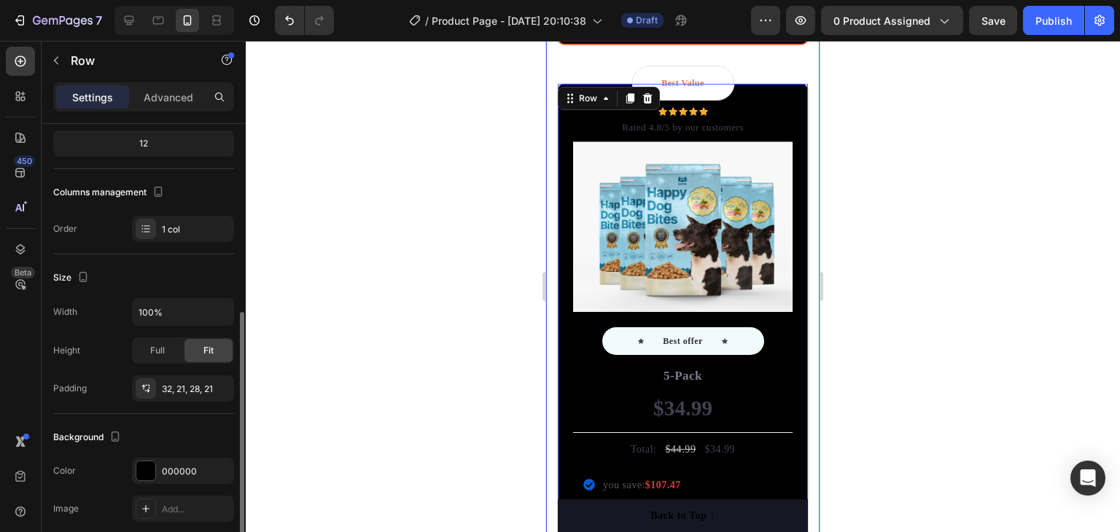
scroll to position [219, 0]
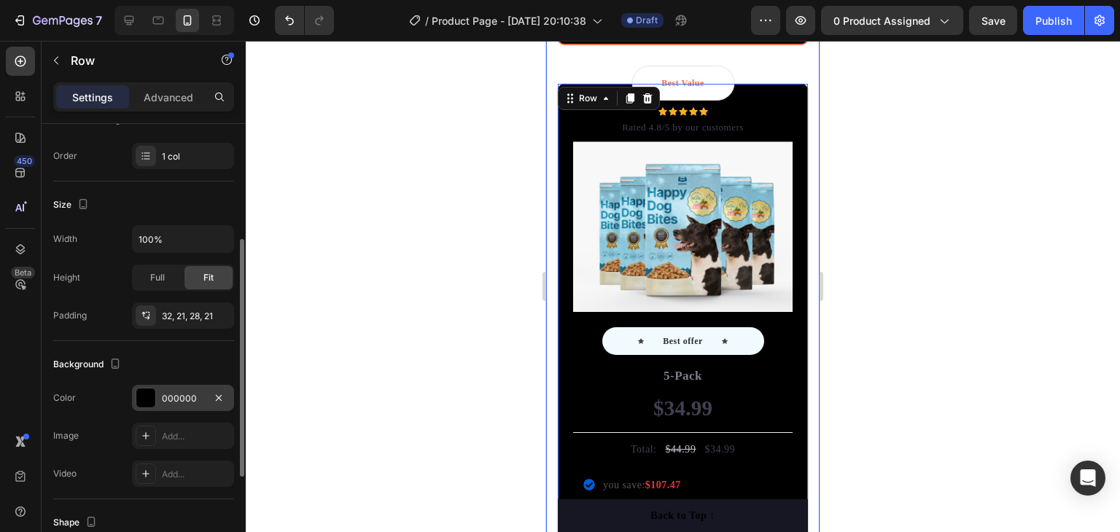
click at [197, 403] on div "000000" at bounding box center [183, 398] width 42 height 13
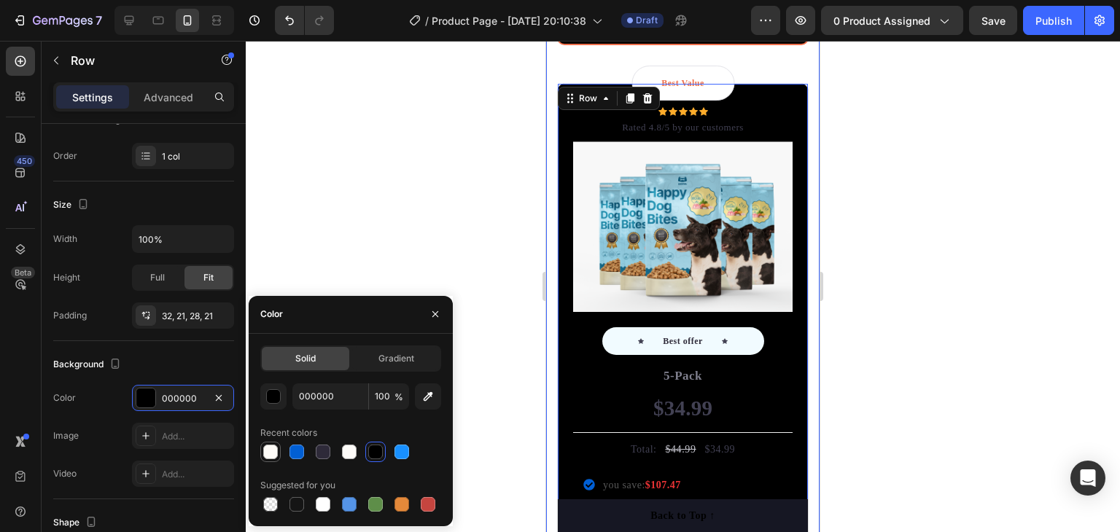
click at [273, 450] on div at bounding box center [270, 452] width 15 height 15
type input "FDFBF7"
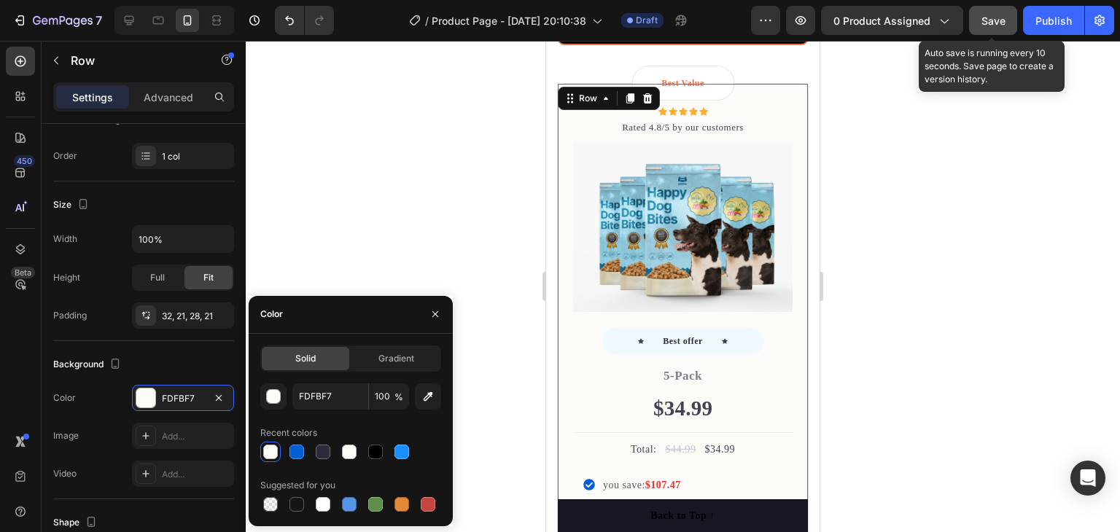
click at [983, 15] on span "Save" at bounding box center [993, 21] width 24 height 12
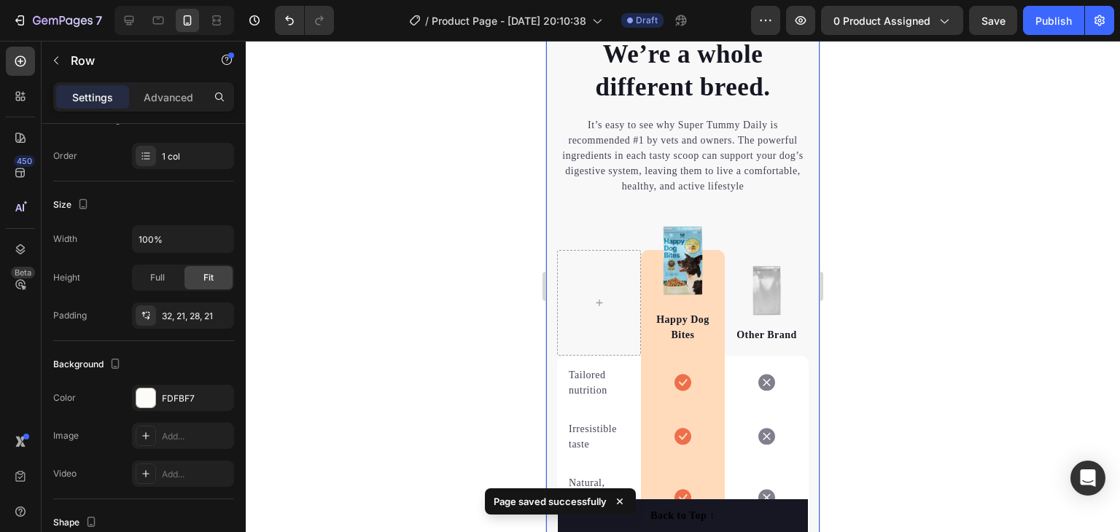
scroll to position [3300, 0]
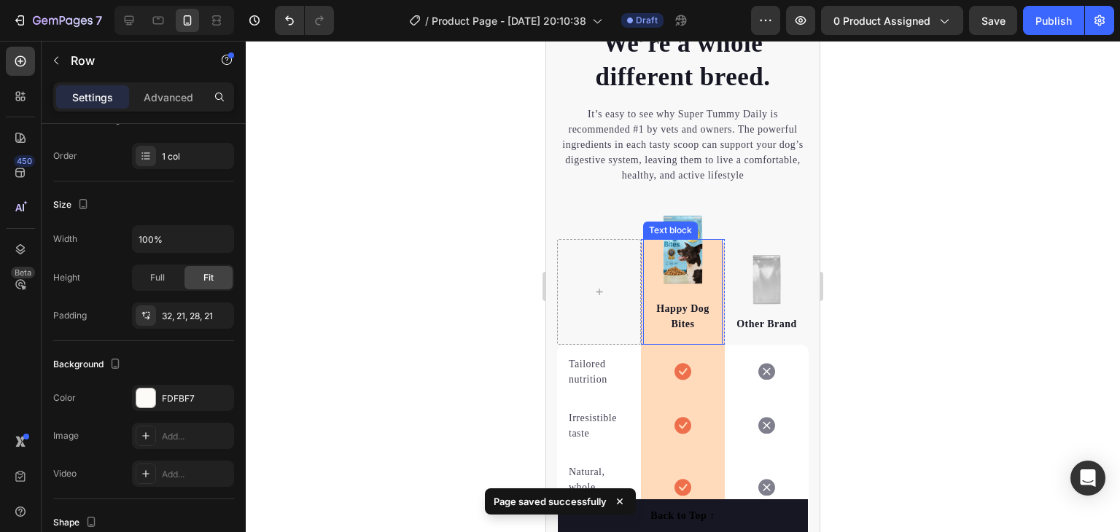
click at [704, 252] on div "Happy Dog Bites Text block" at bounding box center [682, 292] width 79 height 106
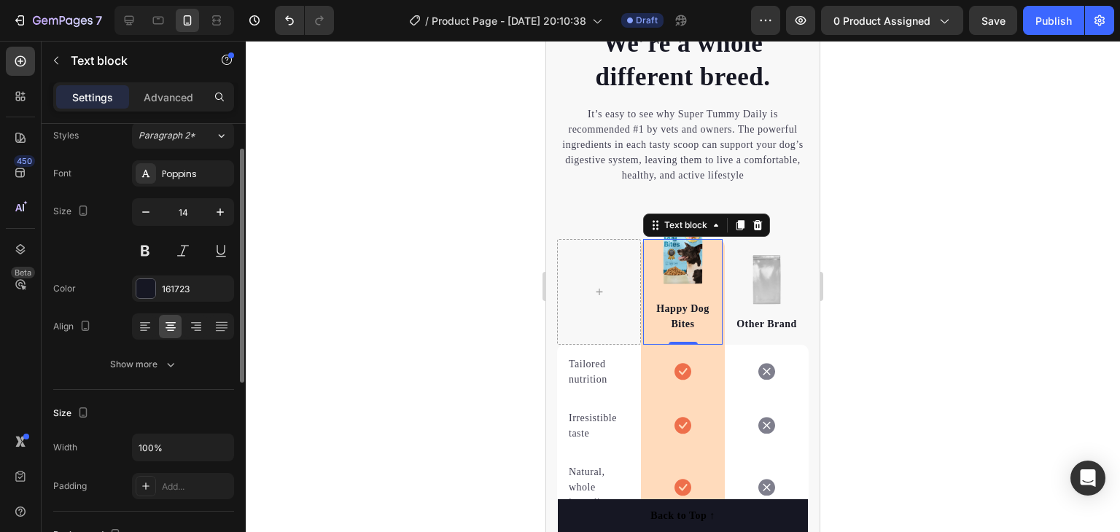
scroll to position [340, 0]
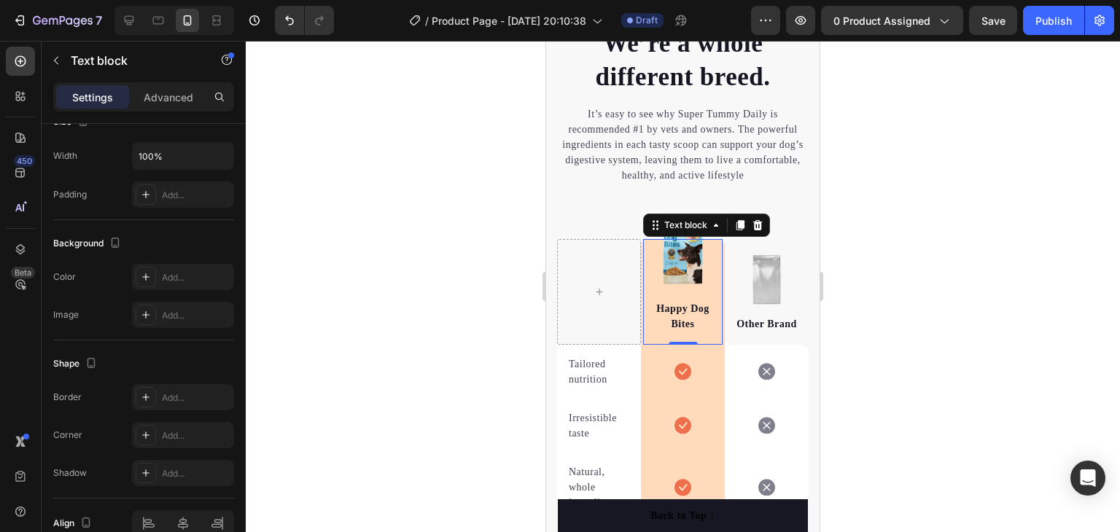
click at [695, 297] on div "Happy Dog Bites Text block 0" at bounding box center [682, 292] width 79 height 106
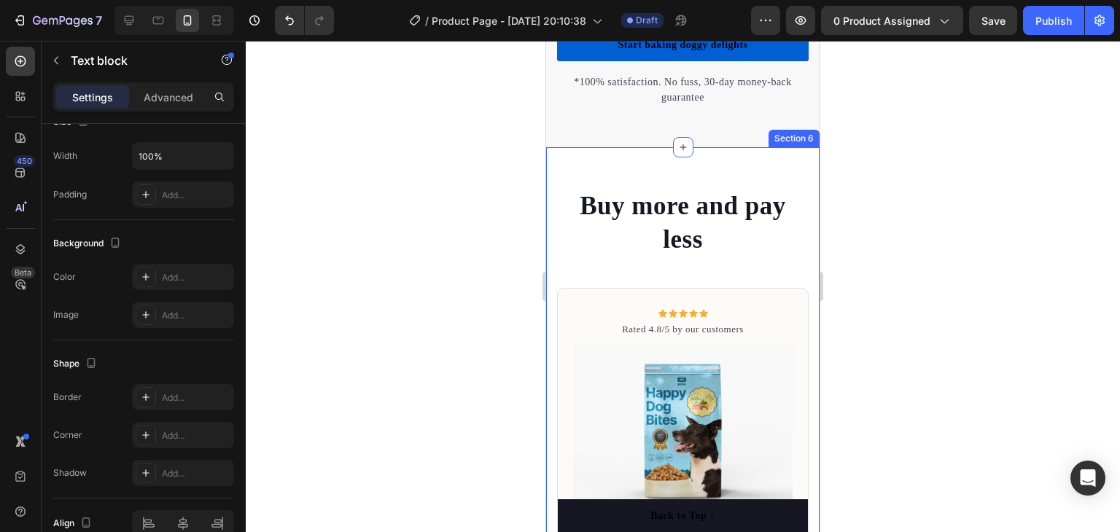
scroll to position [4058, 0]
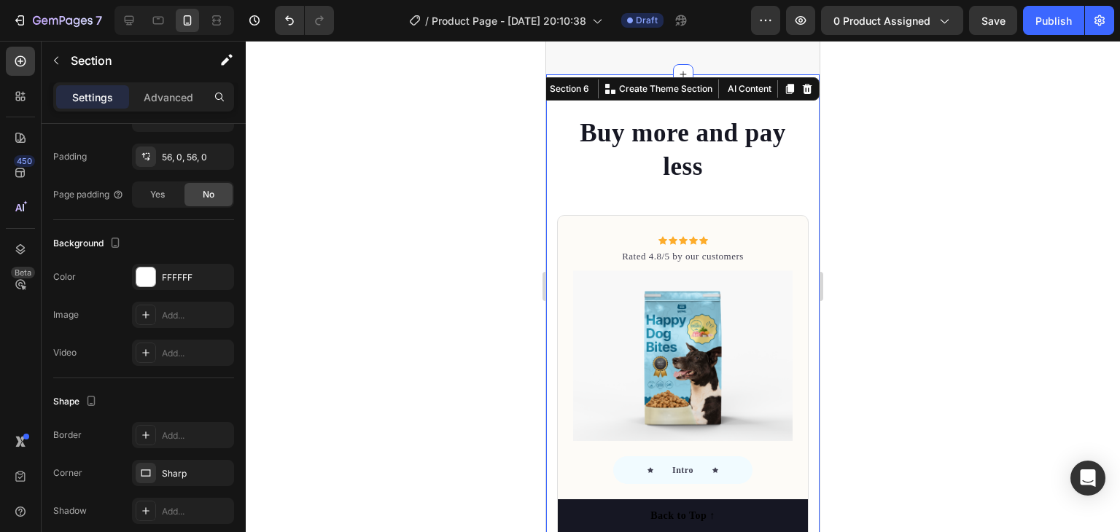
scroll to position [0, 0]
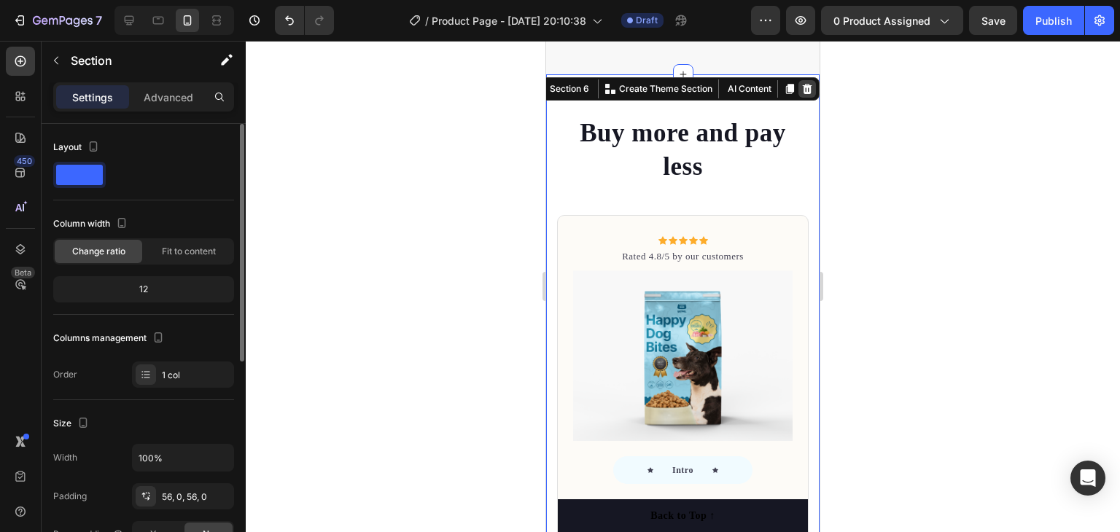
click at [803, 89] on icon at bounding box center [807, 89] width 9 height 10
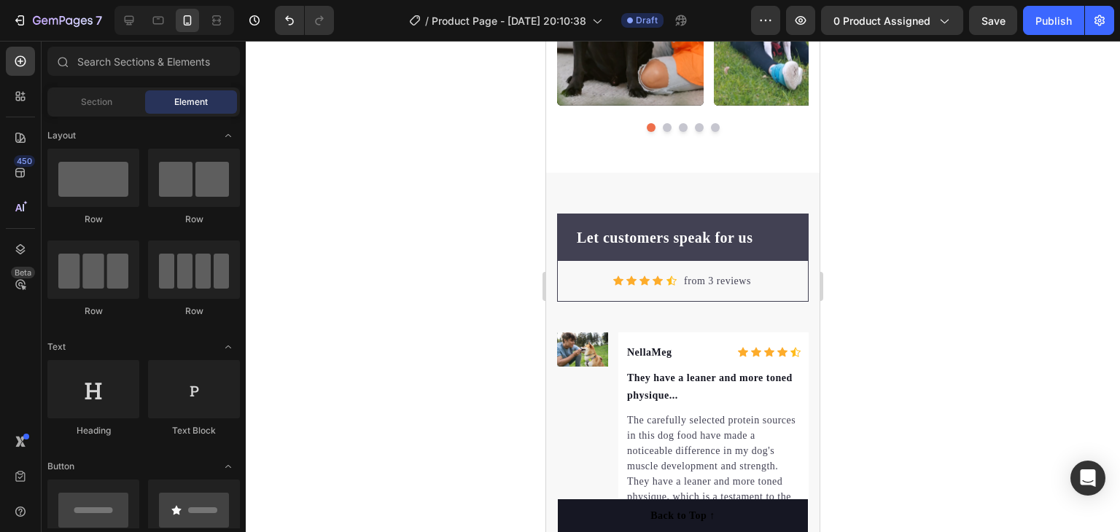
scroll to position [4996, 0]
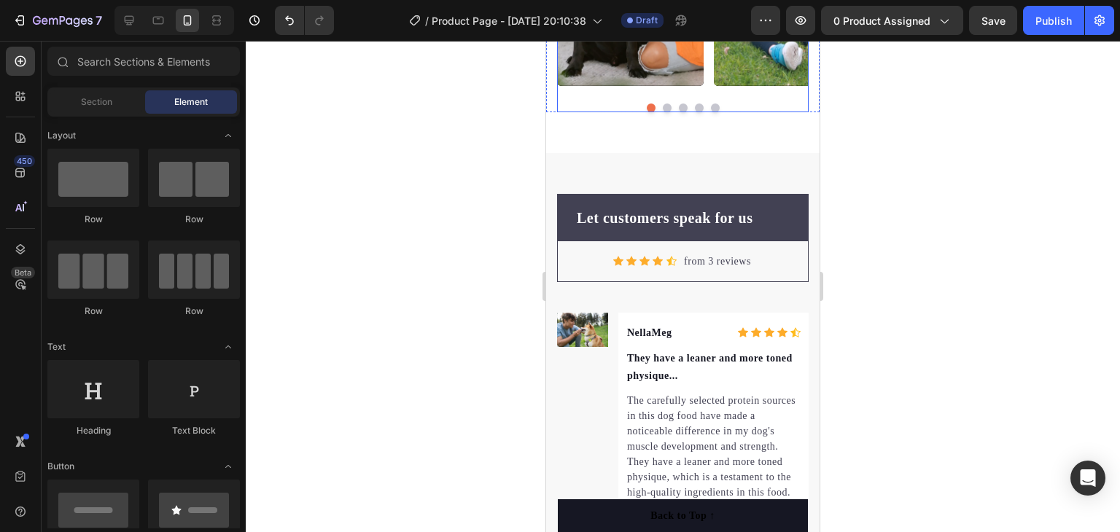
click at [647, 109] on button "Dot" at bounding box center [651, 108] width 9 height 9
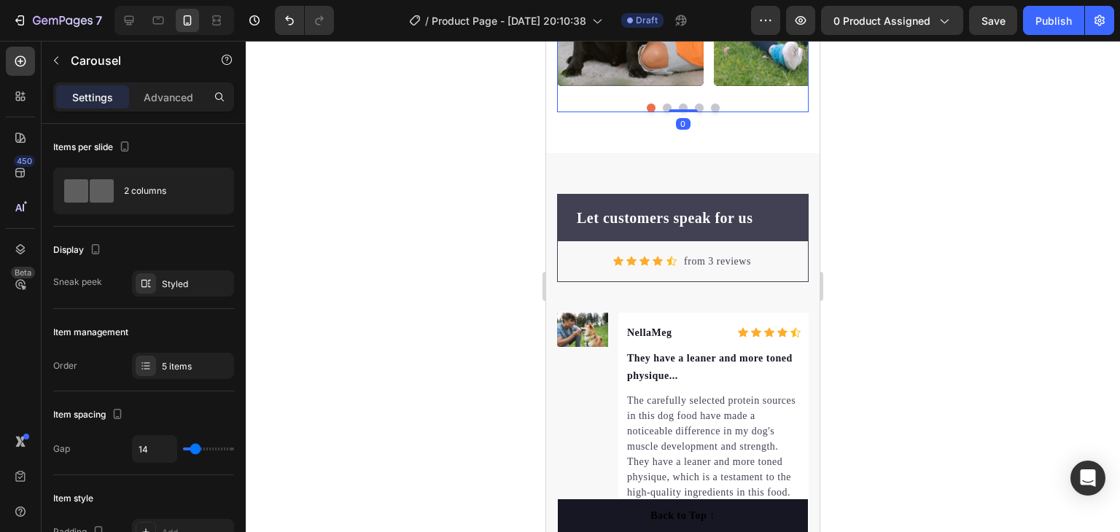
click at [647, 105] on button "Dot" at bounding box center [651, 108] width 9 height 9
click at [647, 104] on button "Dot" at bounding box center [651, 108] width 9 height 9
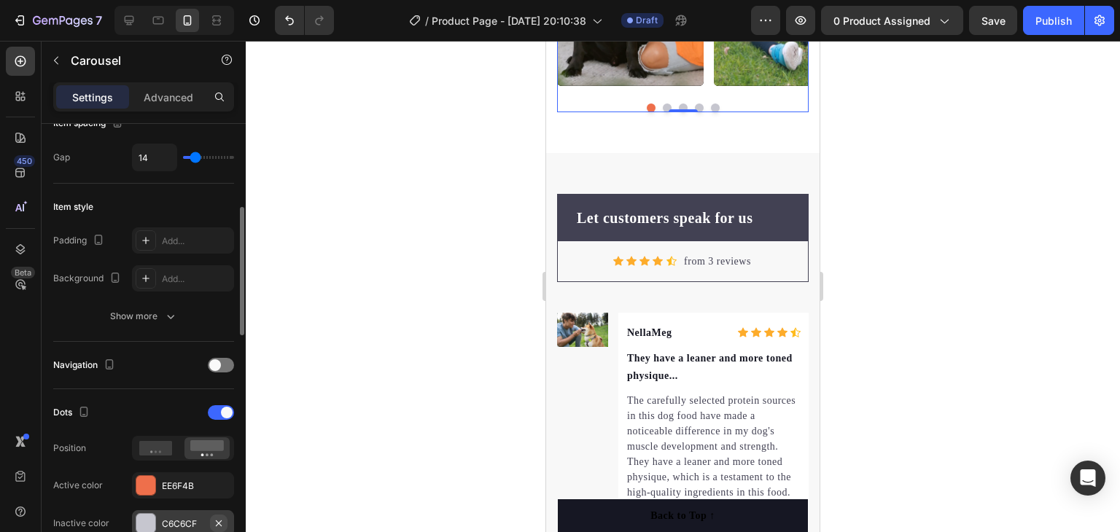
scroll to position [510, 0]
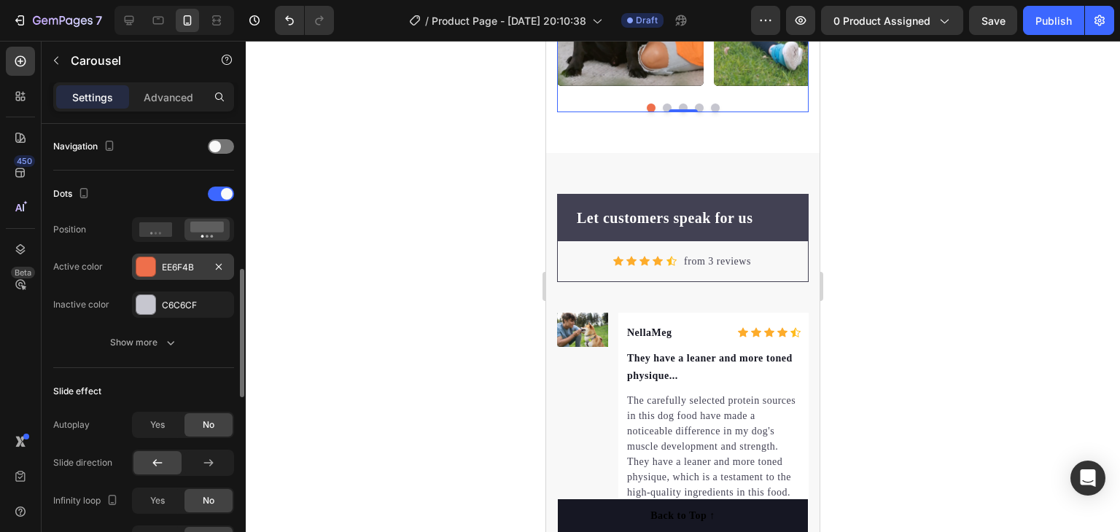
click at [201, 261] on div "EE6F4B" at bounding box center [183, 267] width 42 height 13
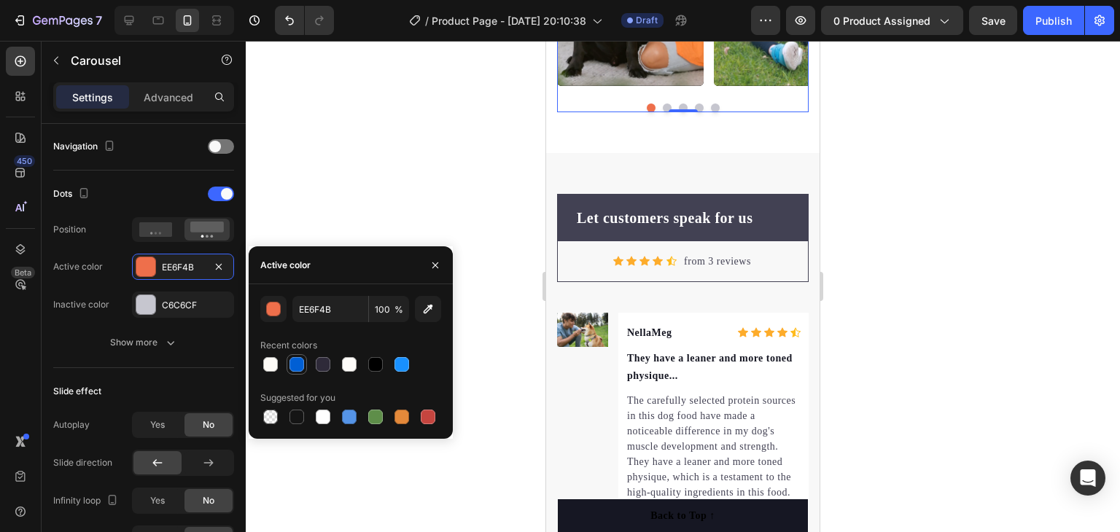
click at [291, 365] on div at bounding box center [296, 364] width 15 height 15
type input "015FD4"
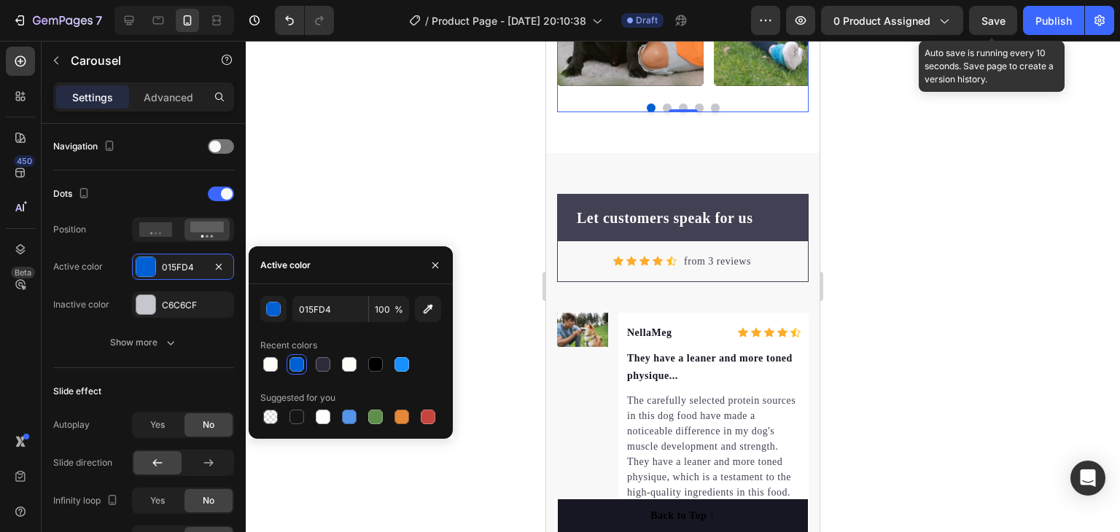
click at [997, 17] on span "Save" at bounding box center [993, 21] width 24 height 12
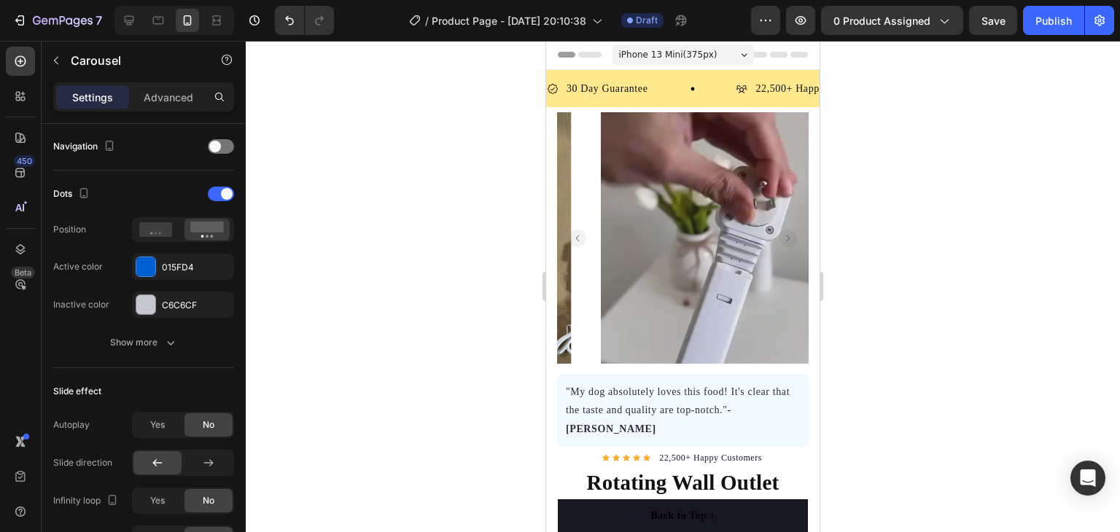
scroll to position [0, 0]
click at [655, 101] on div "30 Day Guarantee Item List 22,500+ Happy Customers Item List 700+ 5-Star Review…" at bounding box center [682, 89] width 273 height 37
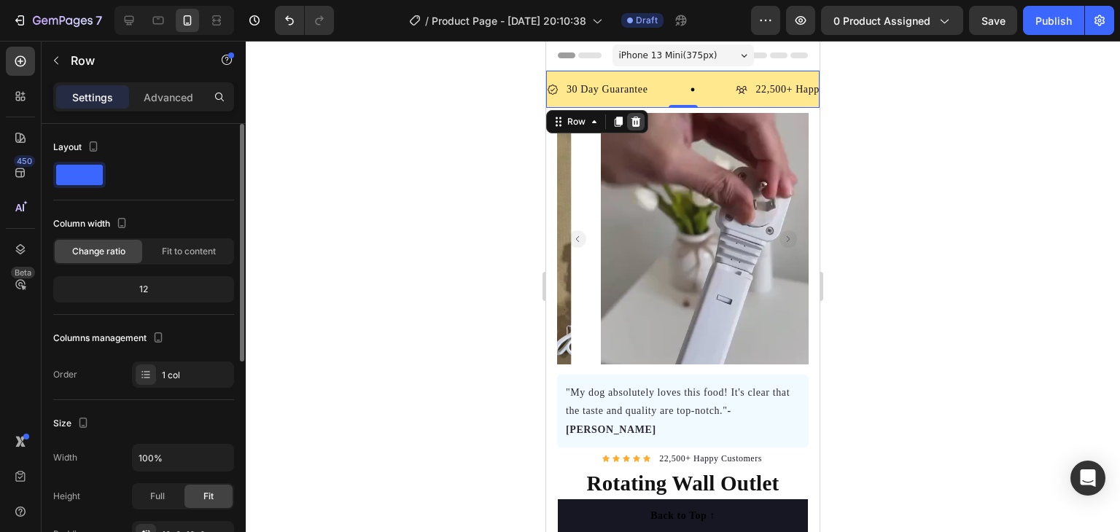
click at [633, 122] on icon at bounding box center [636, 122] width 12 height 12
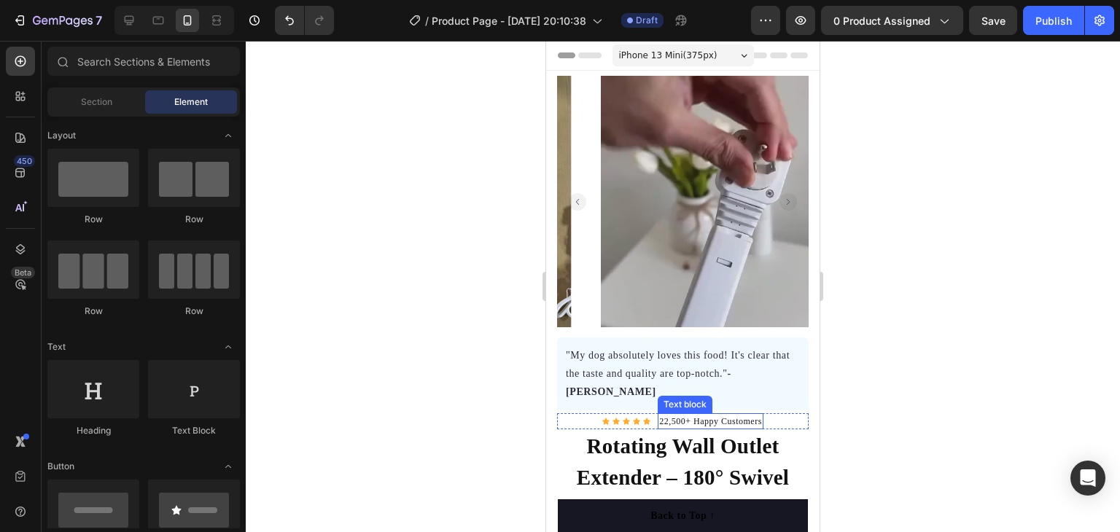
click at [731, 415] on p "22,500+ Happy Customers" at bounding box center [710, 421] width 103 height 13
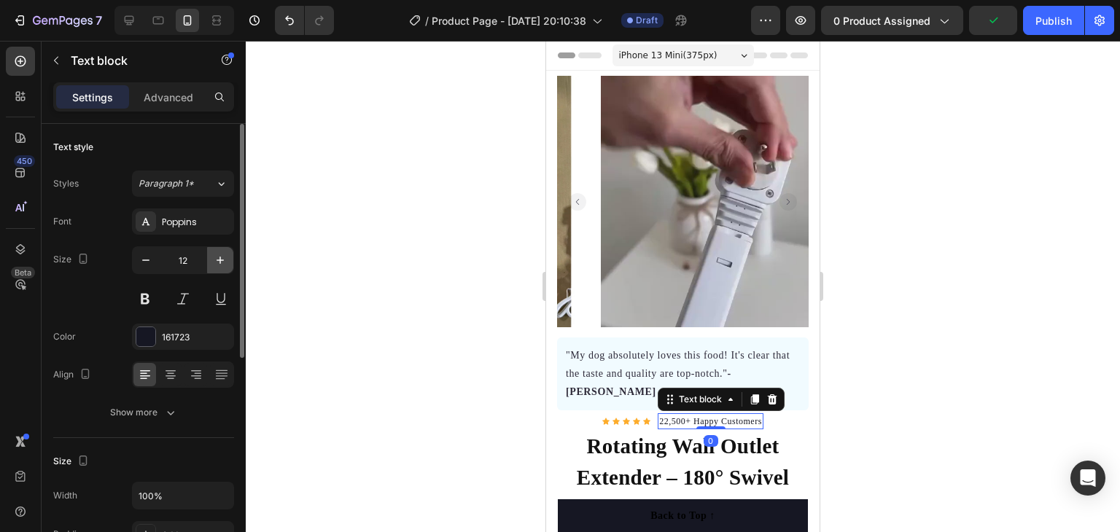
click at [224, 260] on icon "button" at bounding box center [220, 260] width 15 height 15
type input "14"
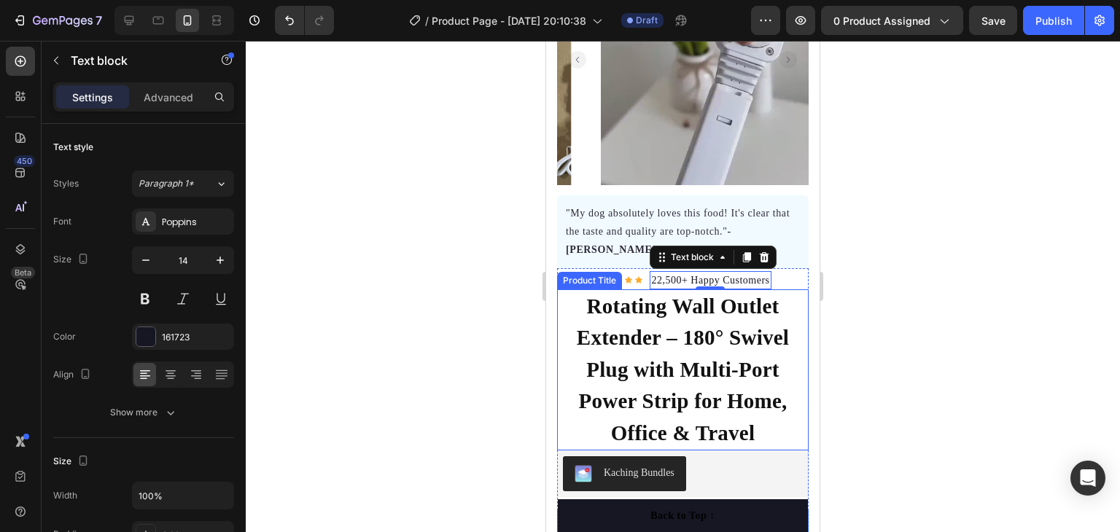
scroll to position [146, 0]
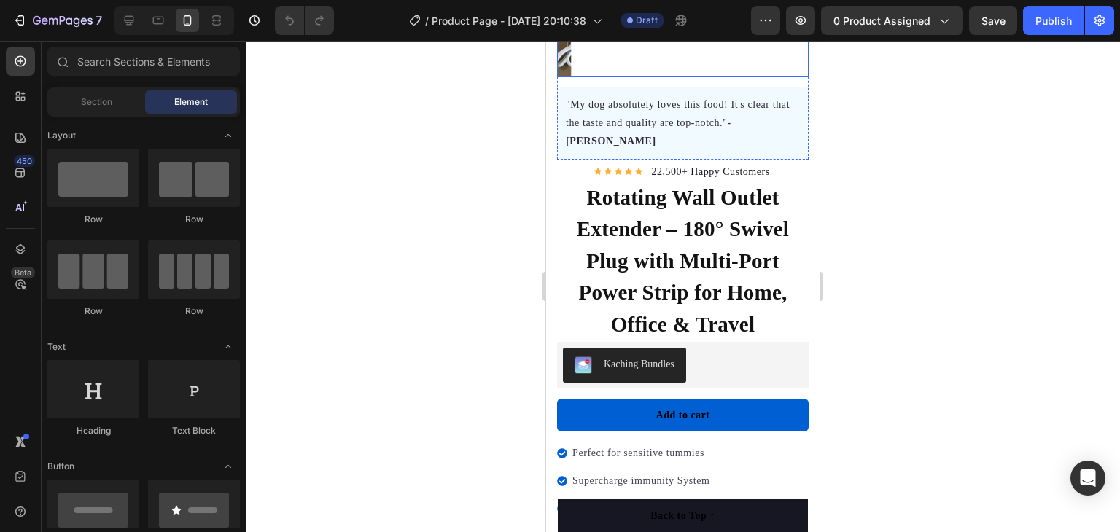
scroll to position [292, 0]
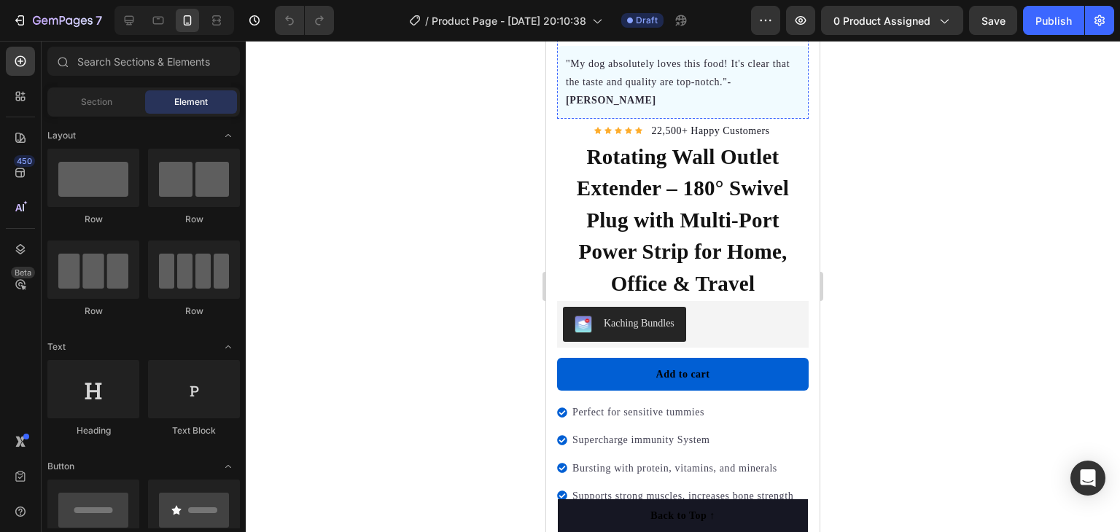
click at [706, 180] on h1 "Rotating Wall Outlet Extender – 180° Swivel Plug with Multi-Port Power Strip fo…" at bounding box center [682, 221] width 251 height 162
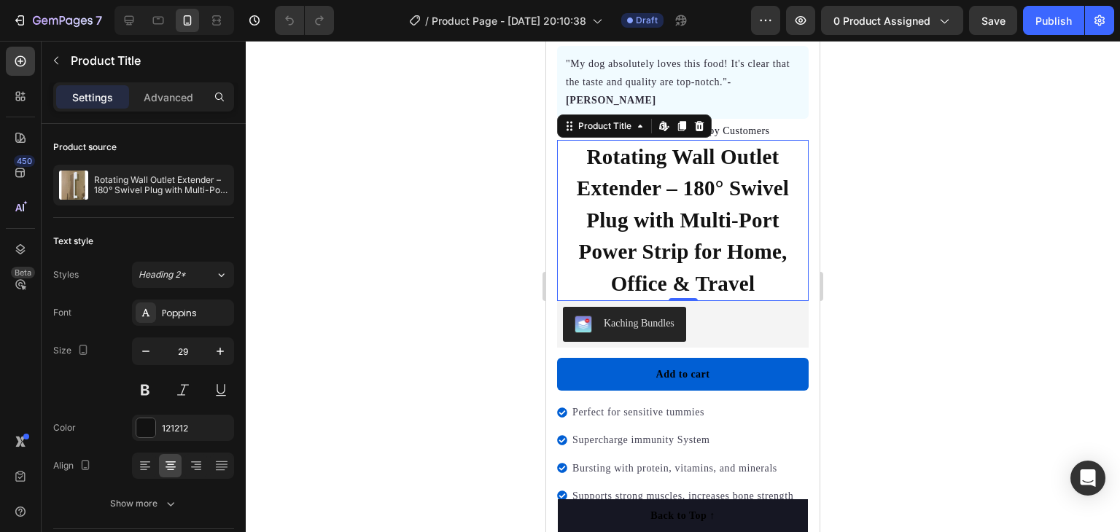
click at [673, 183] on h1 "Rotating Wall Outlet Extender – 180° Swivel Plug with Multi-Port Power Strip fo…" at bounding box center [682, 221] width 251 height 162
click at [673, 184] on h1 "Rotating Wall Outlet Extender – 180° Swivel Plug with Multi-Port Power Strip fo…" at bounding box center [682, 221] width 251 height 162
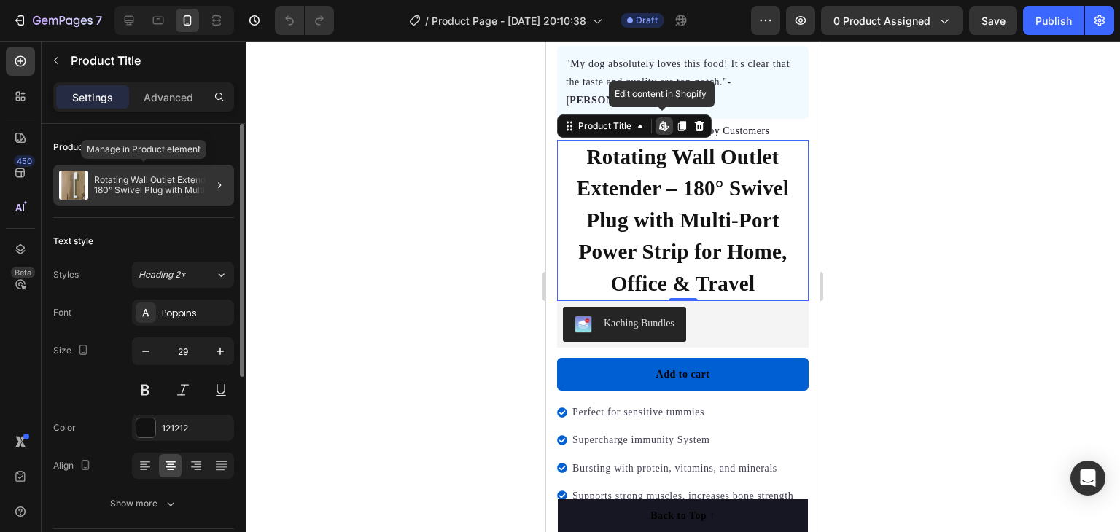
click at [161, 185] on p "Rotating Wall Outlet Extender – 180° Swivel Plug with Multi-Port Power Strip fo…" at bounding box center [161, 185] width 134 height 20
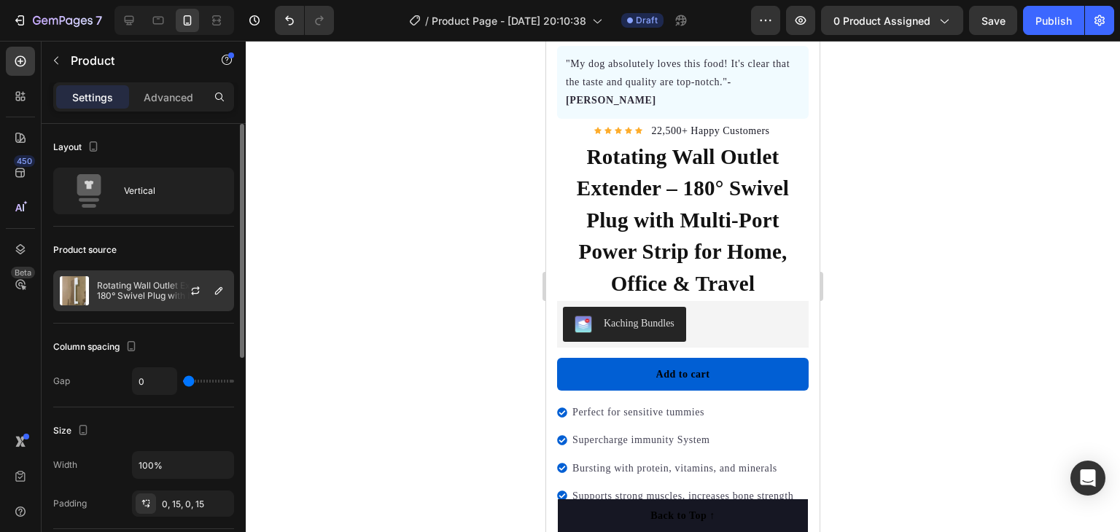
click at [155, 289] on p "Rotating Wall Outlet Extender – 180° Swivel Plug with Multi-Port Power Strip fo…" at bounding box center [162, 291] width 130 height 20
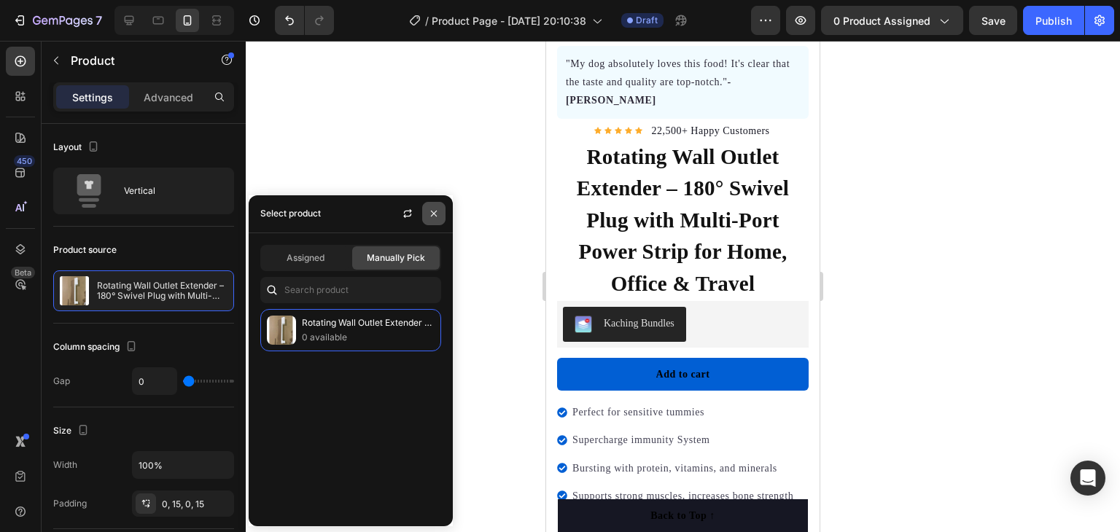
click at [438, 208] on icon "button" at bounding box center [434, 214] width 12 height 12
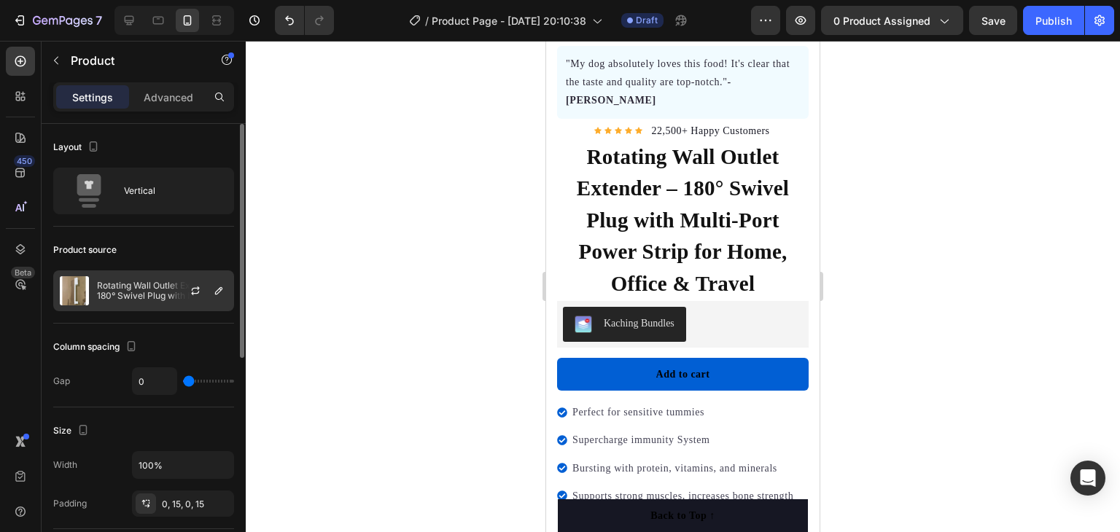
click at [168, 284] on p "Rotating Wall Outlet Extender – 180° Swivel Plug with Multi-Port Power Strip fo…" at bounding box center [162, 291] width 130 height 20
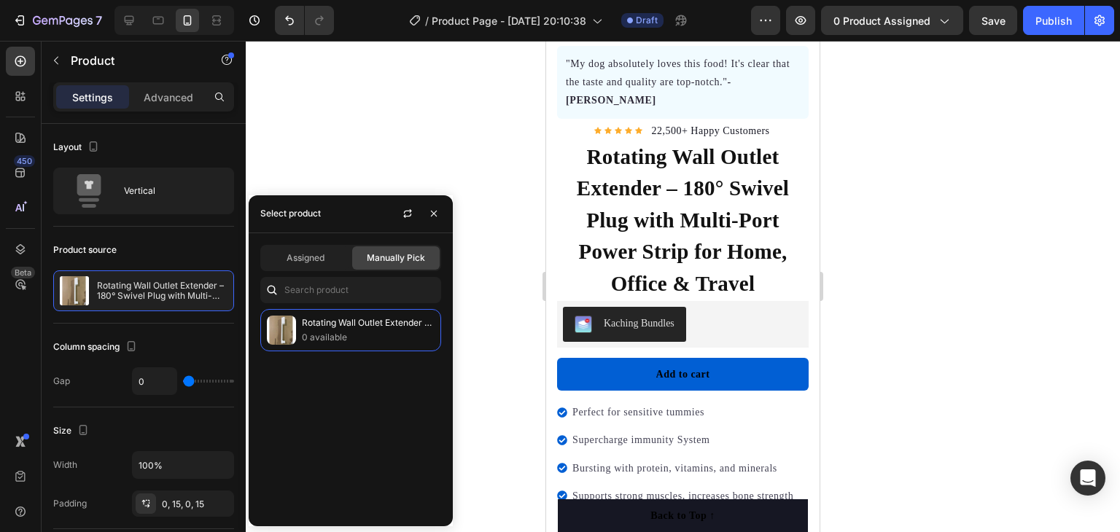
click at [438, 95] on div at bounding box center [683, 286] width 874 height 491
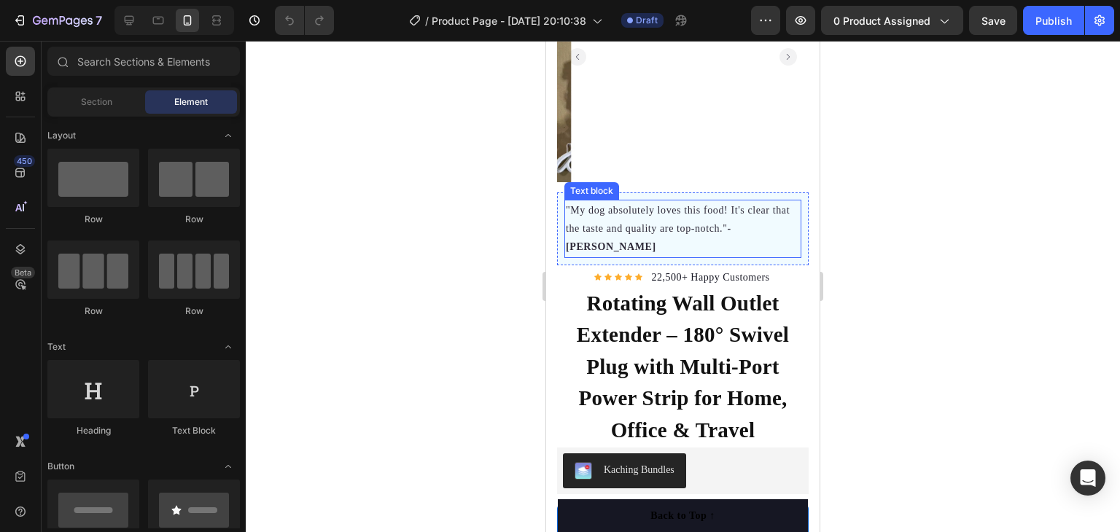
scroll to position [146, 0]
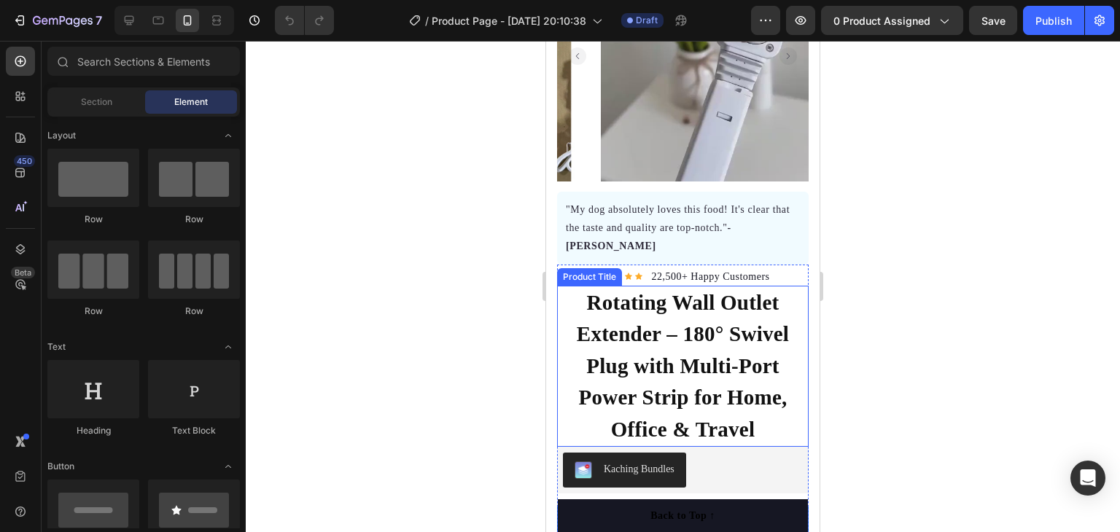
click at [668, 332] on h1 "Rotating Wall Outlet Extender – 180° Swivel Plug with Multi-Port Power Strip fo…" at bounding box center [682, 367] width 251 height 162
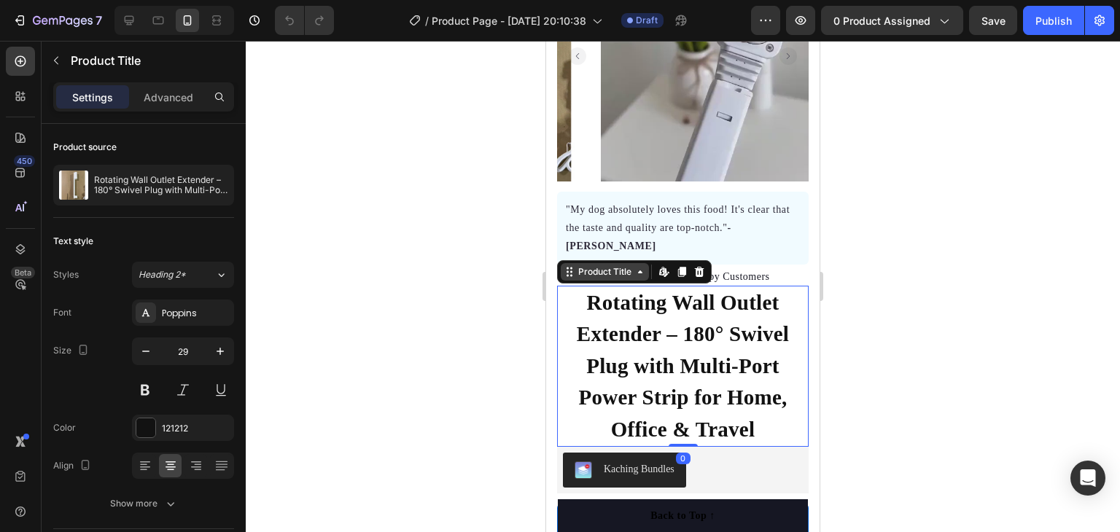
click at [598, 265] on div "Product Title" at bounding box center [604, 271] width 59 height 13
click at [601, 265] on div "Product Title" at bounding box center [604, 271] width 59 height 13
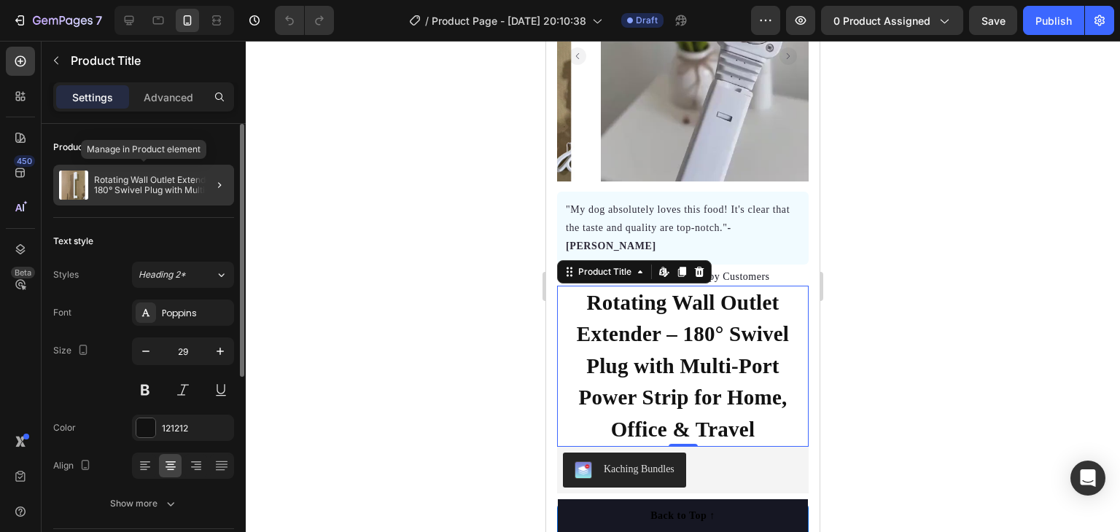
click at [142, 184] on p "Rotating Wall Outlet Extender – 180° Swivel Plug with Multi-Port Power Strip fo…" at bounding box center [161, 185] width 134 height 20
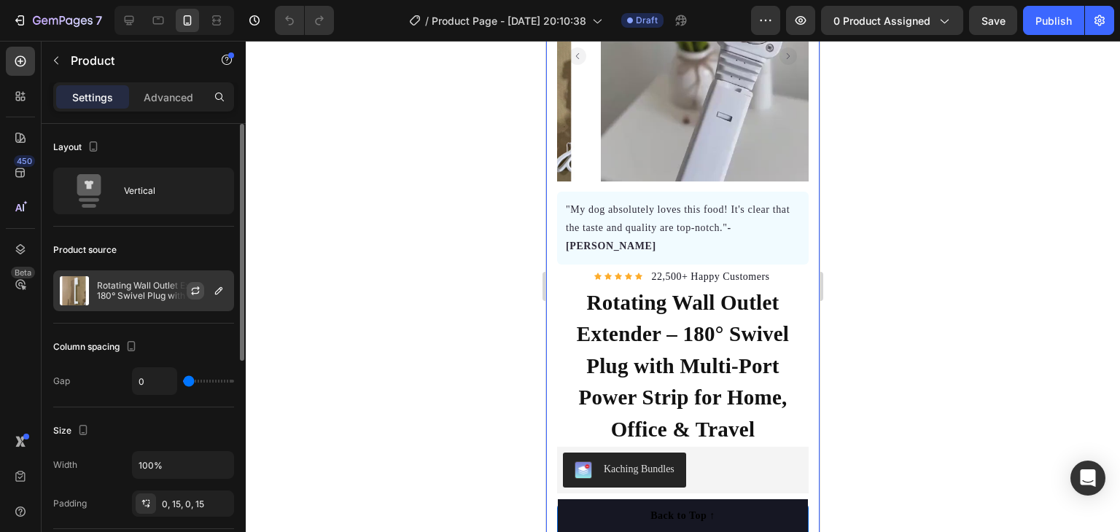
click at [201, 289] on icon "button" at bounding box center [196, 291] width 12 height 12
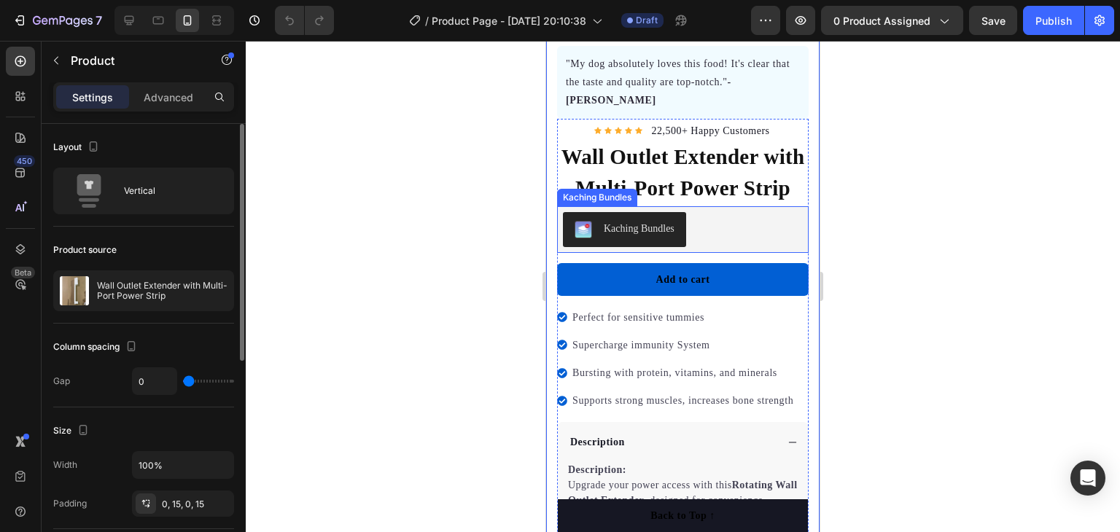
scroll to position [0, 0]
